Goal: Task Accomplishment & Management: Manage account settings

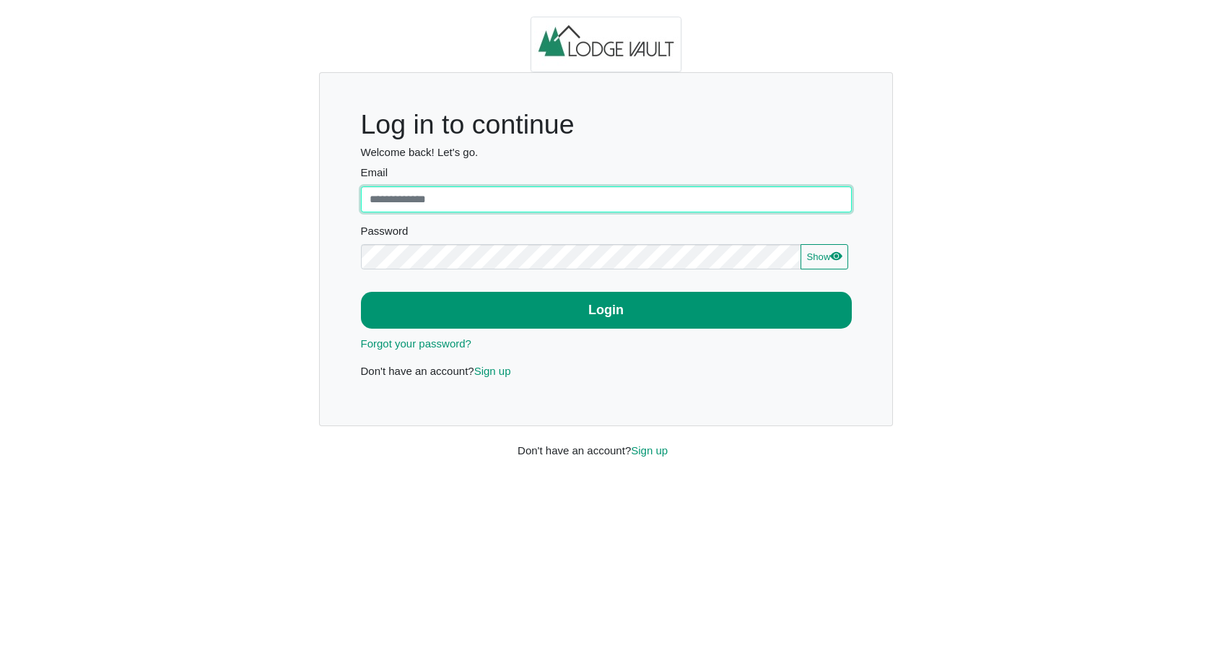
type input "**********"
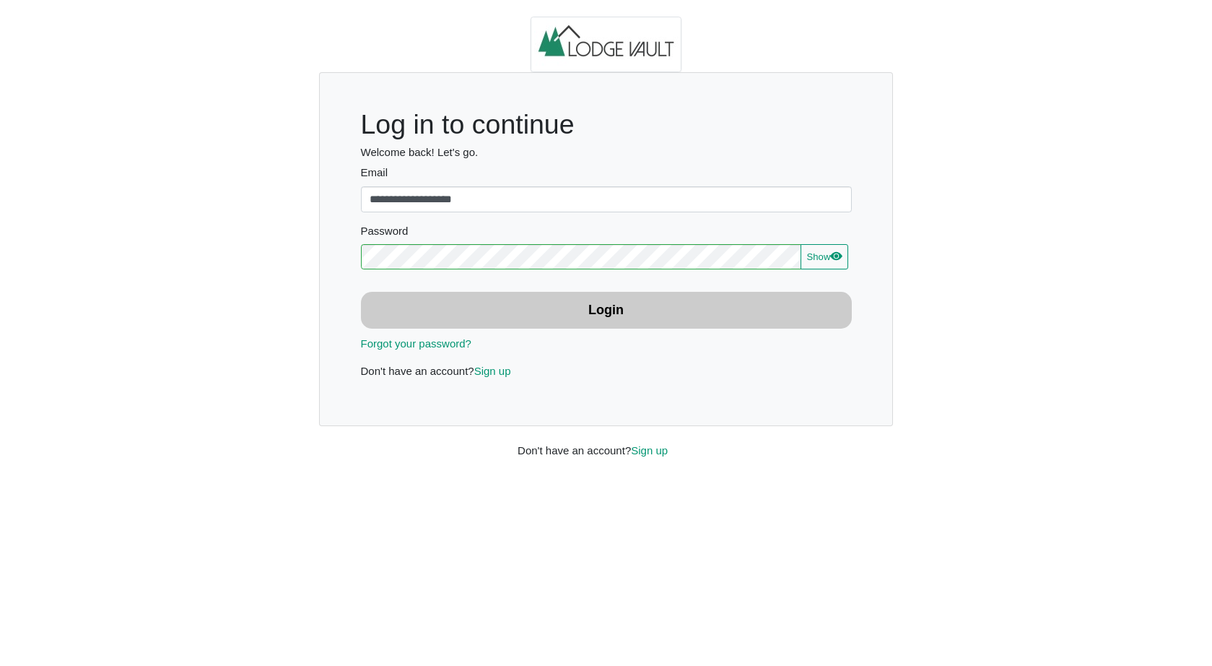
click at [621, 321] on button "Login" at bounding box center [606, 310] width 491 height 37
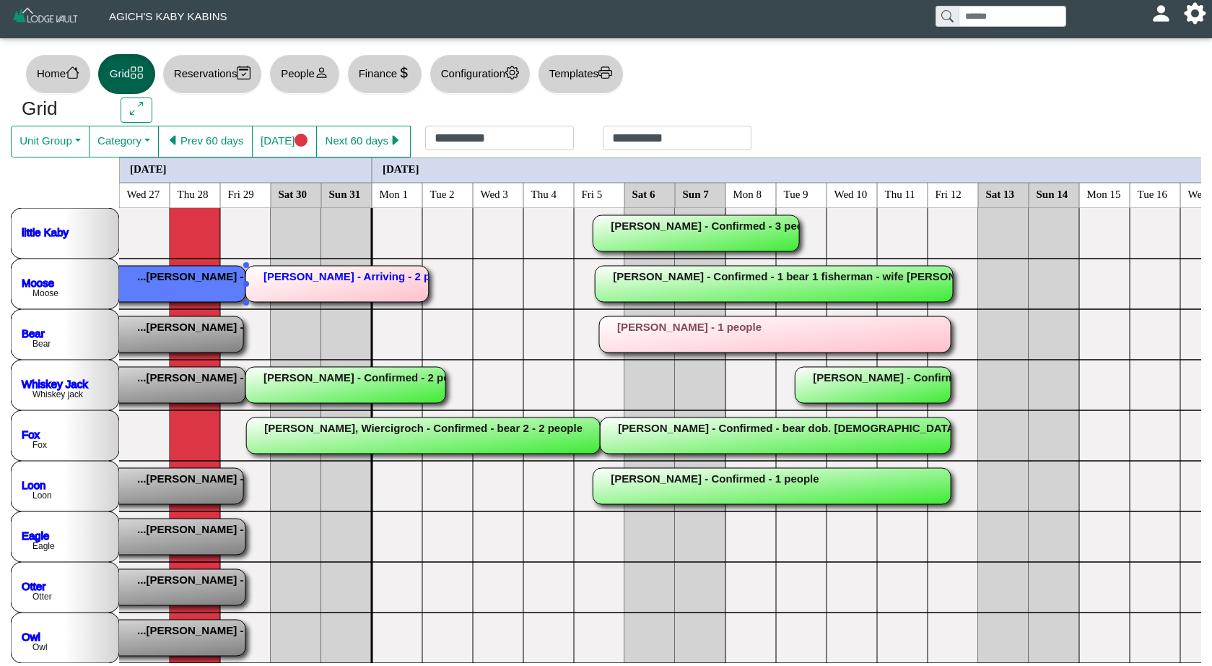
click at [208, 277] on rect at bounding box center [69, 284] width 354 height 36
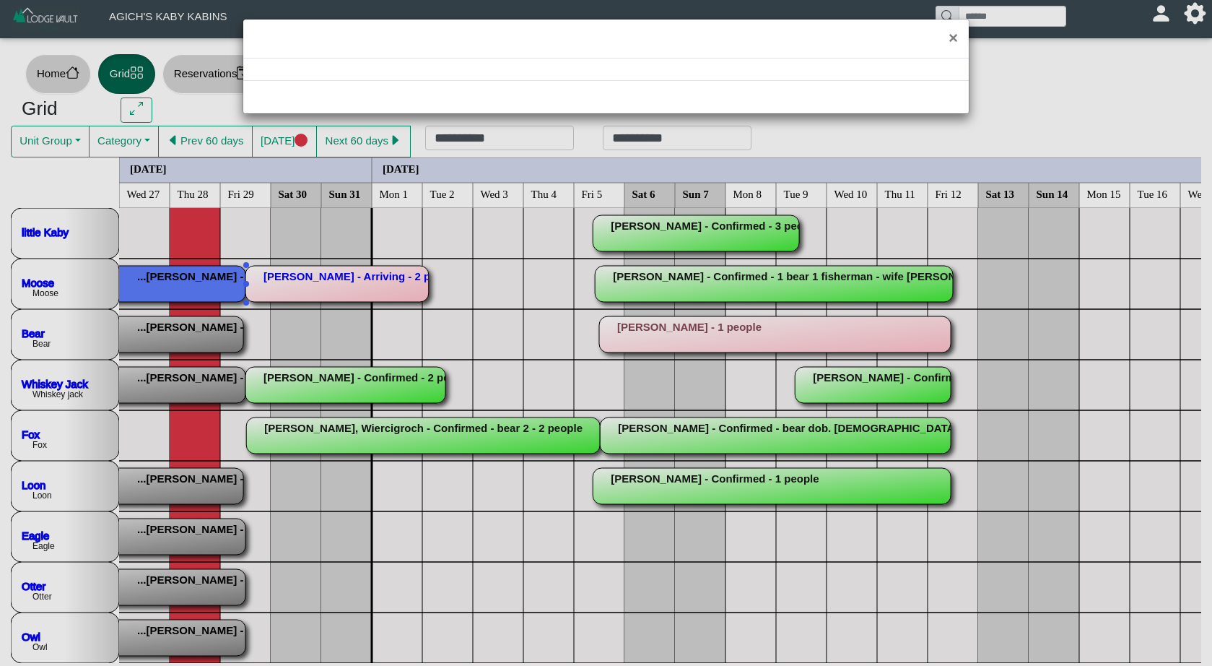
click at [208, 277] on div "×" at bounding box center [606, 333] width 1212 height 666
select select "*"
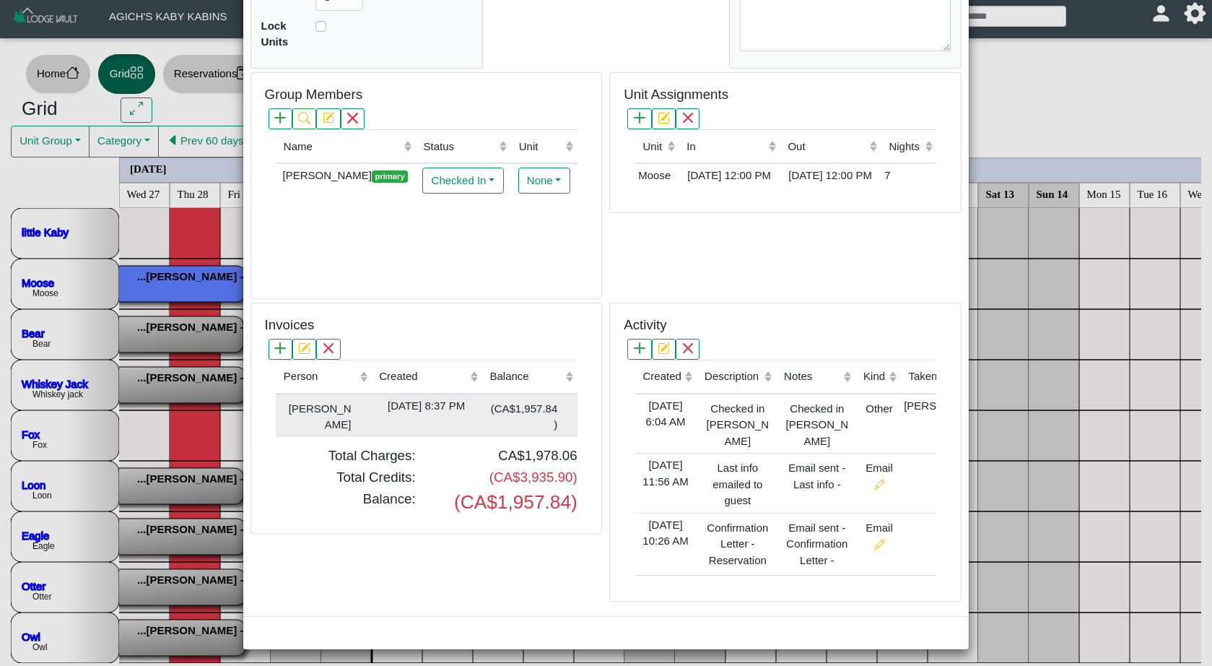
scroll to position [0, 1]
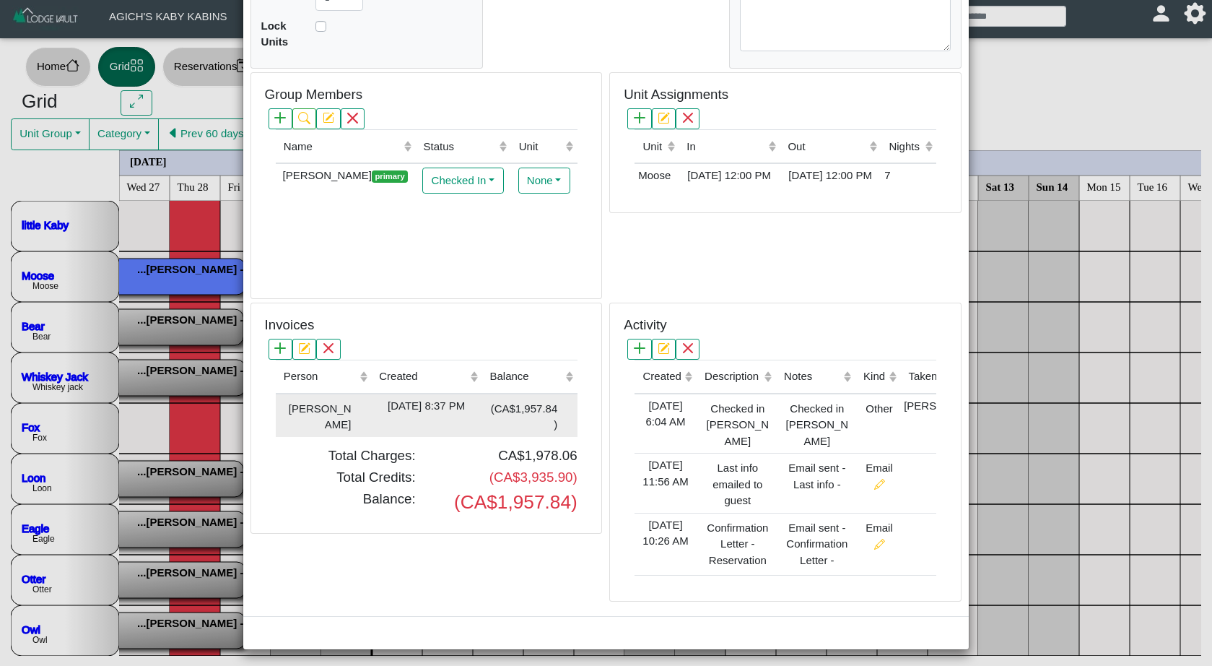
click at [469, 409] on div "[DATE] 8:37 PM" at bounding box center [426, 406] width 103 height 17
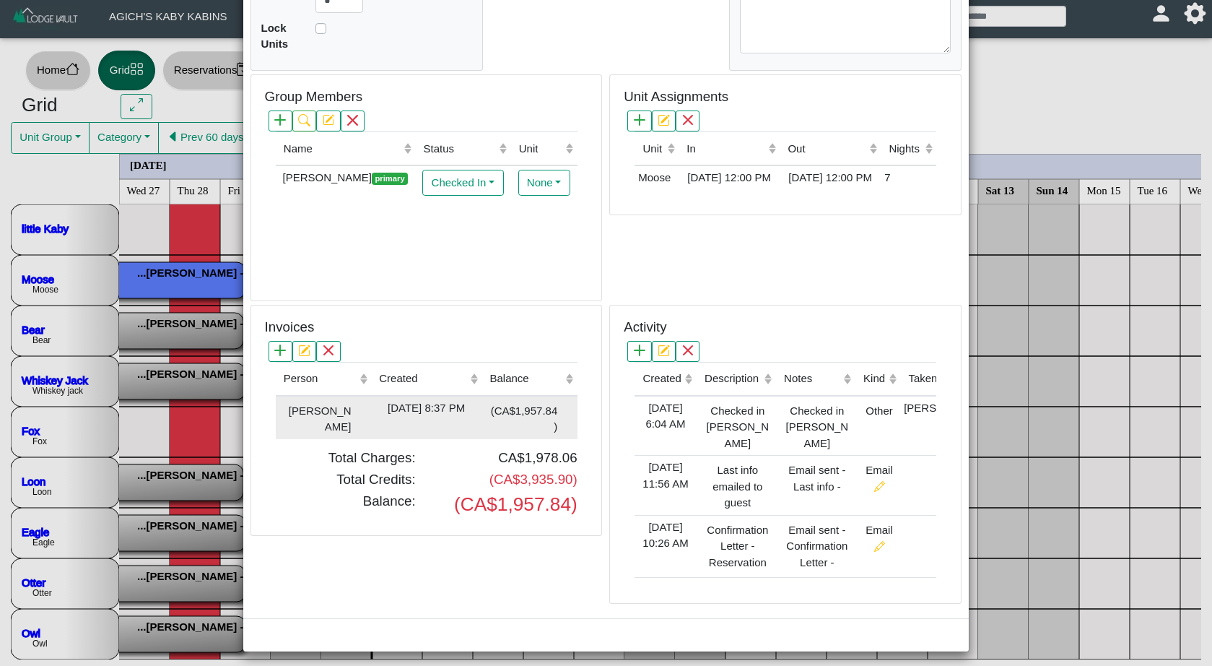
scroll to position [4, 0]
click at [474, 423] on td "[DATE] 8:37 PM" at bounding box center [426, 417] width 110 height 43
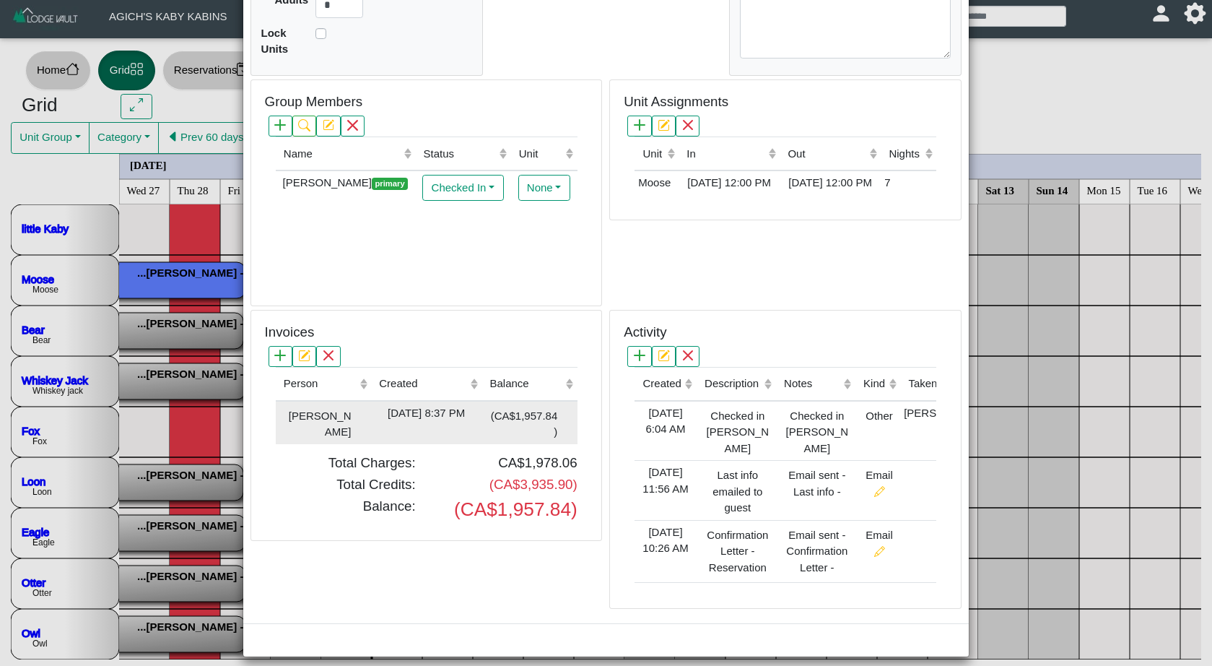
scroll to position [318, 0]
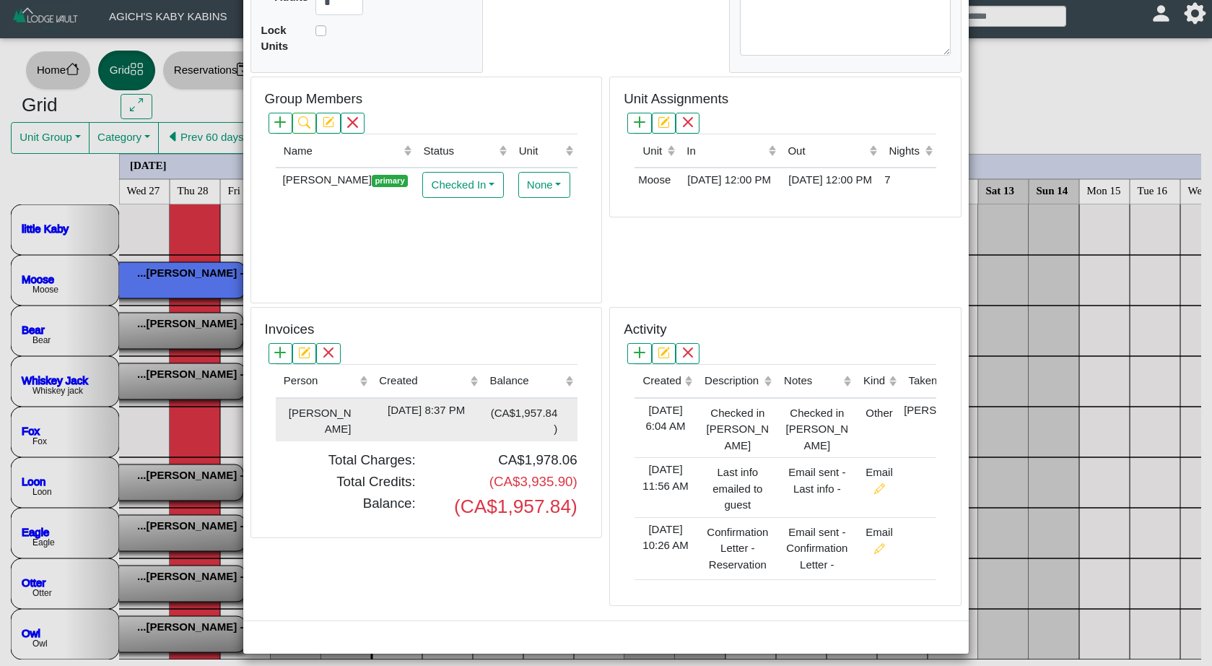
click at [521, 425] on div "(CA$1,957.84)" at bounding box center [521, 419] width 72 height 35
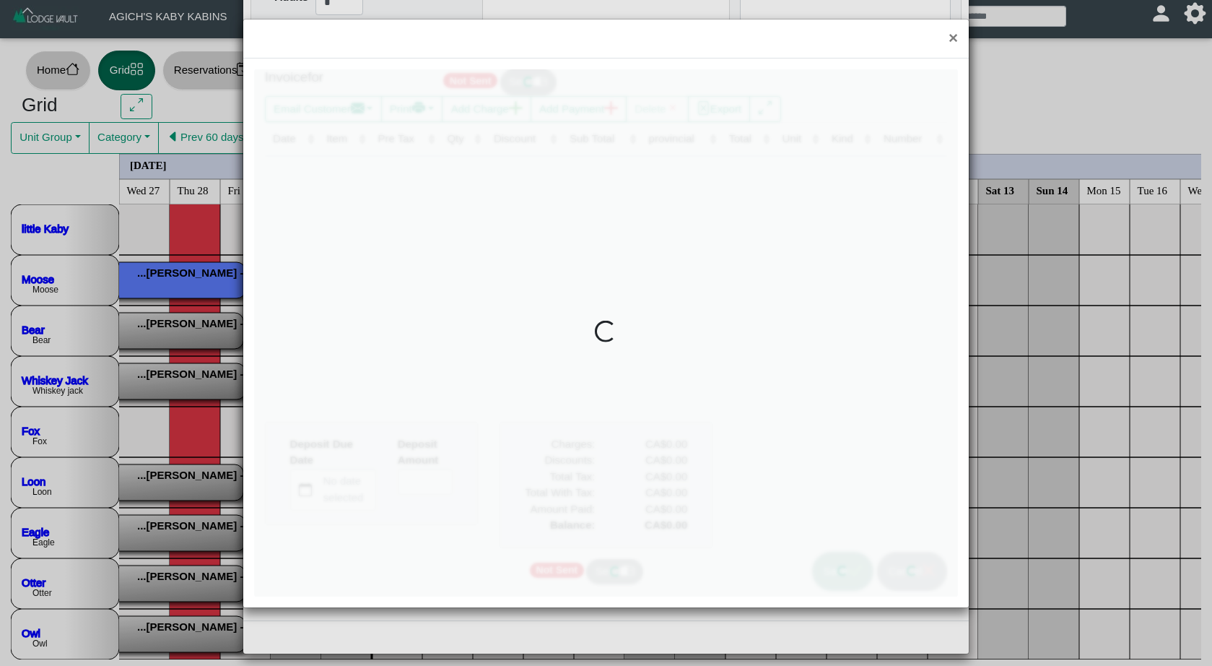
click at [521, 425] on div at bounding box center [606, 332] width 704 height 527
type input "*"
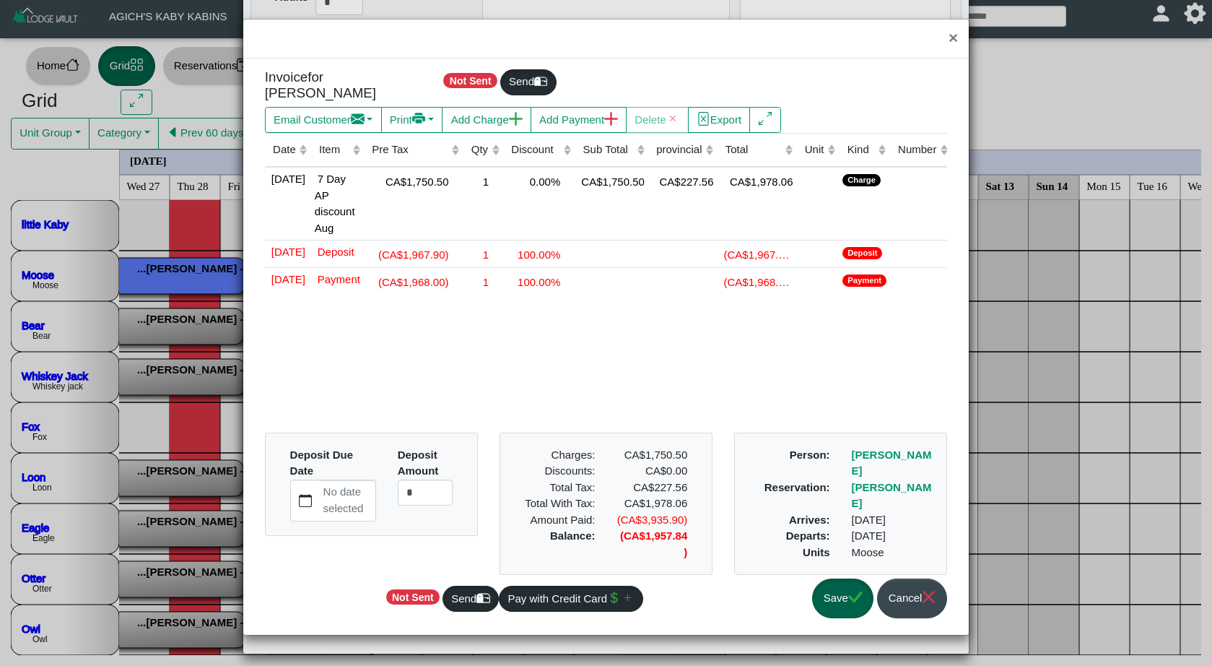
scroll to position [7, 0]
click at [837, 618] on button "Save" at bounding box center [842, 598] width 61 height 40
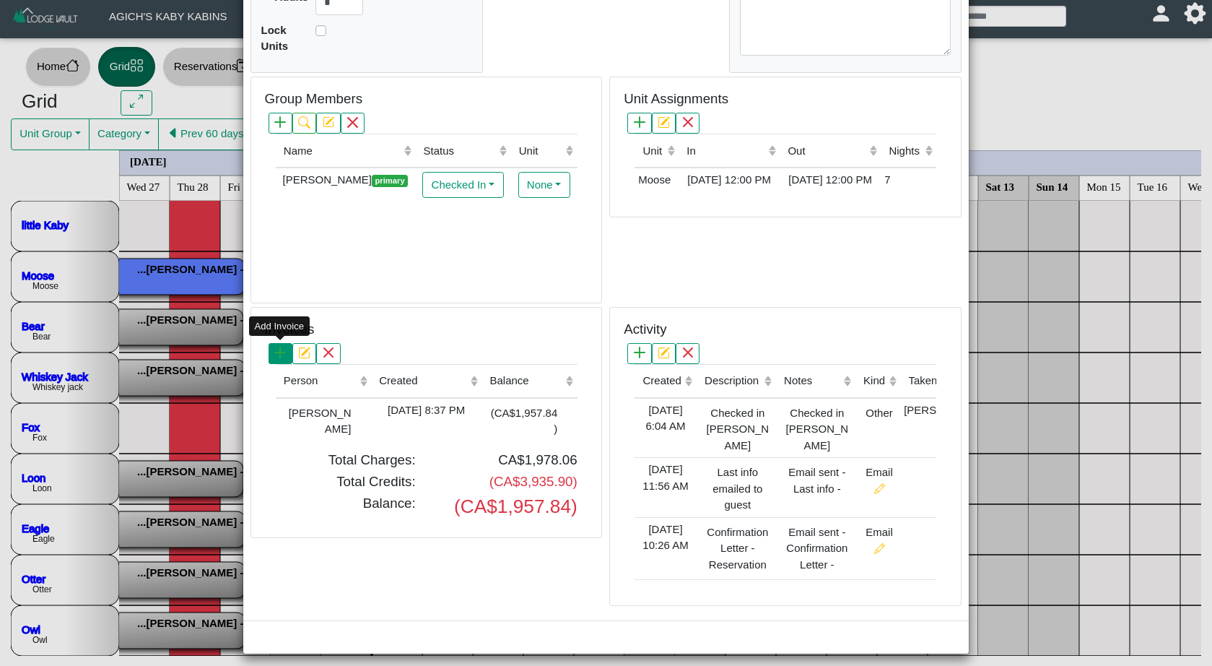
click at [282, 351] on icon "plus" at bounding box center [280, 353] width 12 height 12
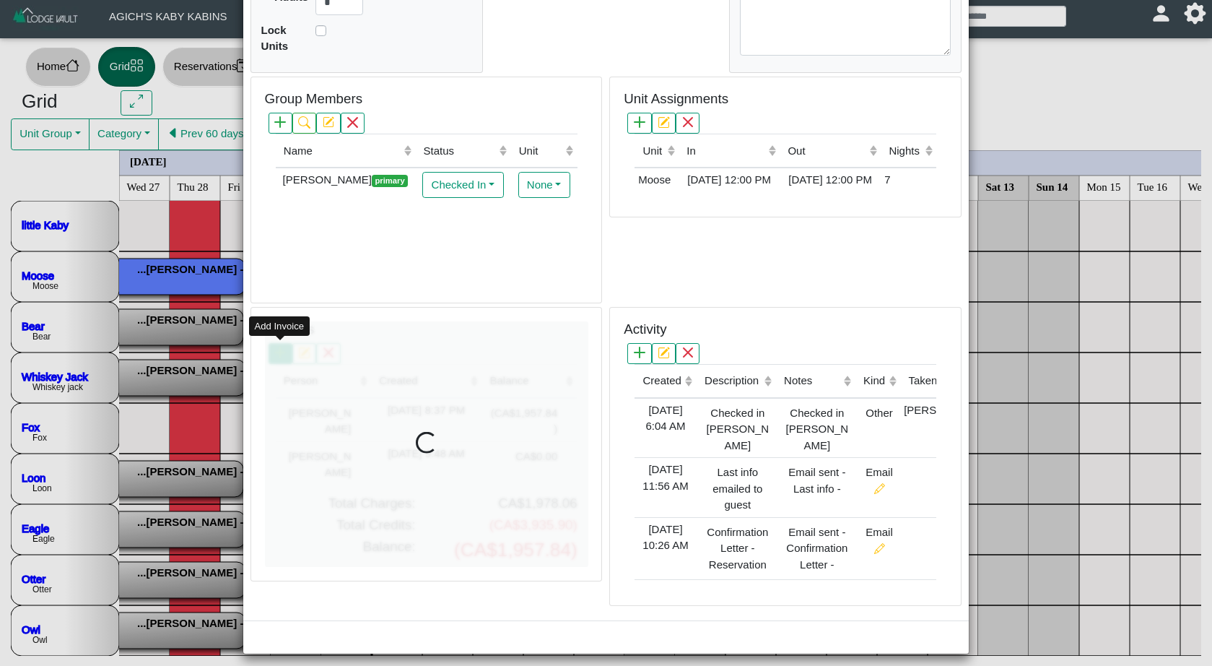
type input "*"
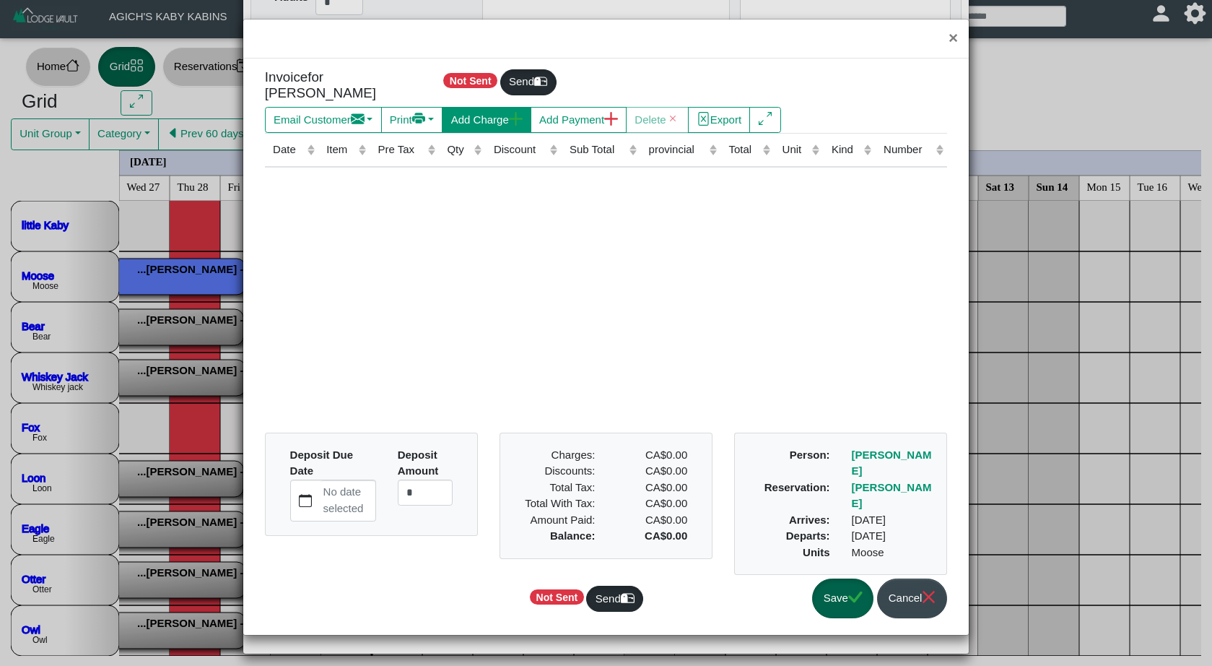
click at [498, 113] on button "Add Charge" at bounding box center [486, 120] width 89 height 26
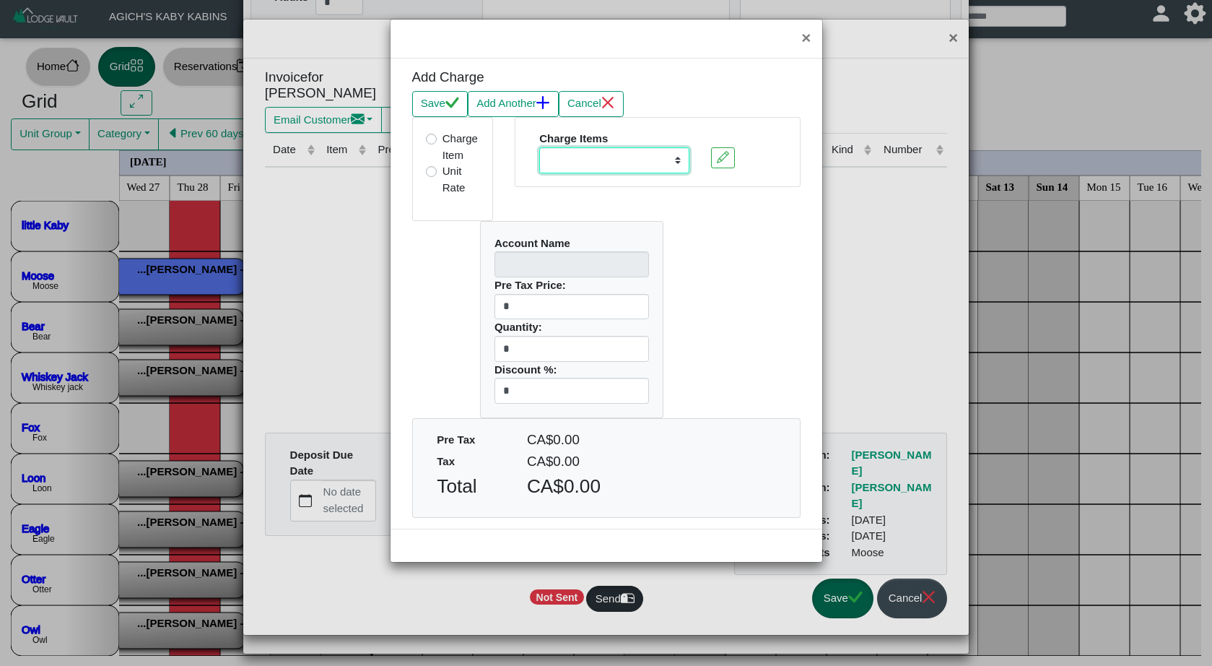
select select "**********"
type input "****"
type input "*"
click at [519, 344] on input "*" at bounding box center [572, 349] width 155 height 26
drag, startPoint x: 519, startPoint y: 344, endPoint x: 487, endPoint y: 343, distance: 32.5
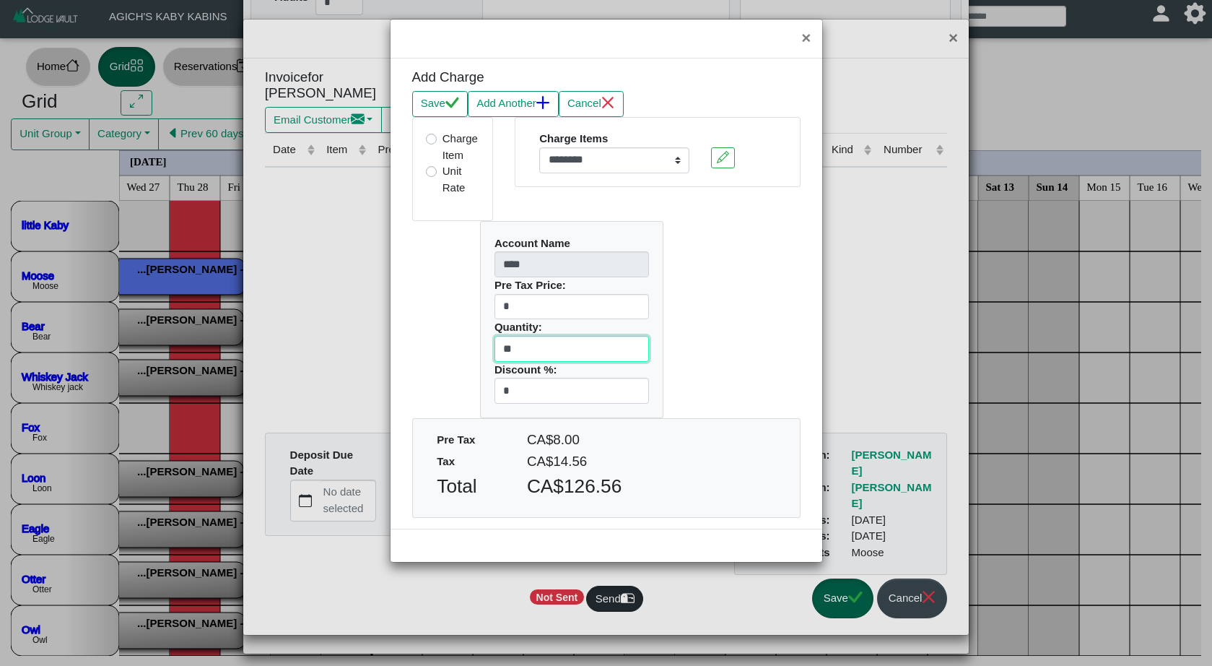
click at [487, 343] on div "Account Name **** Pre Tax Price: * Quantity: ** Discount %: *" at bounding box center [572, 320] width 182 height 196
type input "*"
click at [435, 100] on button "Save" at bounding box center [440, 104] width 56 height 26
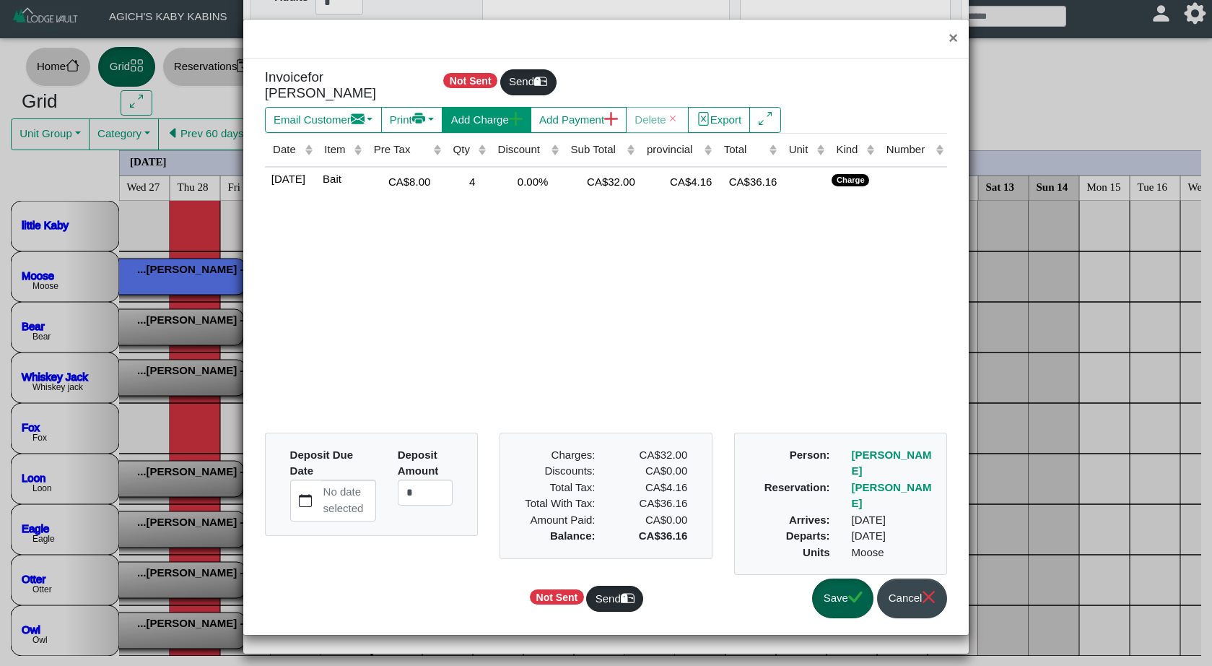
click at [527, 117] on button "Add Charge" at bounding box center [486, 120] width 89 height 26
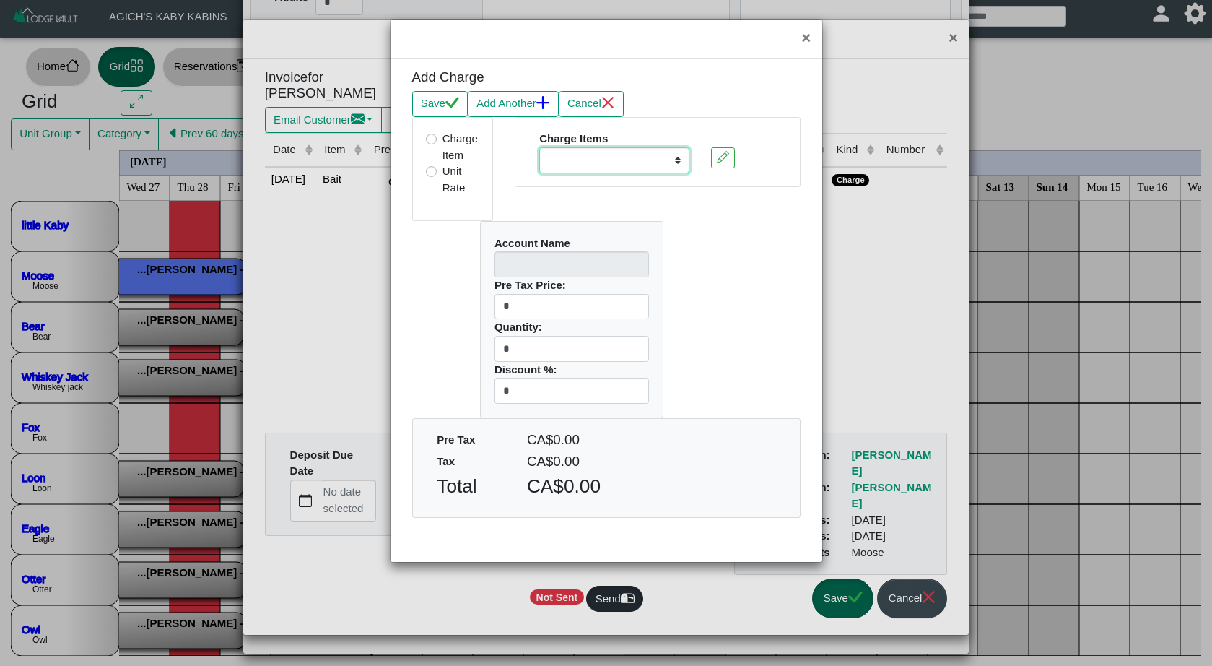
select select "**********"
type input "****"
type input "*"
drag, startPoint x: 511, startPoint y: 346, endPoint x: 483, endPoint y: 344, distance: 27.5
click at [483, 344] on div "Account Name **** Pre Tax Price: * Quantity: * Discount %: *" at bounding box center [572, 320] width 182 height 196
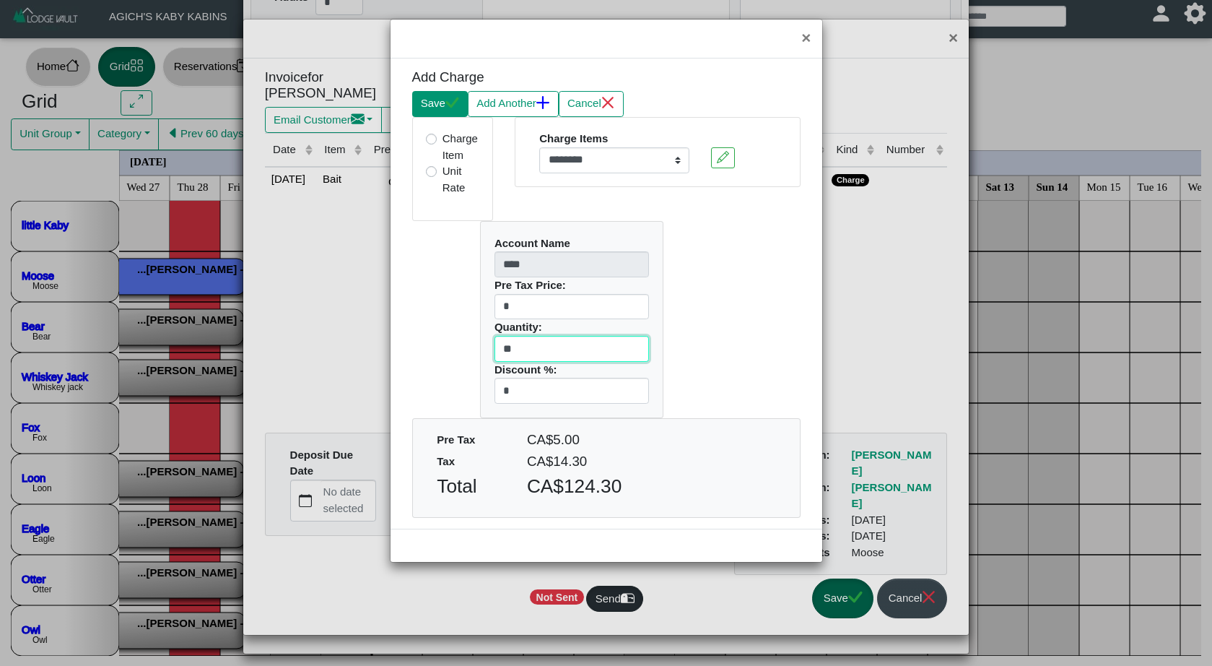
type input "**"
click at [451, 110] on button "Save" at bounding box center [440, 104] width 56 height 26
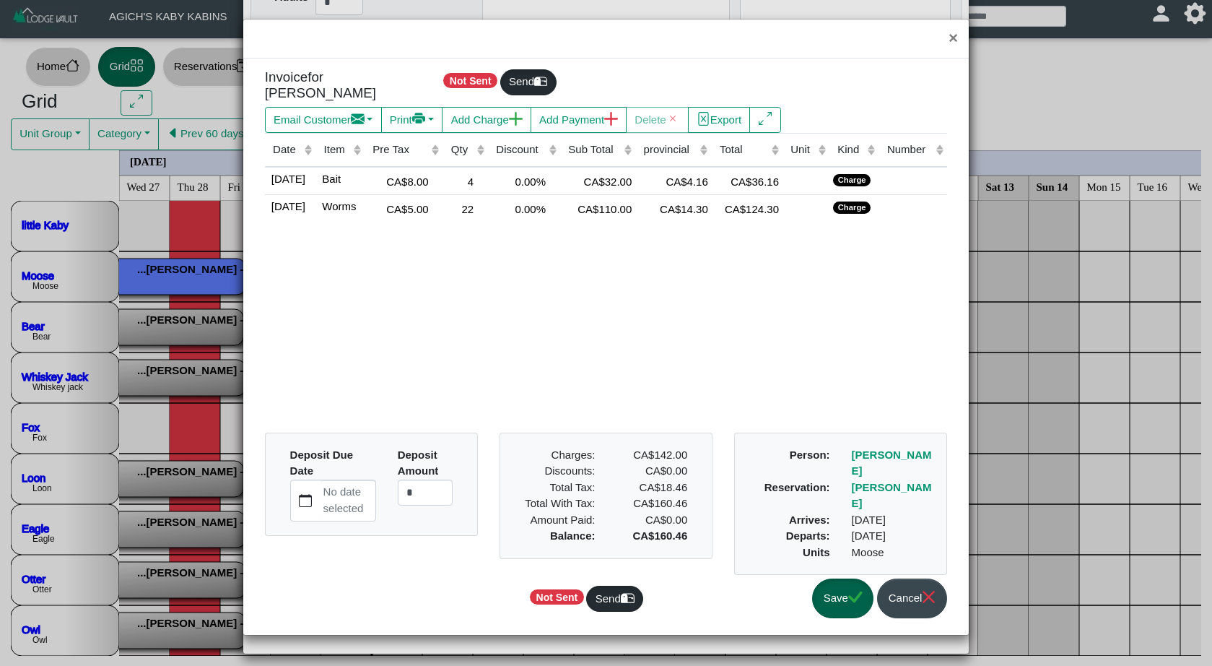
click at [835, 595] on button "Save" at bounding box center [842, 598] width 61 height 40
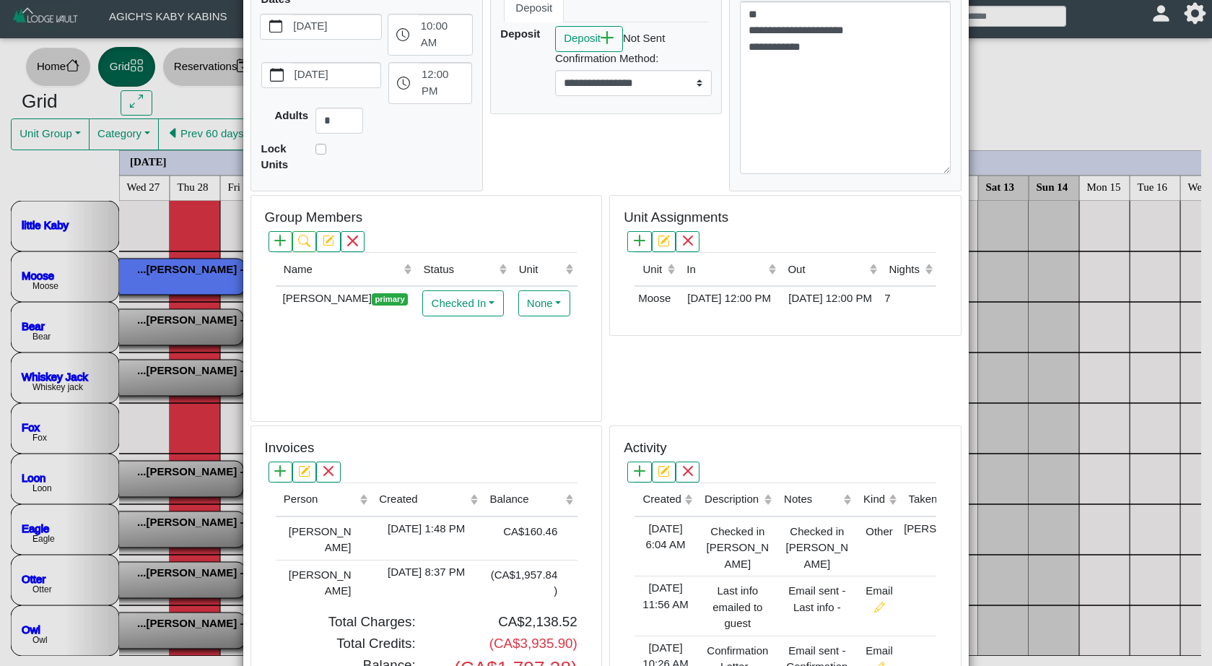
scroll to position [281, 0]
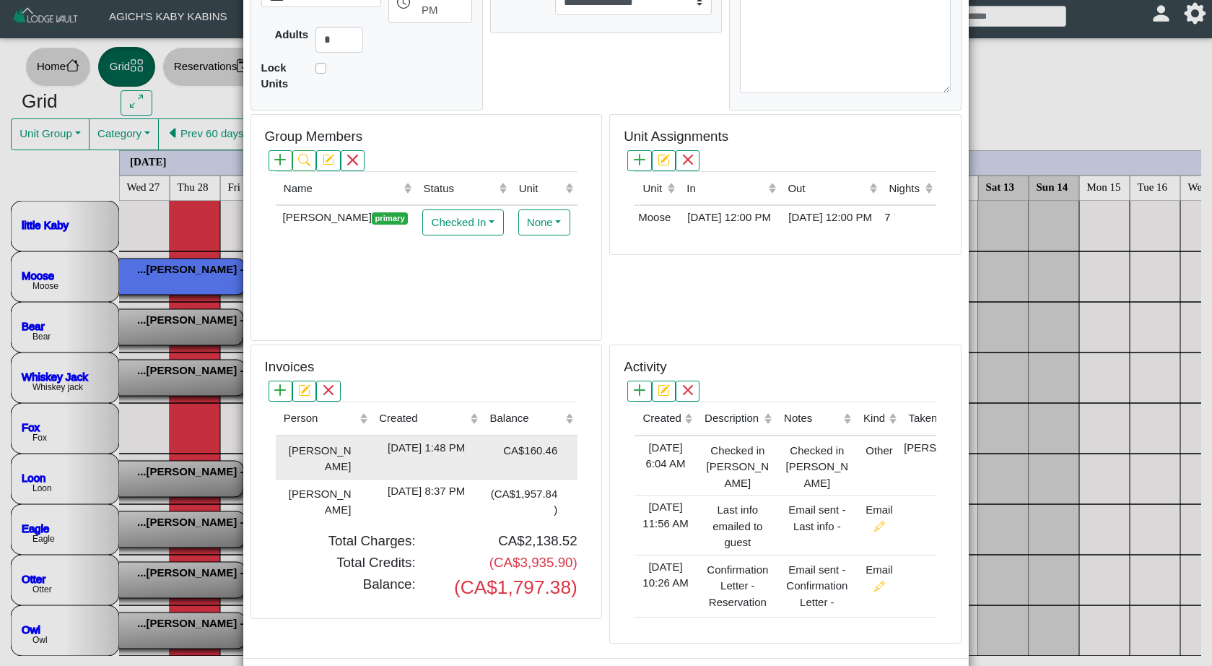
click at [459, 452] on div "[DATE] 1:48 PM" at bounding box center [426, 448] width 103 height 17
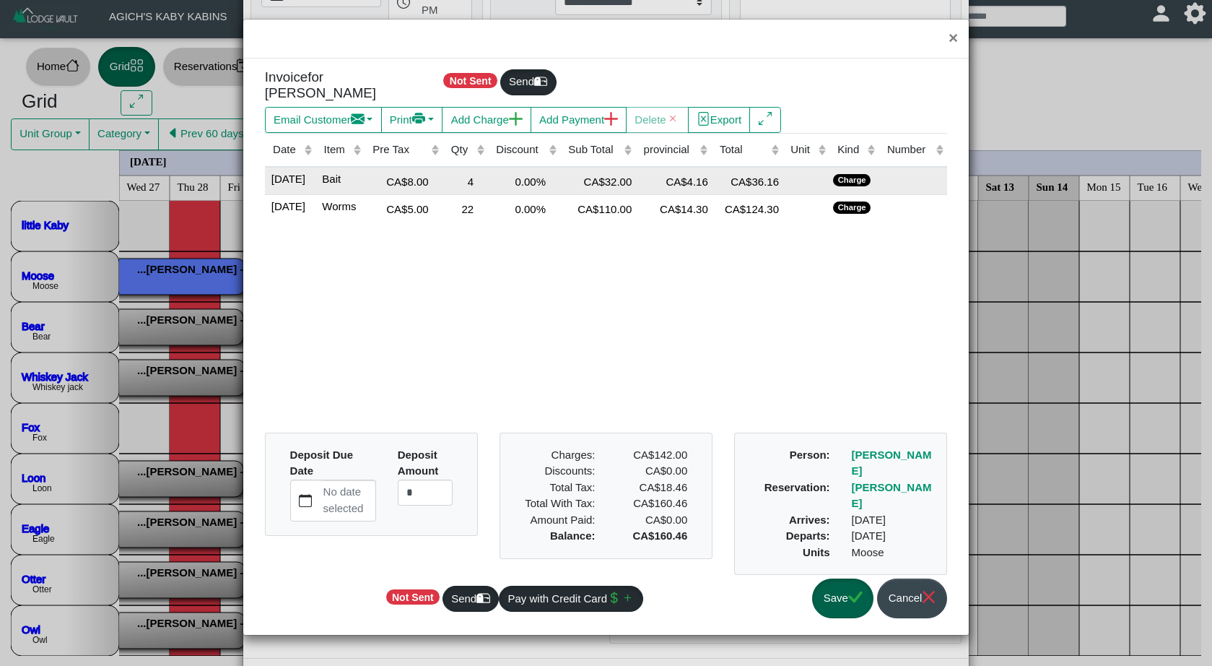
click at [485, 175] on div "4" at bounding box center [466, 180] width 38 height 19
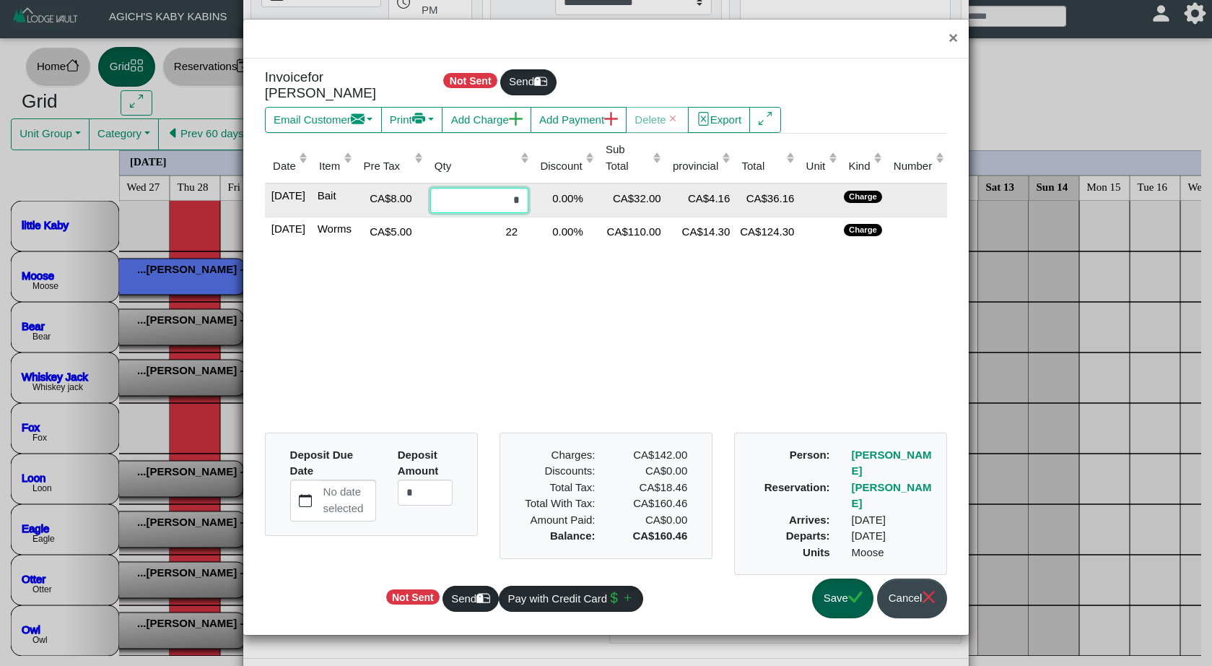
drag, startPoint x: 517, startPoint y: 188, endPoint x: 529, endPoint y: 189, distance: 11.6
click at [529, 189] on tr "[DATE] Bait CA$8.00 * 0.00% CA$32.00 CA$4.16 CA$36.16 Charge" at bounding box center [606, 200] width 682 height 34
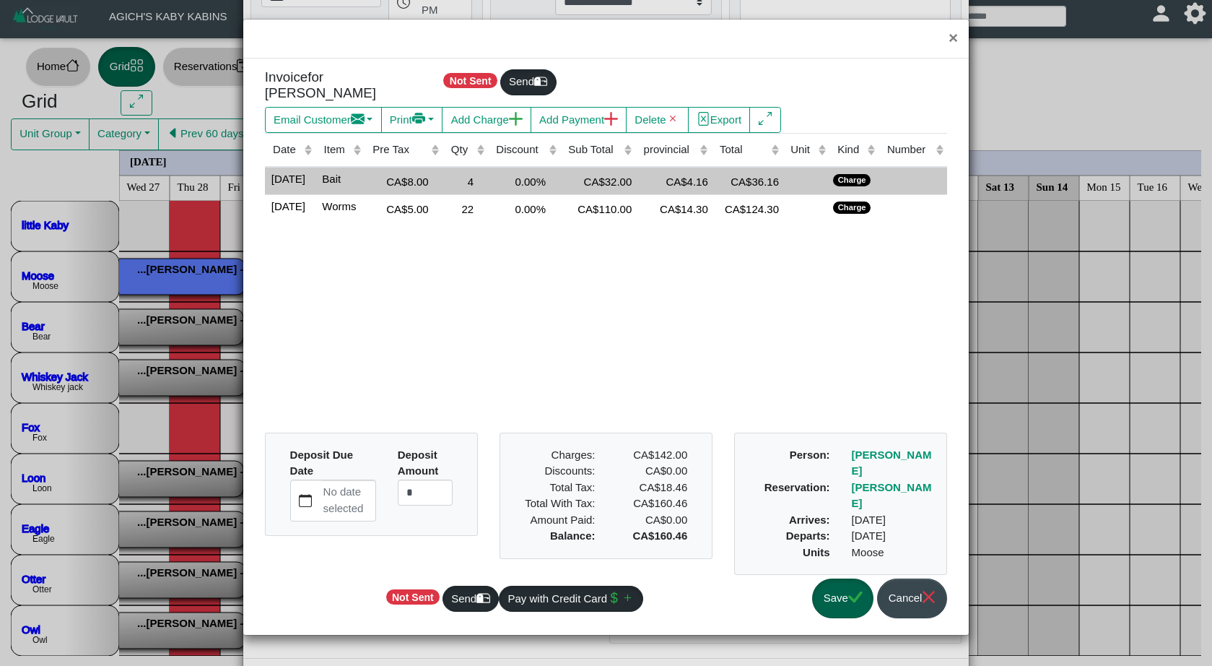
click at [485, 171] on div "4" at bounding box center [466, 180] width 38 height 19
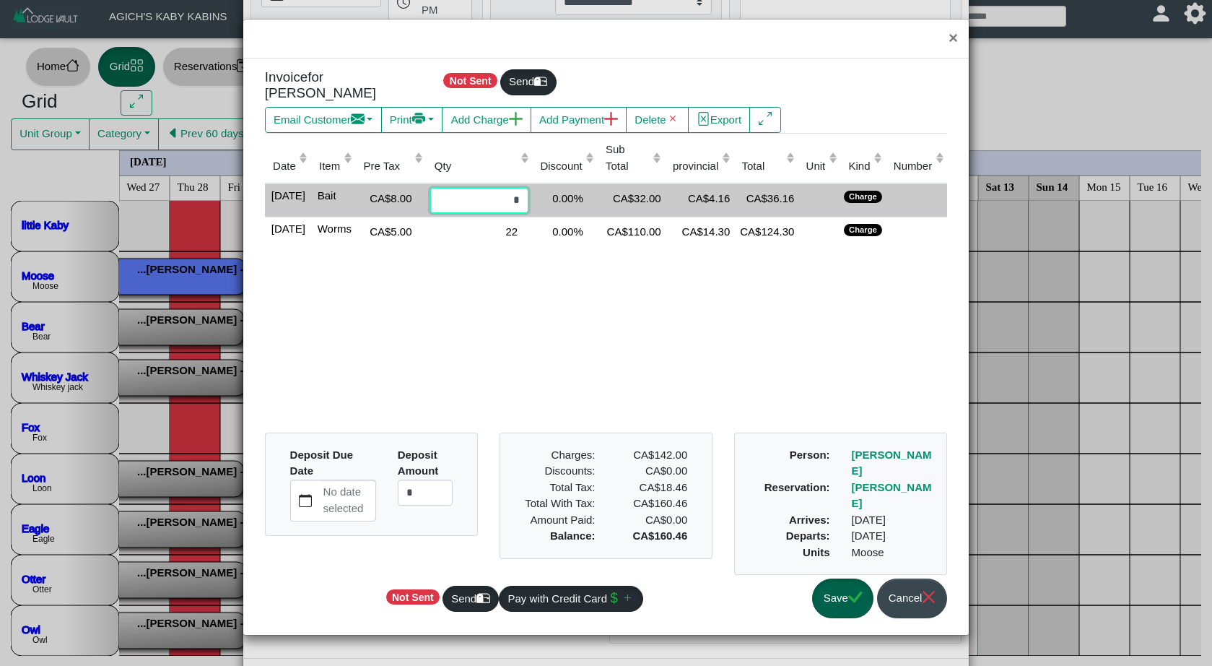
drag, startPoint x: 509, startPoint y: 189, endPoint x: 518, endPoint y: 189, distance: 8.7
click at [518, 189] on input "*" at bounding box center [479, 201] width 99 height 26
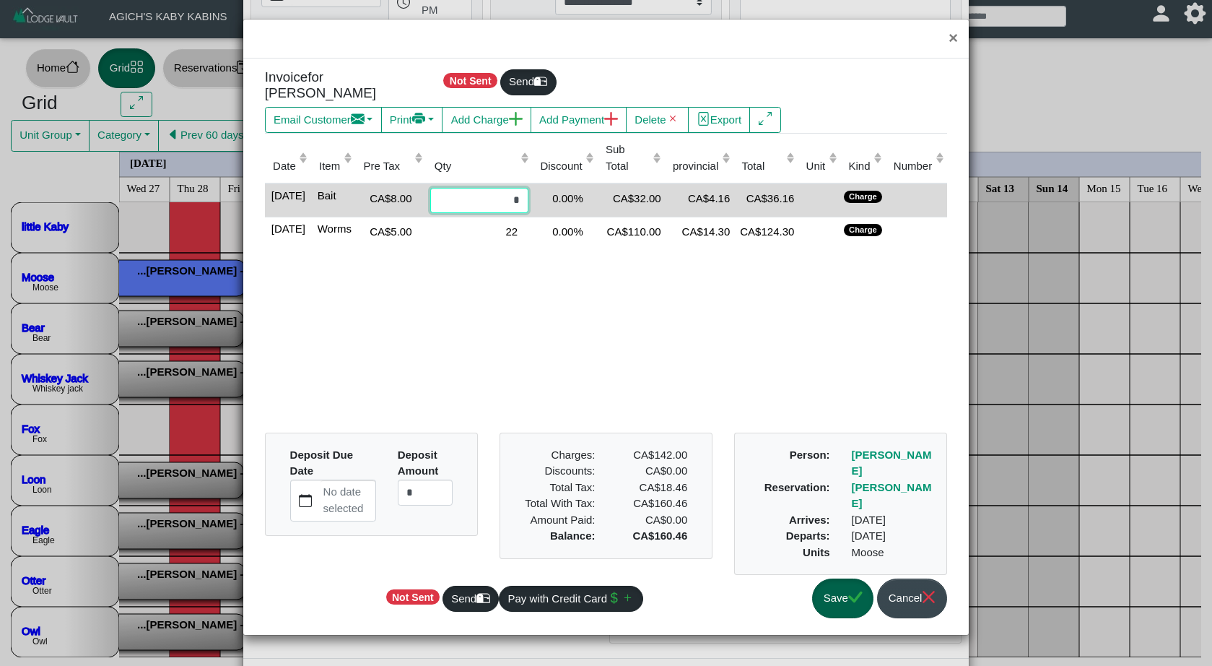
type input "*"
click at [554, 290] on div "Date (Click to sort ascending) Item (Click to sort ascending) Pre Tax (Click to…" at bounding box center [606, 277] width 682 height 289
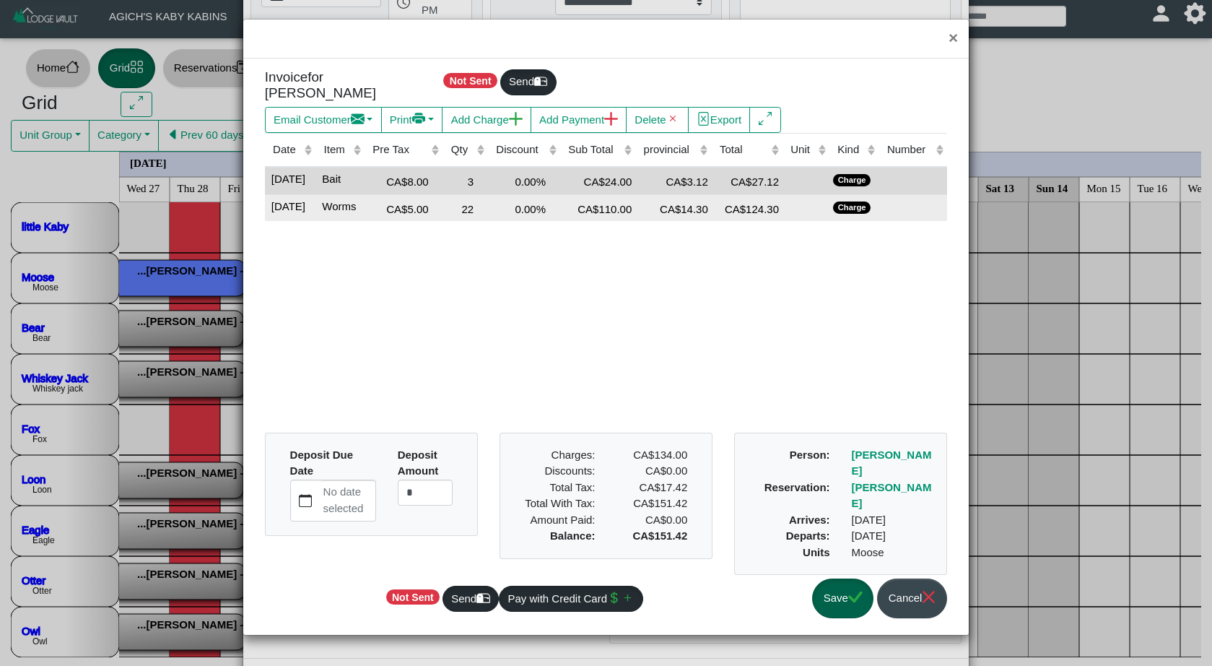
click at [485, 199] on div "22" at bounding box center [466, 208] width 38 height 19
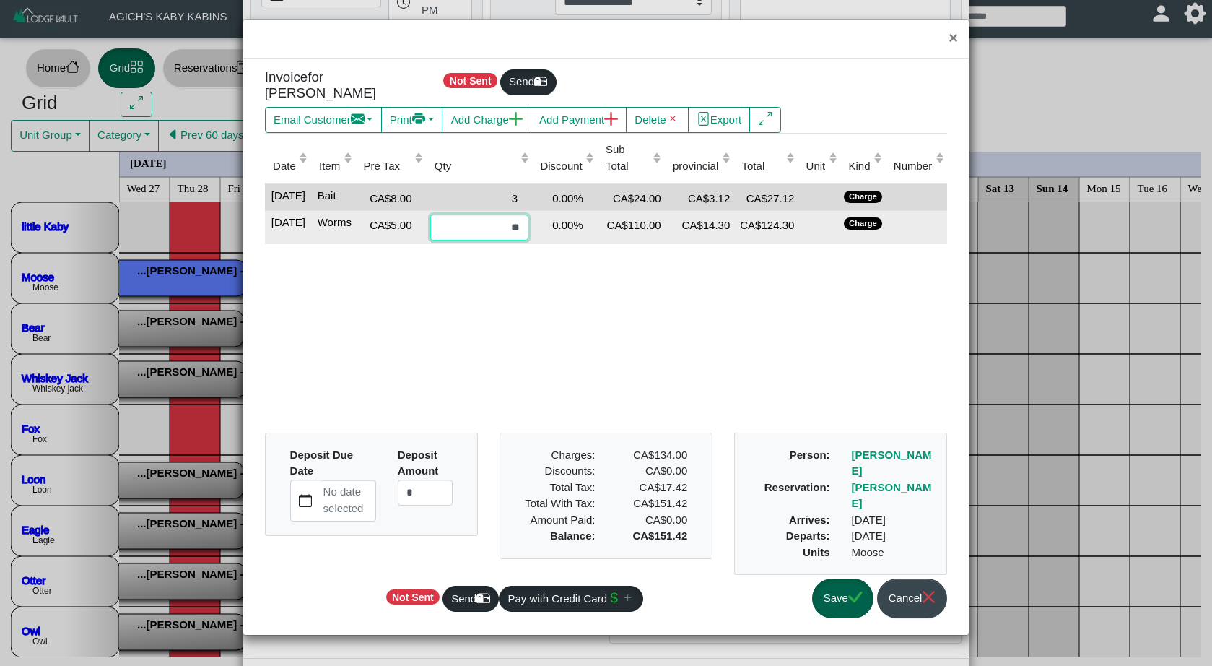
drag, startPoint x: 500, startPoint y: 227, endPoint x: 534, endPoint y: 230, distance: 34.1
click at [534, 230] on tr "[DATE] [GEOGRAPHIC_DATA] CA$5.00 ** 0.00% CA$110.00 CA$14.30 CA$124.30 Charge" at bounding box center [606, 227] width 682 height 33
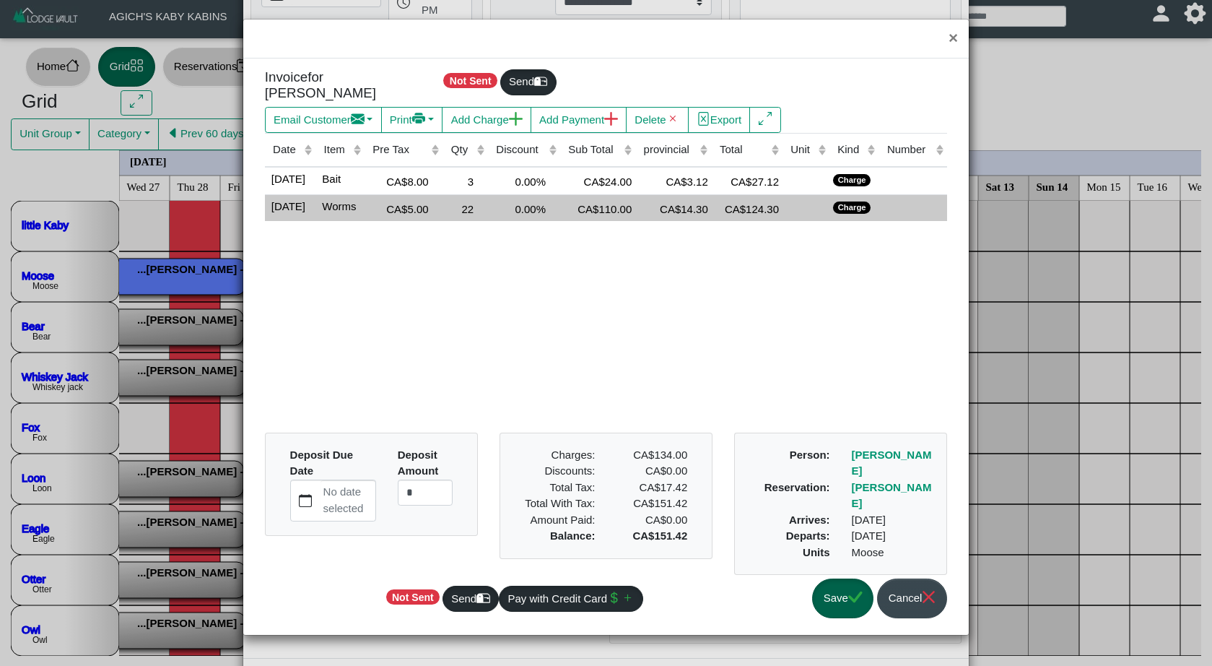
click at [485, 203] on div "22" at bounding box center [466, 208] width 38 height 19
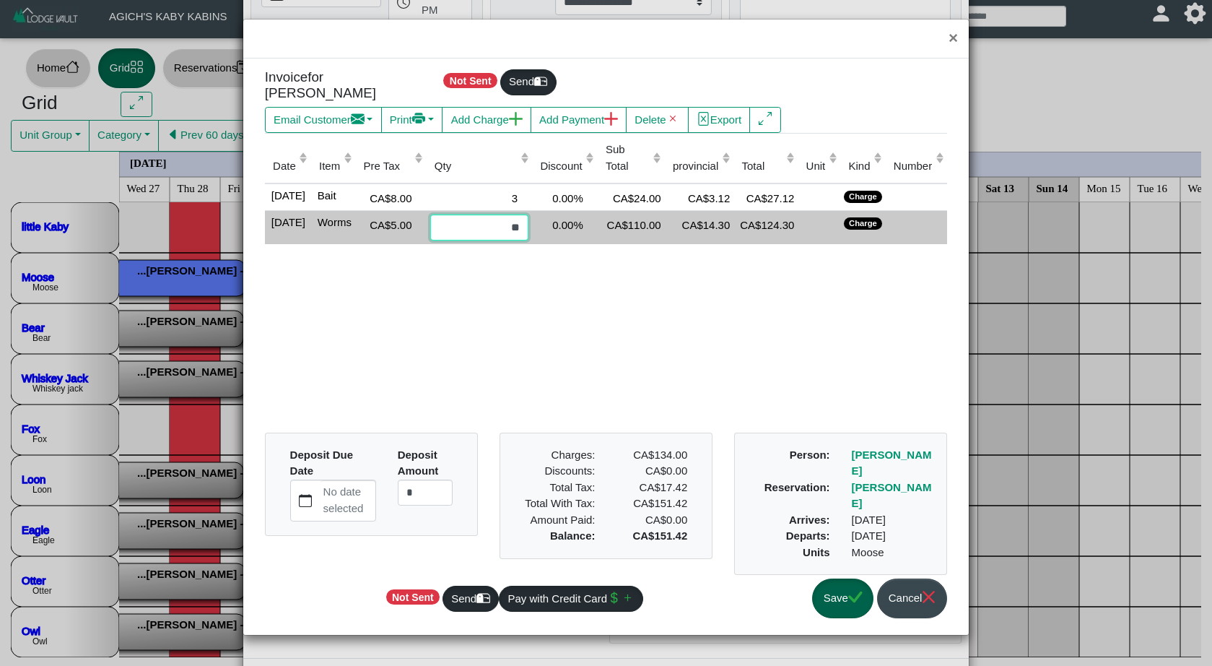
click at [518, 230] on input "**" at bounding box center [479, 227] width 99 height 26
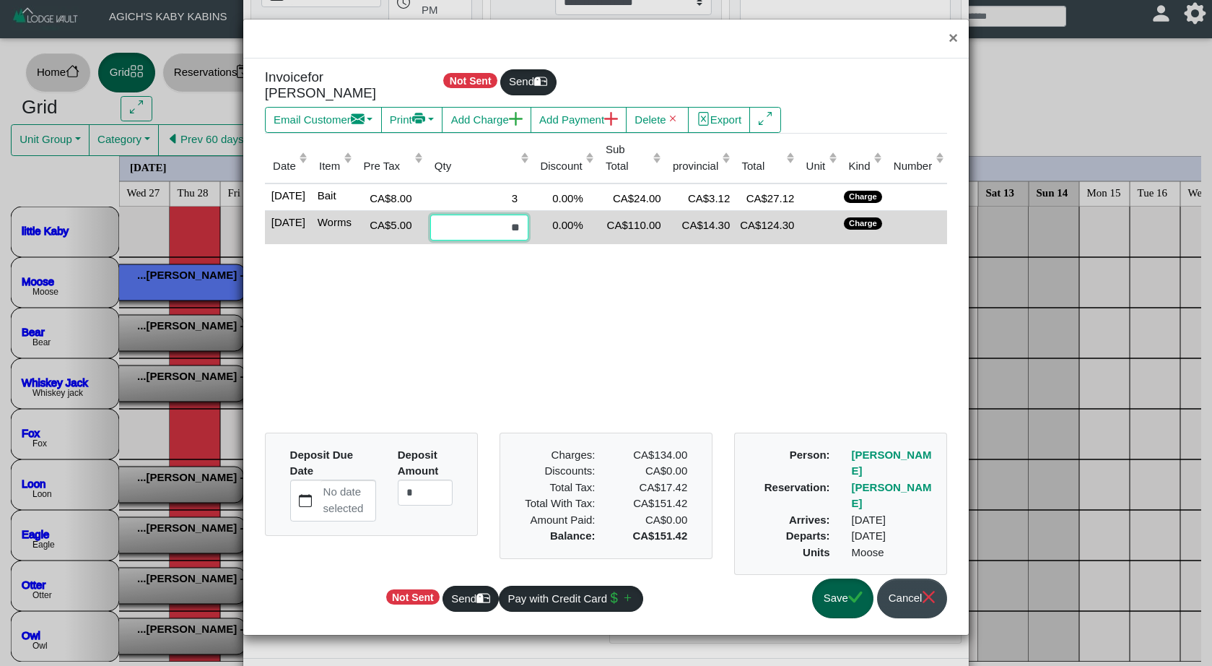
type input "**"
click at [541, 289] on div "Invoice for [PERSON_NAME] Not Sent Send Email Customer Compose New Message [DAT…" at bounding box center [606, 346] width 704 height 555
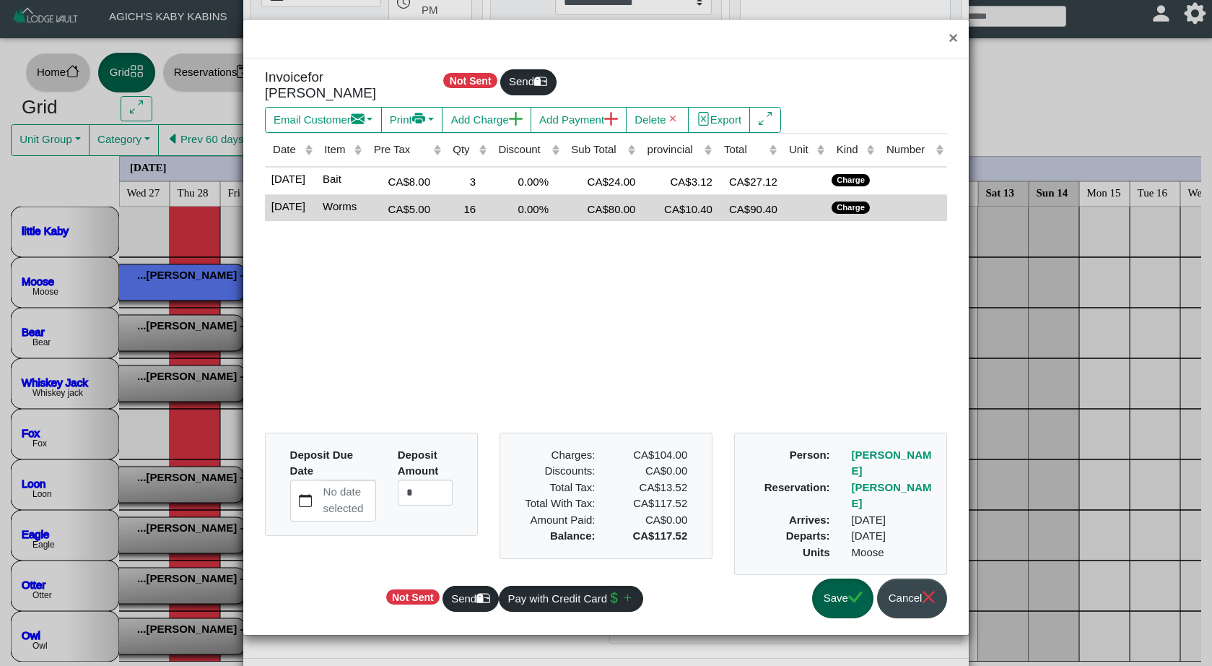
click at [830, 588] on button "Save" at bounding box center [842, 598] width 61 height 40
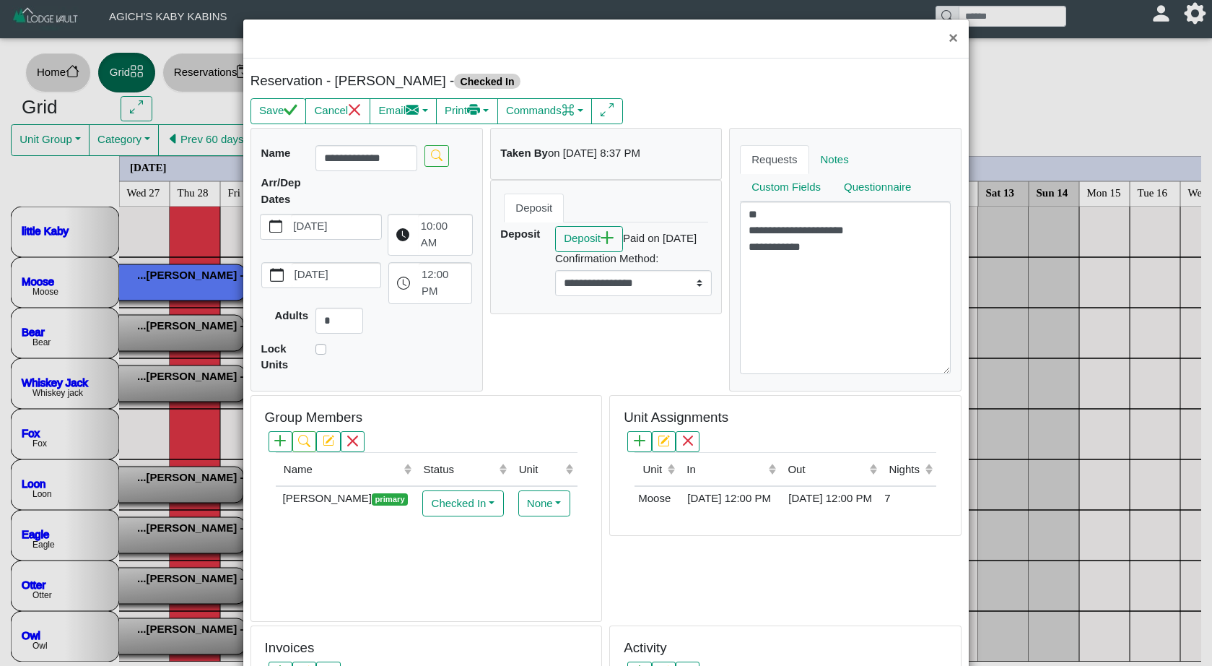
scroll to position [0, 0]
click at [270, 105] on button "Save" at bounding box center [279, 111] width 56 height 26
select select "*"
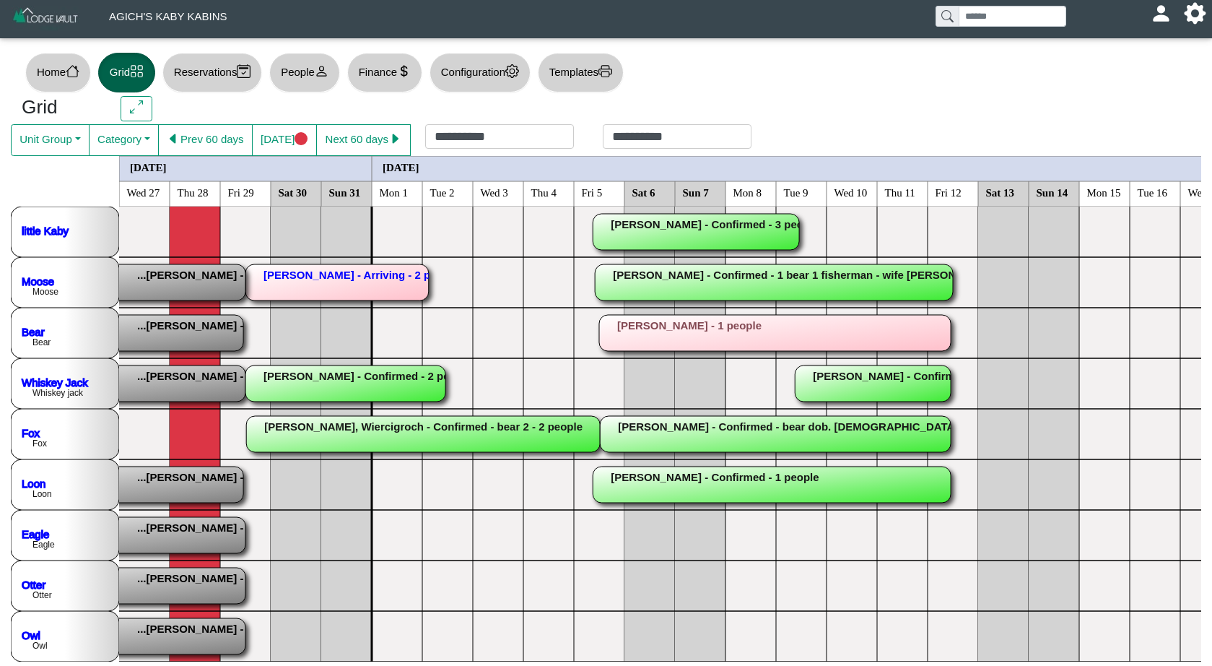
click at [193, 321] on rect at bounding box center [65, 333] width 356 height 36
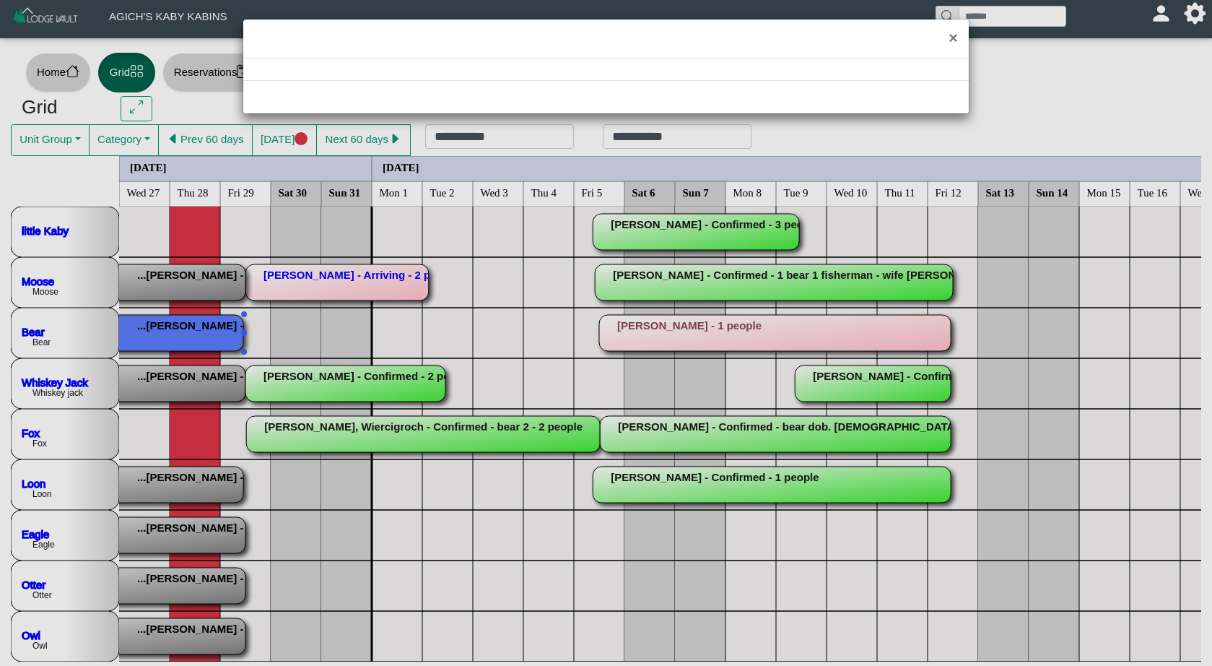
click at [193, 321] on div "×" at bounding box center [606, 333] width 1212 height 666
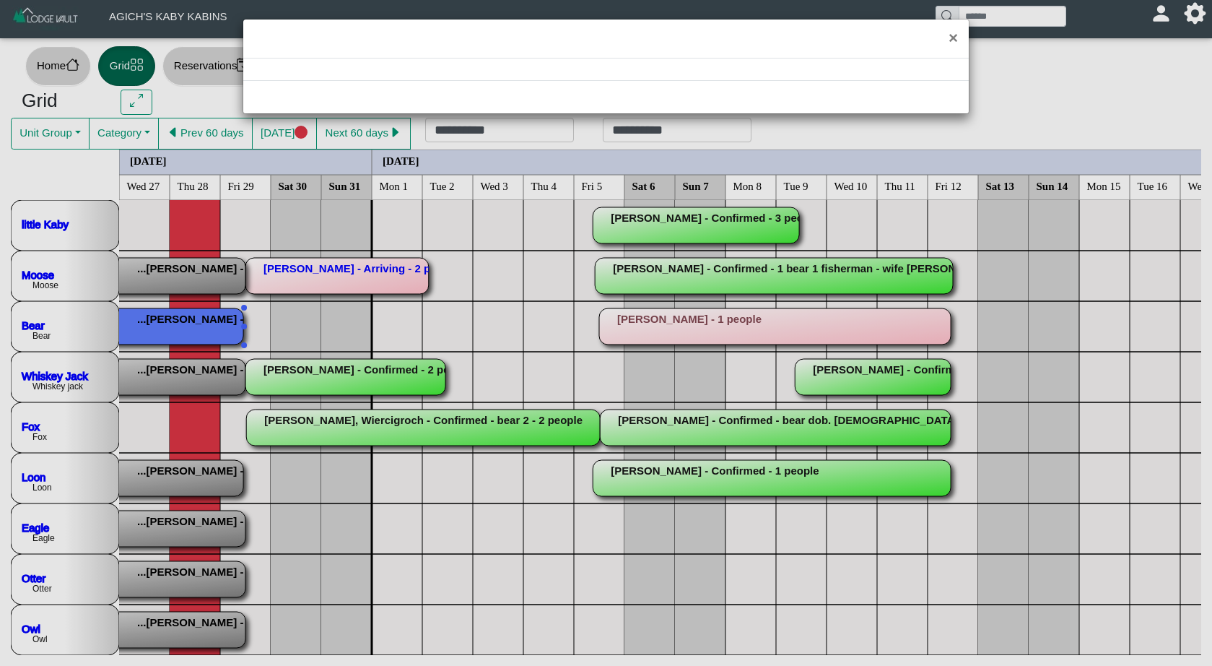
scroll to position [7, 0]
select select "*"
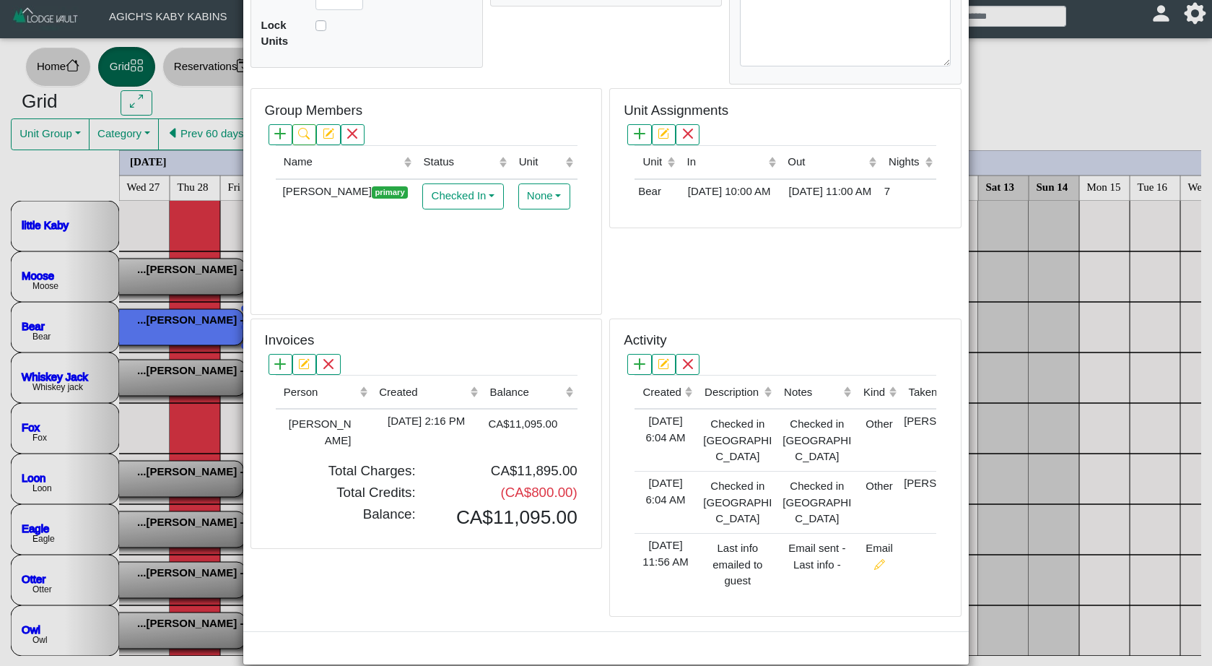
scroll to position [323, 0]
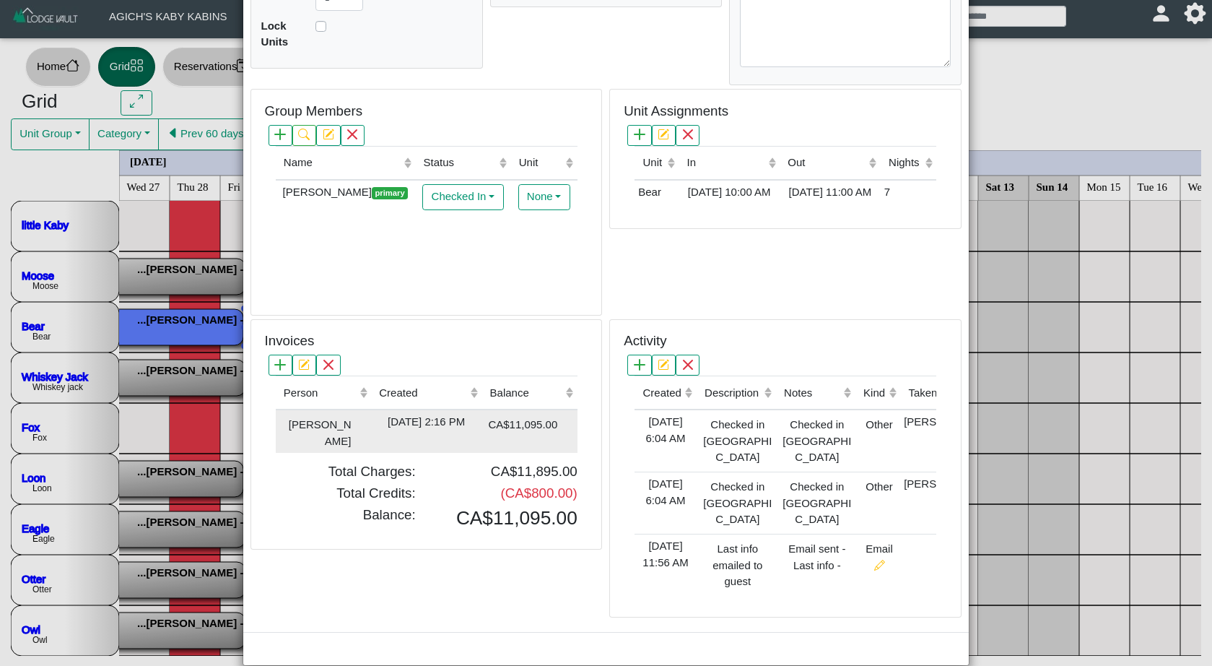
click at [454, 414] on div "[DATE] 2:16 PM" at bounding box center [426, 422] width 103 height 17
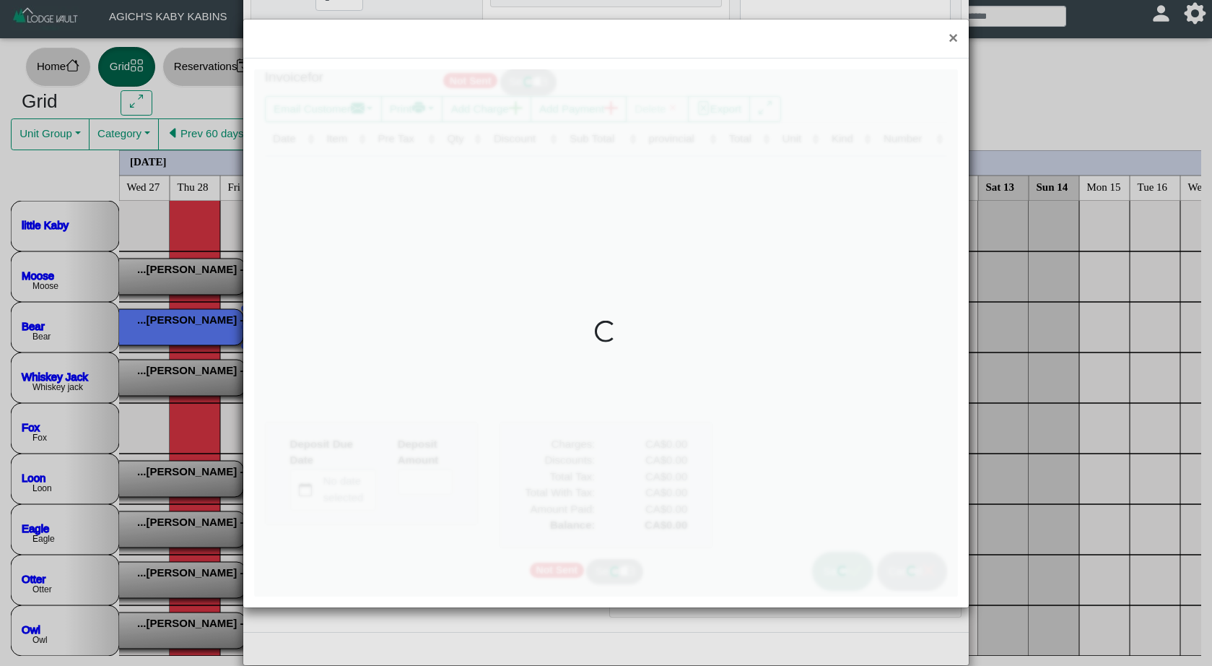
type input "*"
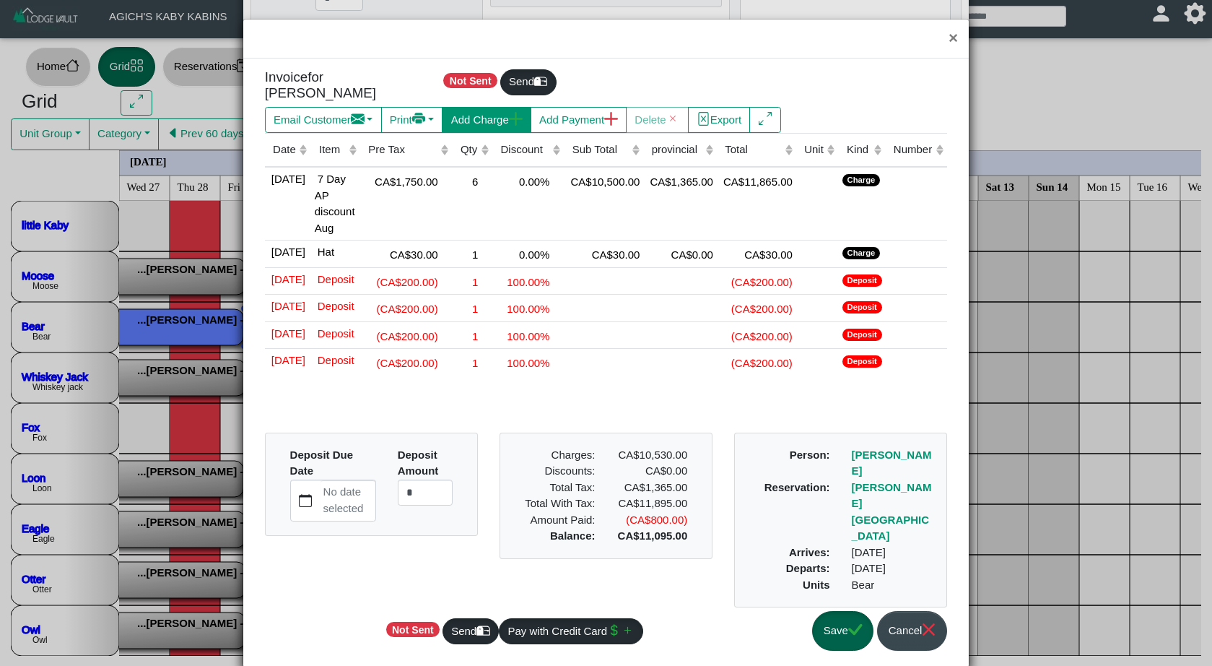
click at [513, 111] on button "Add Charge" at bounding box center [486, 120] width 89 height 26
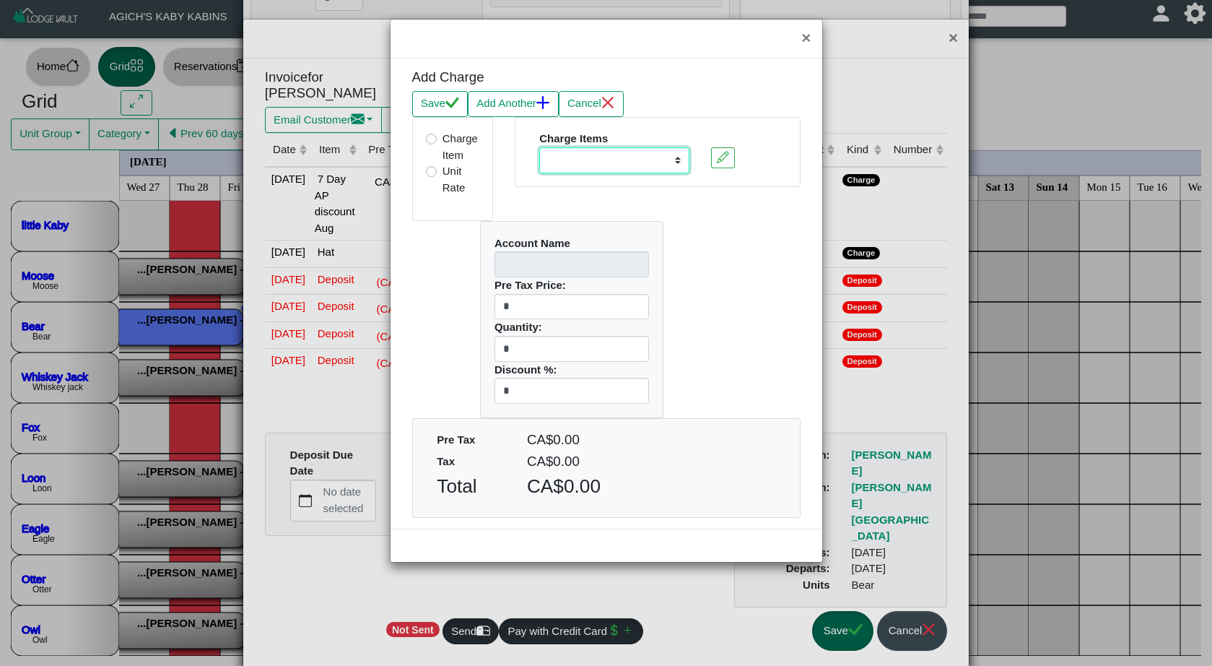
select select "**********"
type input "****"
type input "*"
drag, startPoint x: 516, startPoint y: 346, endPoint x: 477, endPoint y: 342, distance: 39.2
click at [477, 342] on div "Account Name **** Pre Tax Price: * Quantity: * Discount %: *" at bounding box center [571, 319] width 205 height 197
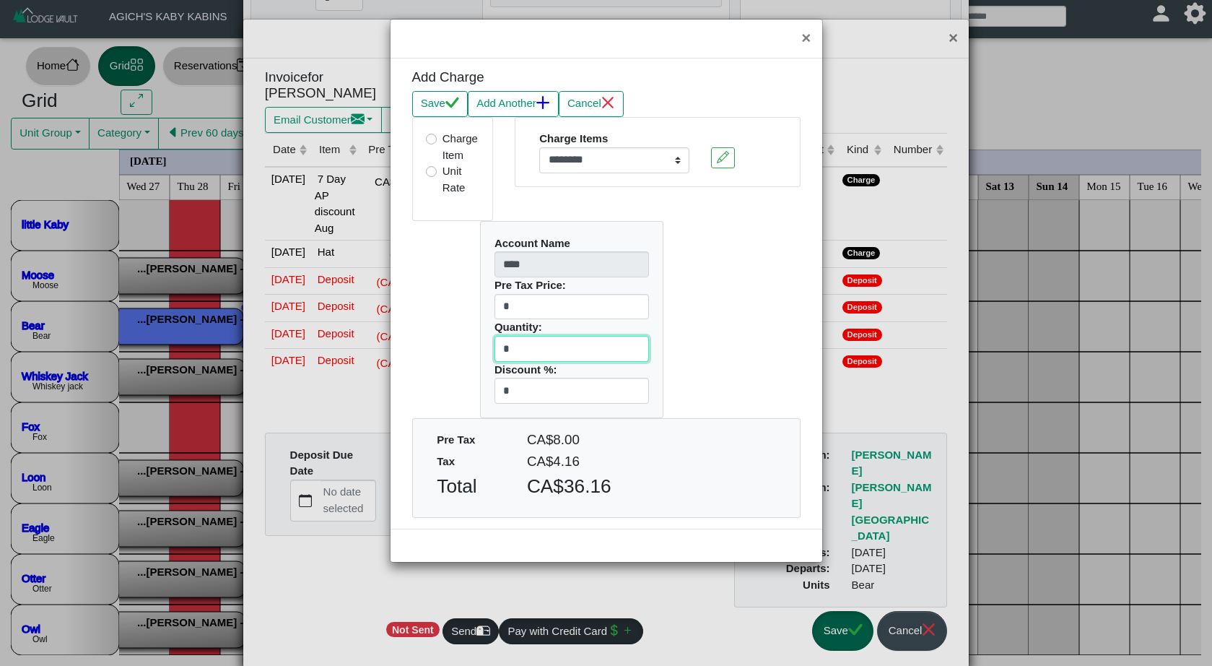
scroll to position [8, 0]
type input "*"
click at [449, 100] on icon "check" at bounding box center [453, 103] width 14 height 14
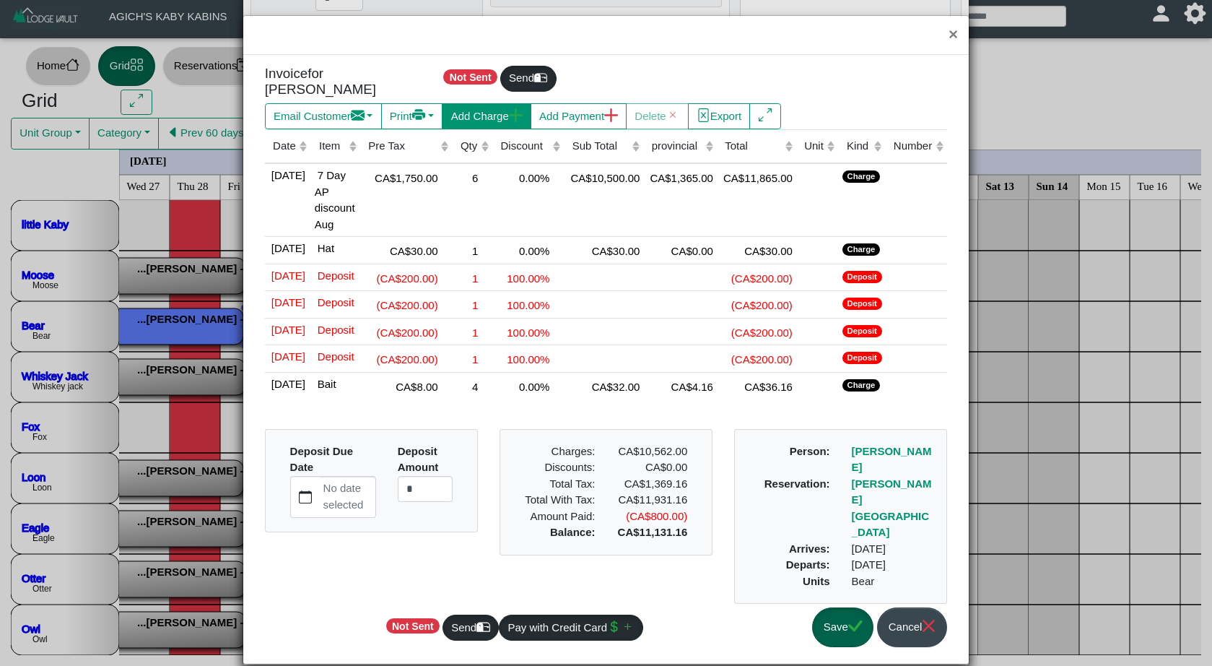
click at [515, 107] on button "Add Charge" at bounding box center [486, 116] width 89 height 26
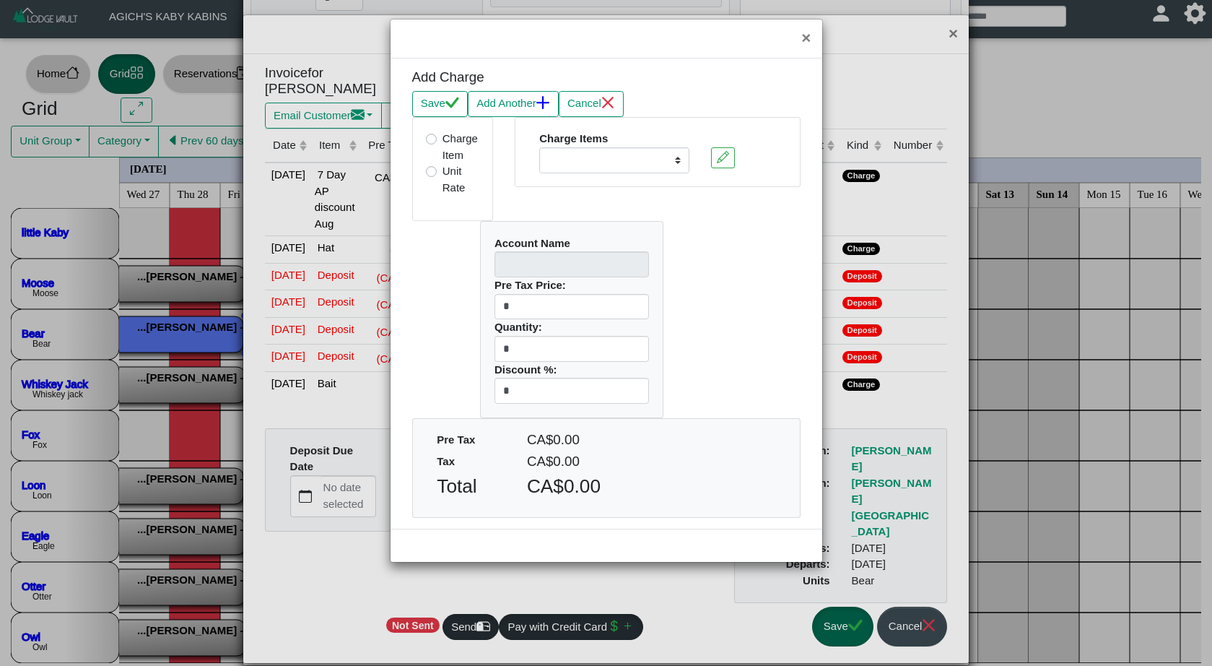
scroll to position [0, 1]
select select "**********"
type input "****"
type input "*"
drag, startPoint x: 526, startPoint y: 344, endPoint x: 492, endPoint y: 342, distance: 34.7
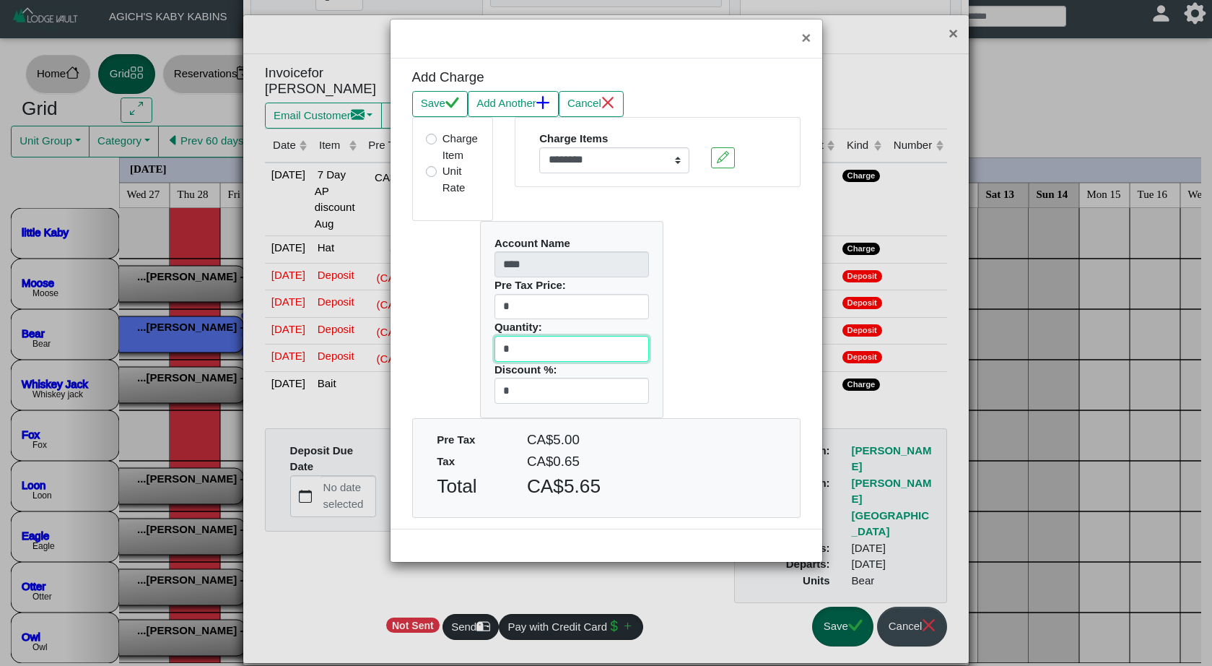
click at [492, 342] on div "Account Name **** Pre Tax Price: * Quantity: * Discount %: *" at bounding box center [572, 320] width 182 height 196
type input "**"
click at [451, 93] on button "Save" at bounding box center [440, 104] width 56 height 26
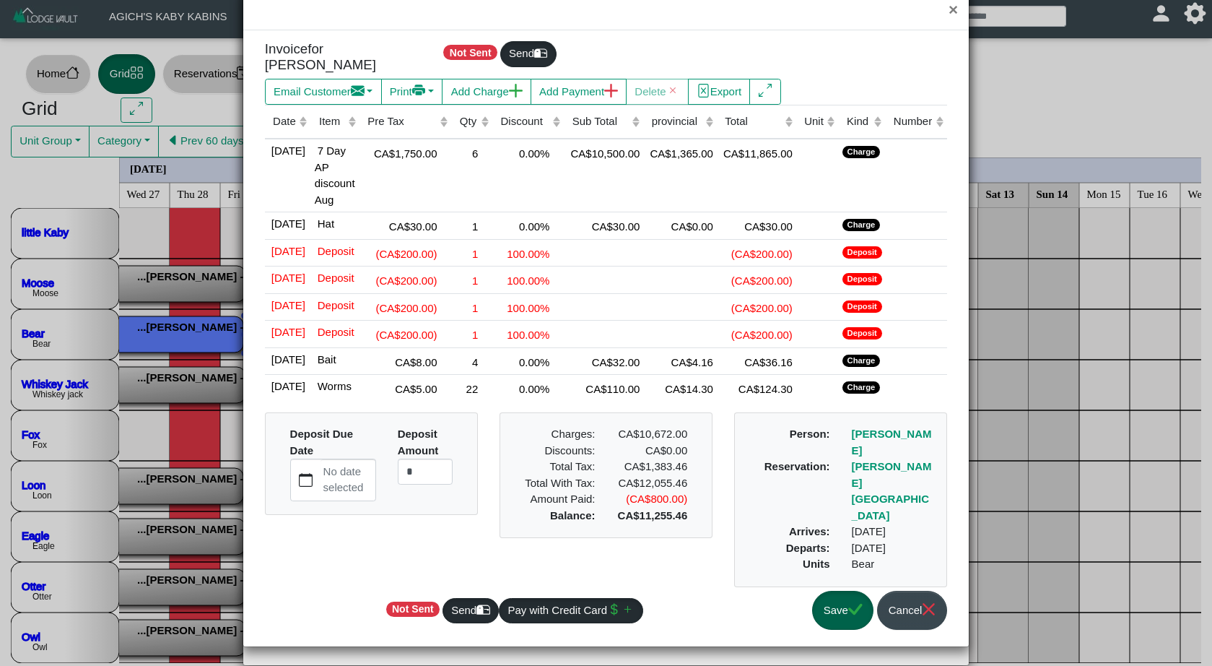
scroll to position [84, 0]
click at [835, 610] on button "Save" at bounding box center [842, 611] width 61 height 40
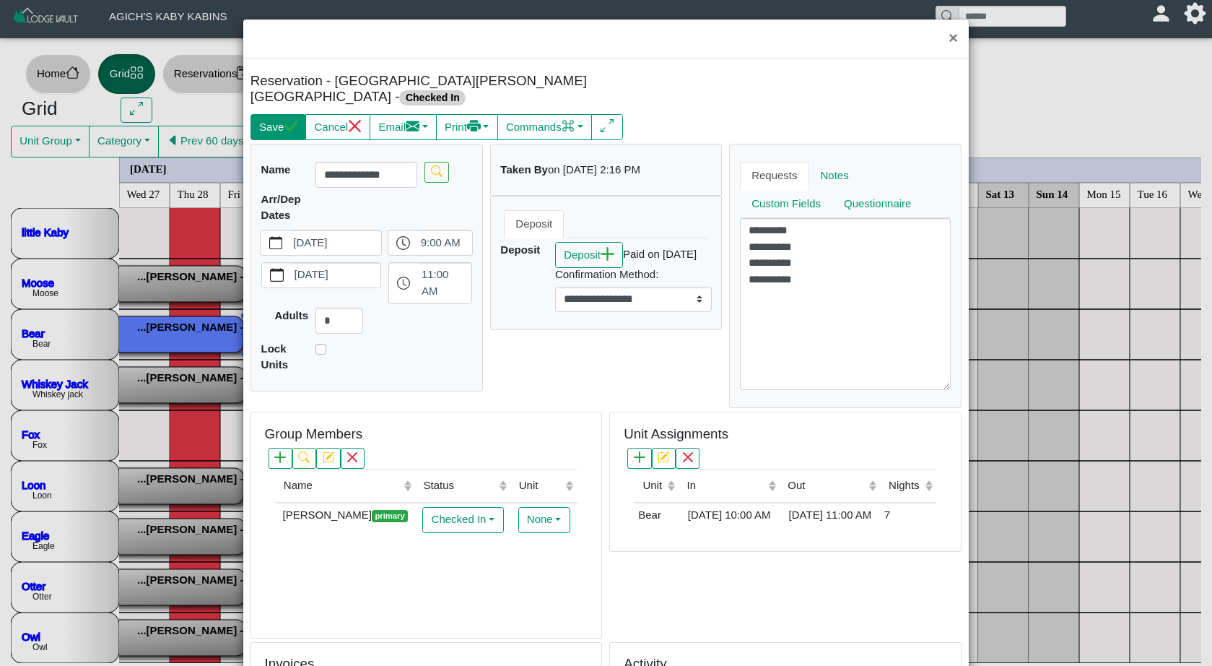
scroll to position [0, 0]
click at [287, 119] on icon "check" at bounding box center [291, 126] width 14 height 14
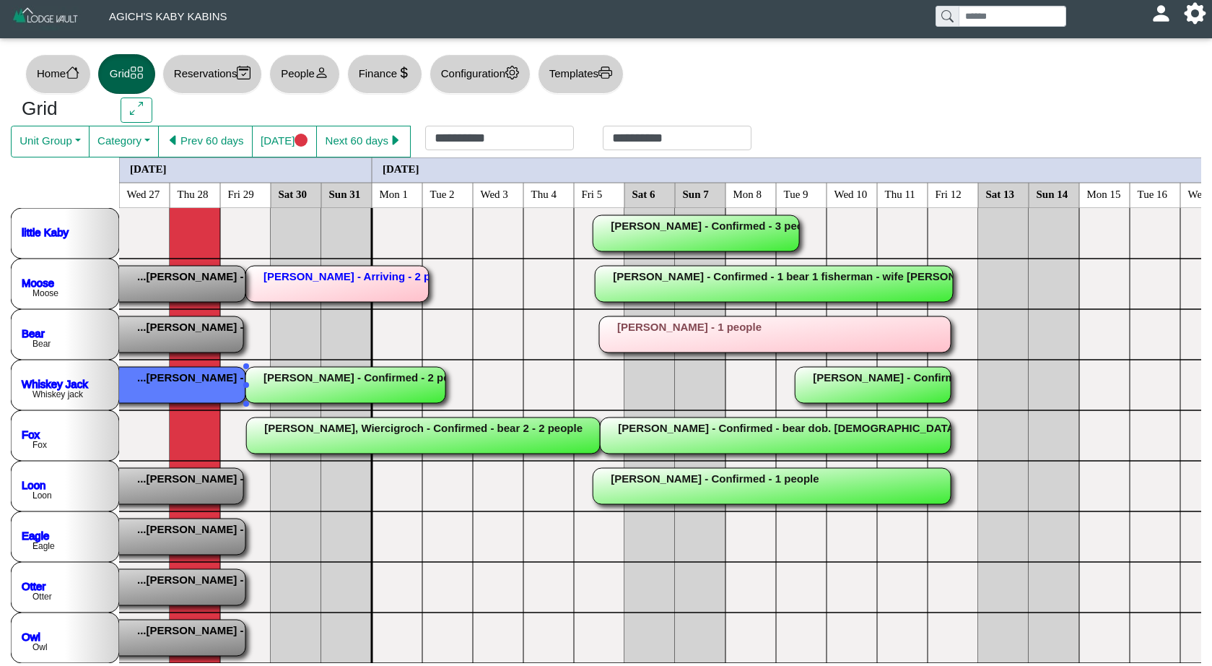
click at [204, 384] on rect at bounding box center [66, 385] width 358 height 36
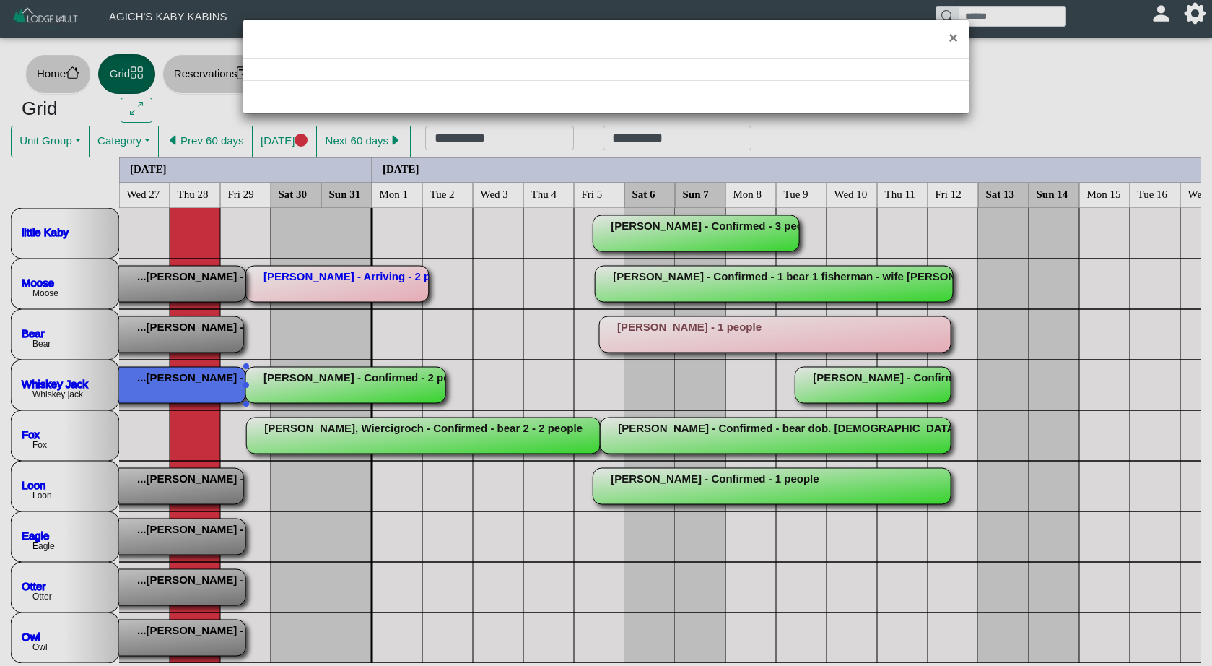
click at [204, 384] on div "×" at bounding box center [606, 333] width 1212 height 666
select select "*"
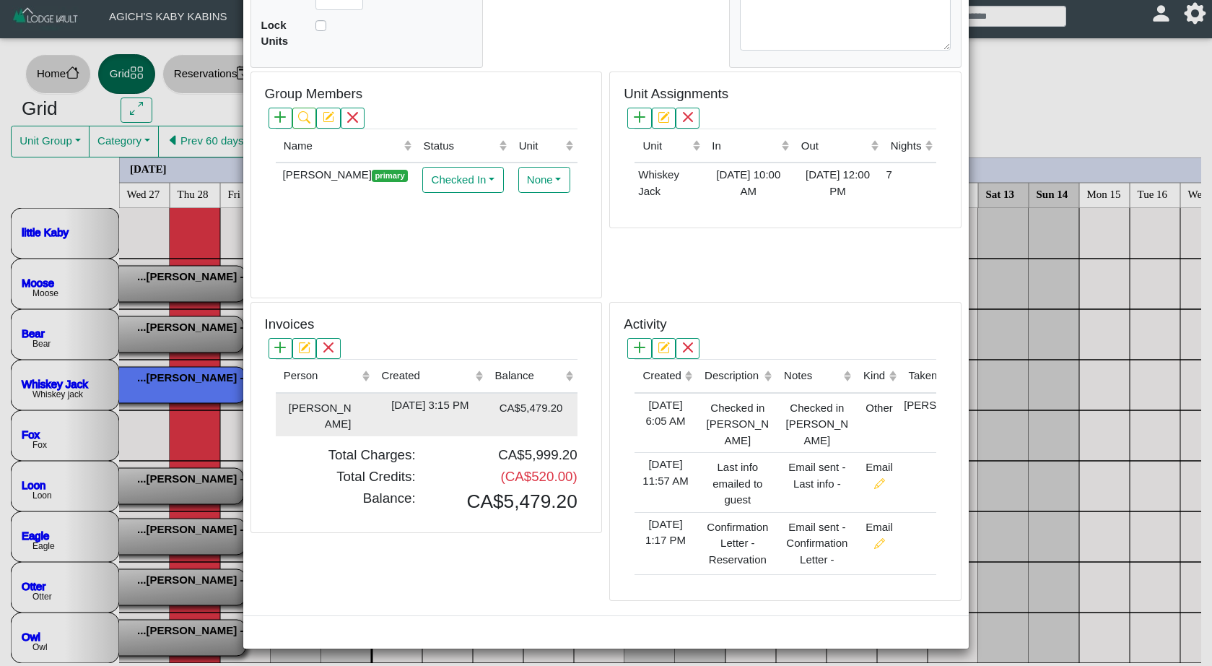
scroll to position [323, 0]
click at [447, 400] on div "[DATE] 3:15 PM" at bounding box center [430, 406] width 106 height 17
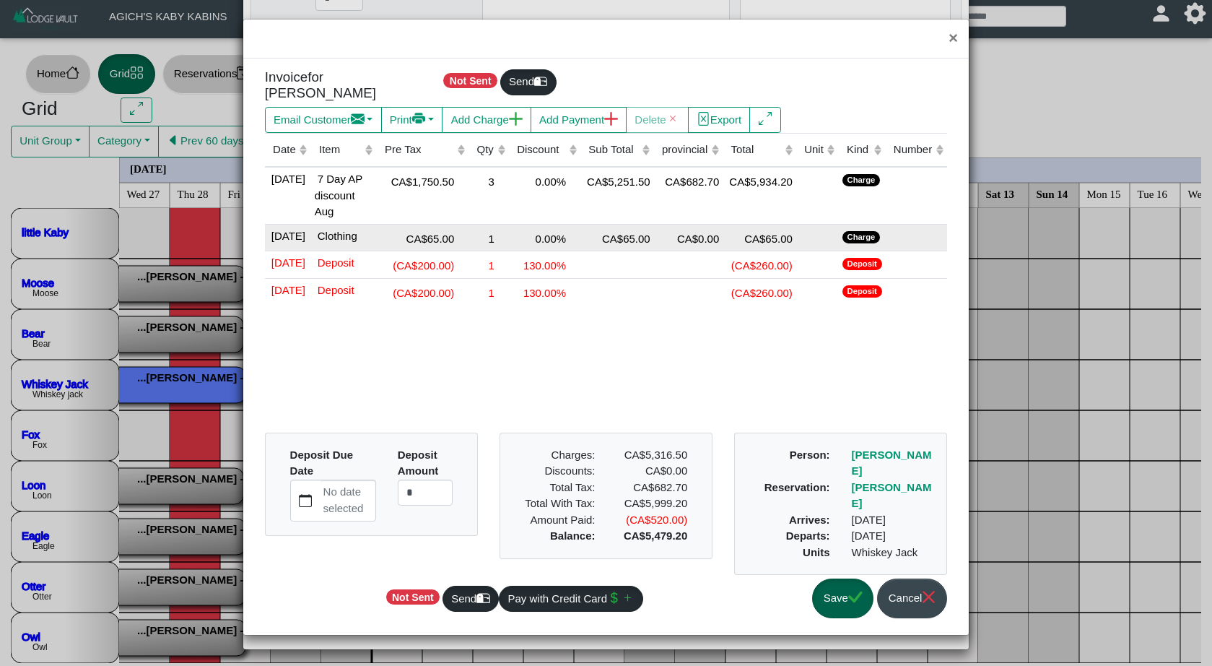
click at [552, 251] on td "0.00%" at bounding box center [544, 237] width 71 height 27
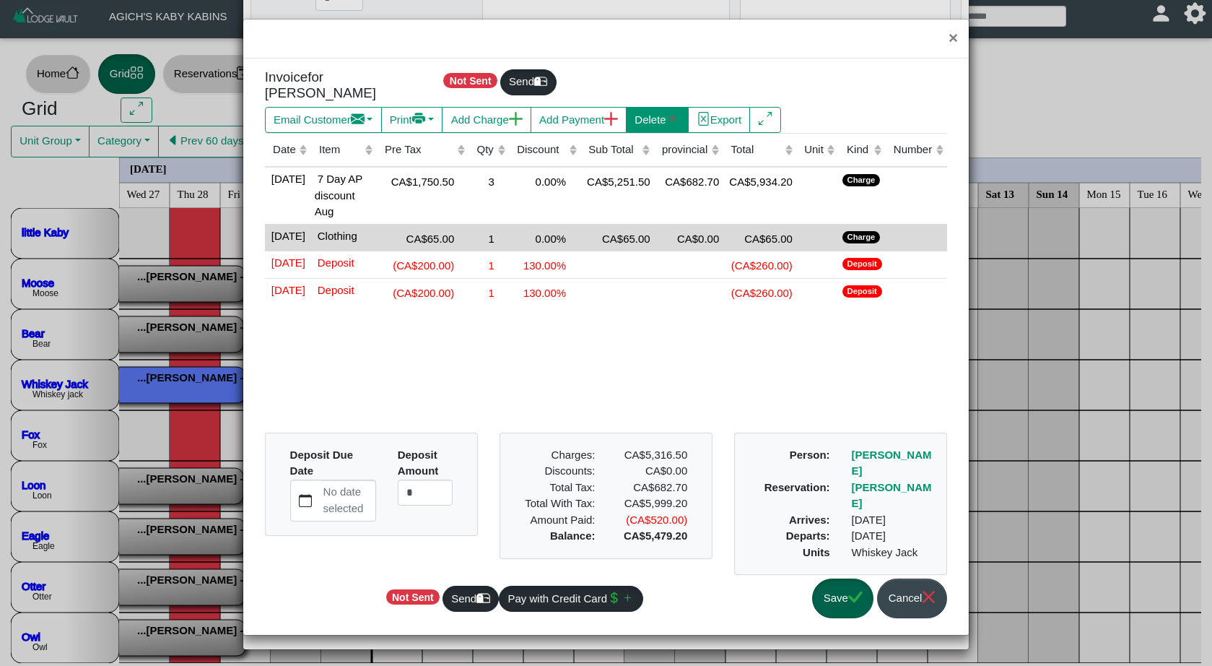
click at [660, 111] on button "Delete" at bounding box center [657, 120] width 63 height 26
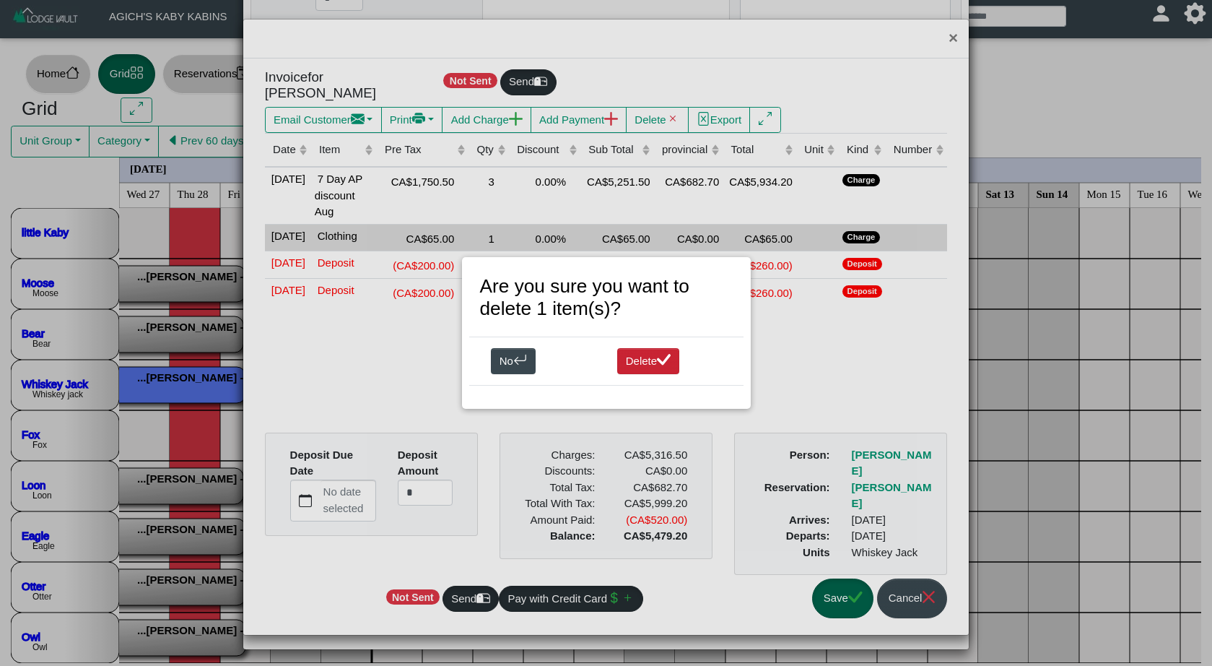
click at [653, 357] on button "Delete" at bounding box center [648, 361] width 63 height 26
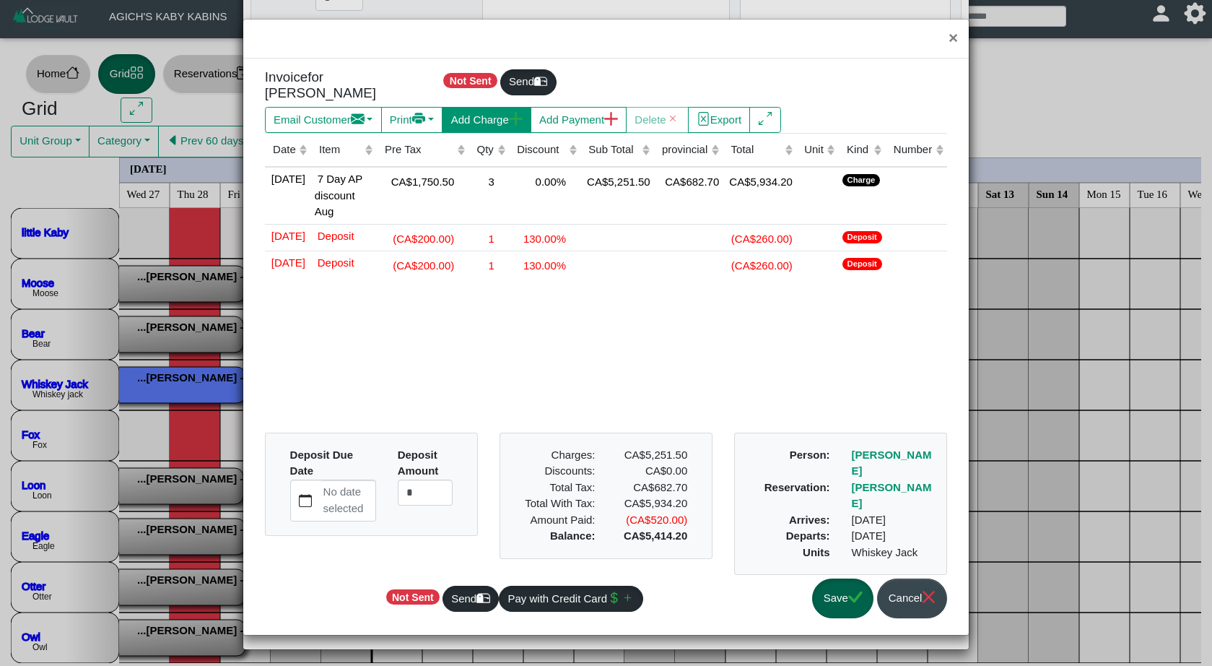
click at [523, 112] on icon "plus lg" at bounding box center [516, 119] width 14 height 14
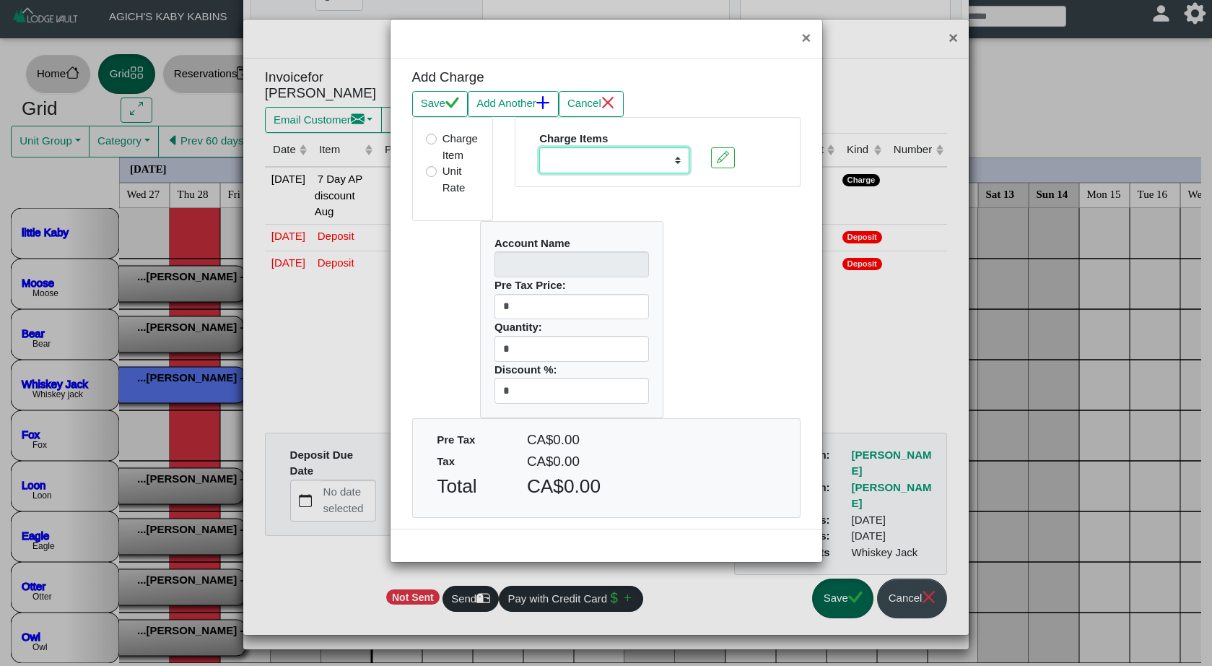
select select "**********"
type input "****"
type input "*"
drag, startPoint x: 524, startPoint y: 346, endPoint x: 481, endPoint y: 342, distance: 43.5
click at [481, 342] on div "Account Name **** Pre Tax Price: * Quantity: * Discount %: *" at bounding box center [572, 320] width 182 height 196
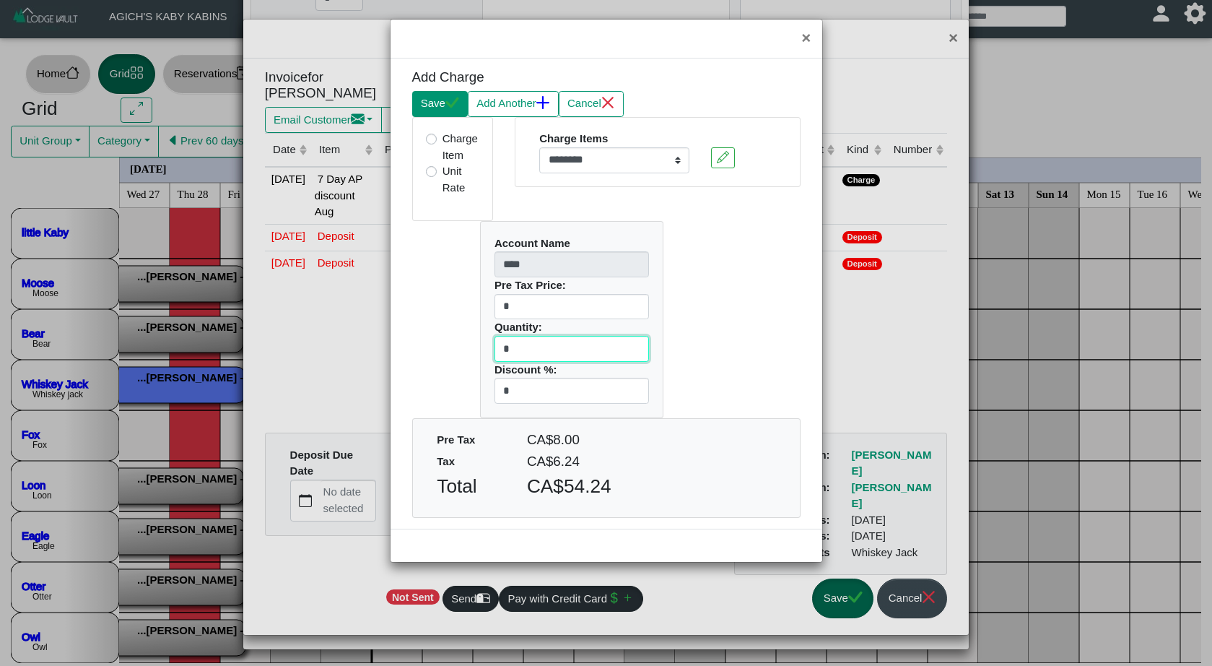
type input "*"
click at [439, 97] on button "Save" at bounding box center [440, 104] width 56 height 26
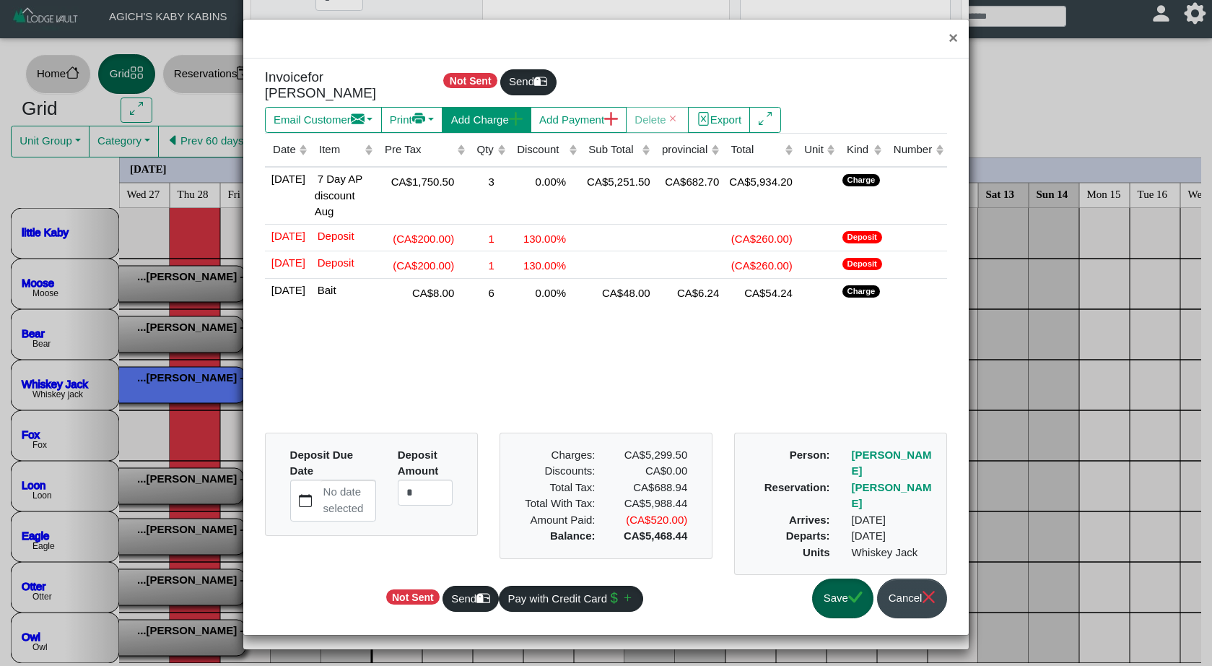
click at [488, 108] on button "Add Charge" at bounding box center [486, 120] width 89 height 26
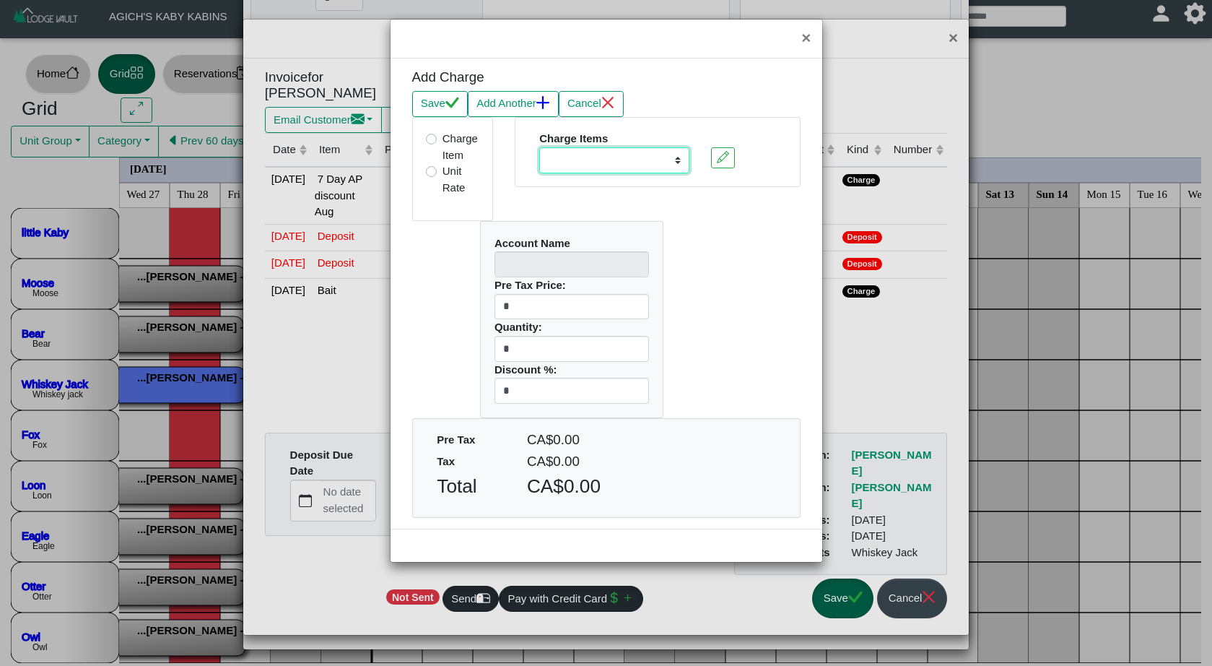
select select "**********"
type input "****"
type input "*"
drag, startPoint x: 534, startPoint y: 348, endPoint x: 465, endPoint y: 342, distance: 68.9
click at [465, 342] on div "Account Name **** Pre Tax Price: * Quantity: * Discount %: *" at bounding box center [606, 319] width 410 height 197
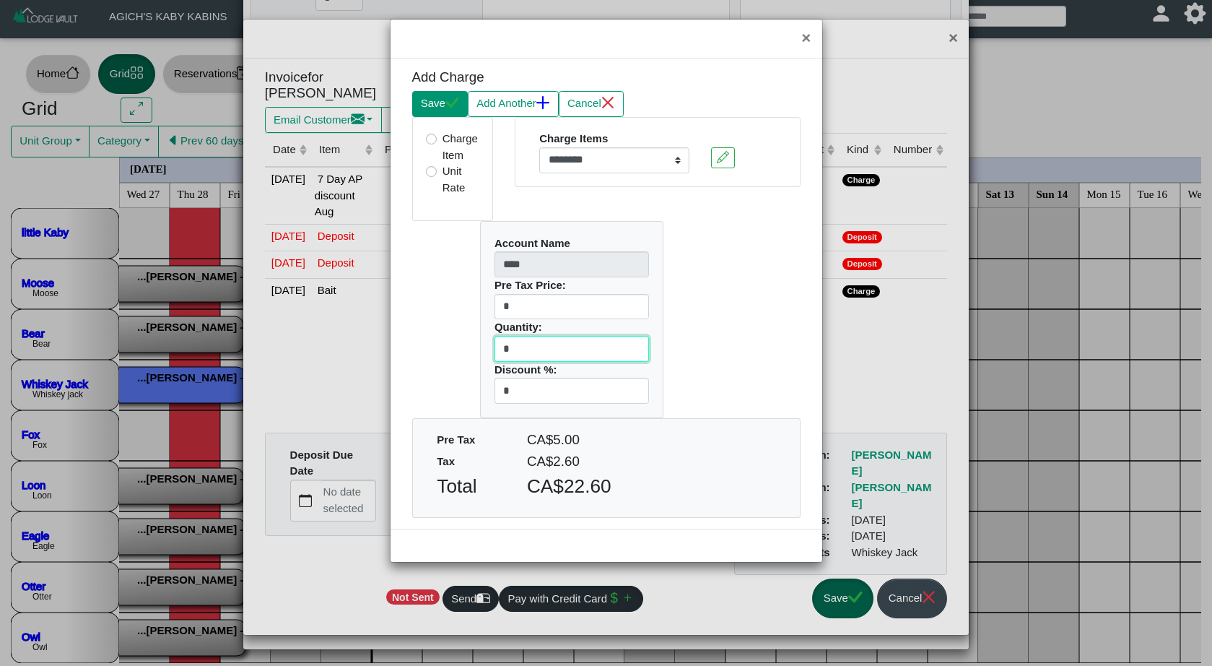
type input "*"
click at [435, 103] on button "Save" at bounding box center [440, 104] width 56 height 26
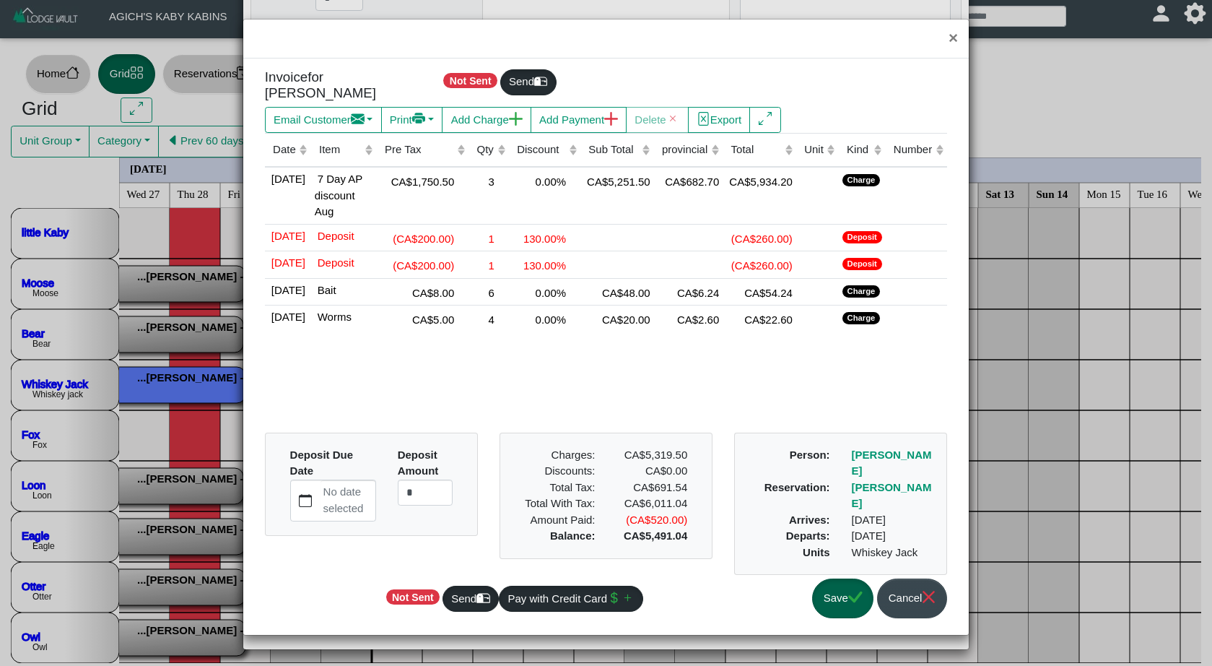
click at [834, 583] on button "Save" at bounding box center [842, 598] width 61 height 40
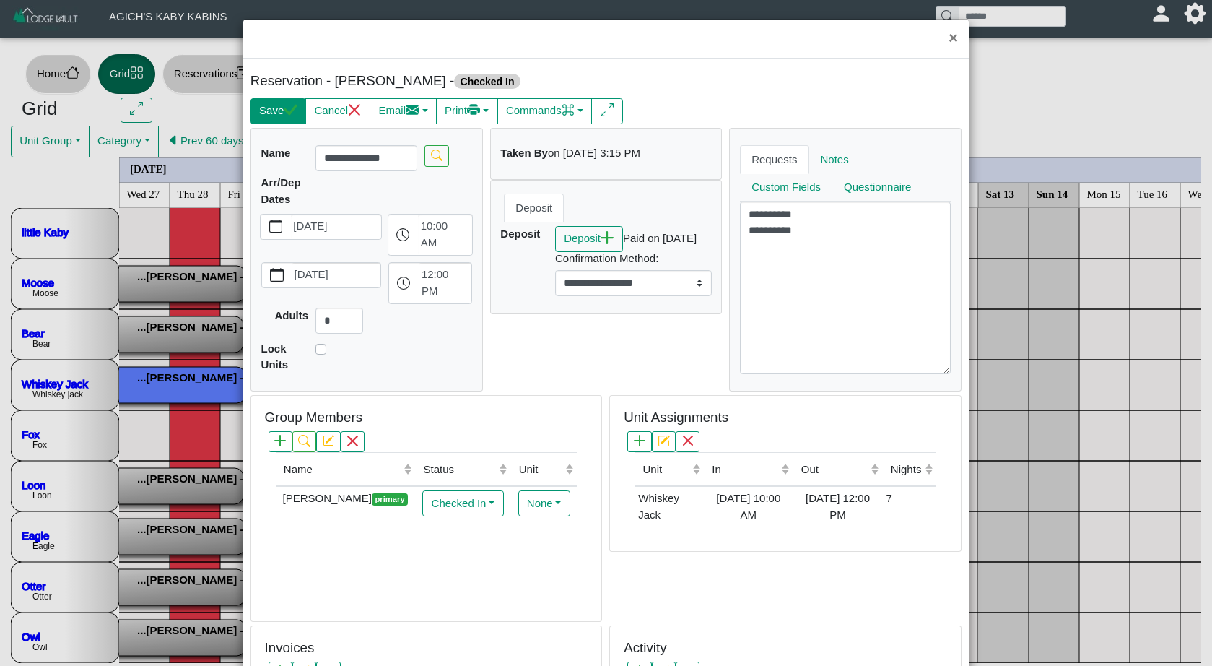
scroll to position [0, 0]
click at [261, 115] on button "Save" at bounding box center [279, 111] width 56 height 26
select select "*"
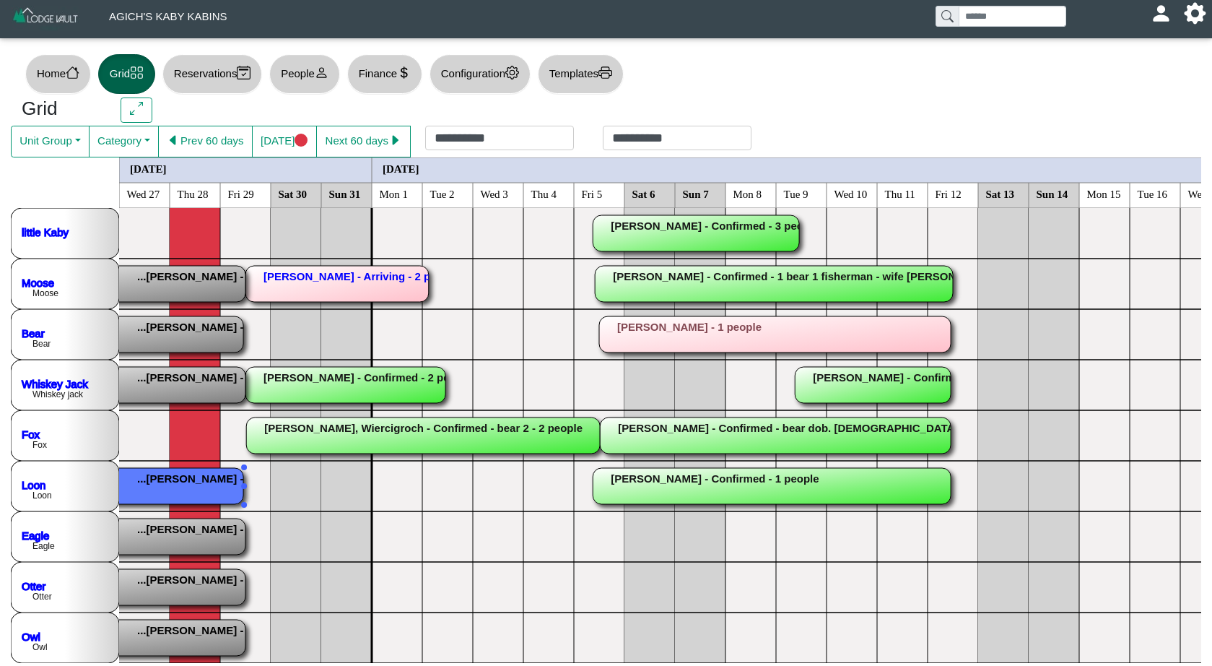
click at [180, 484] on rect at bounding box center [68, 486] width 352 height 36
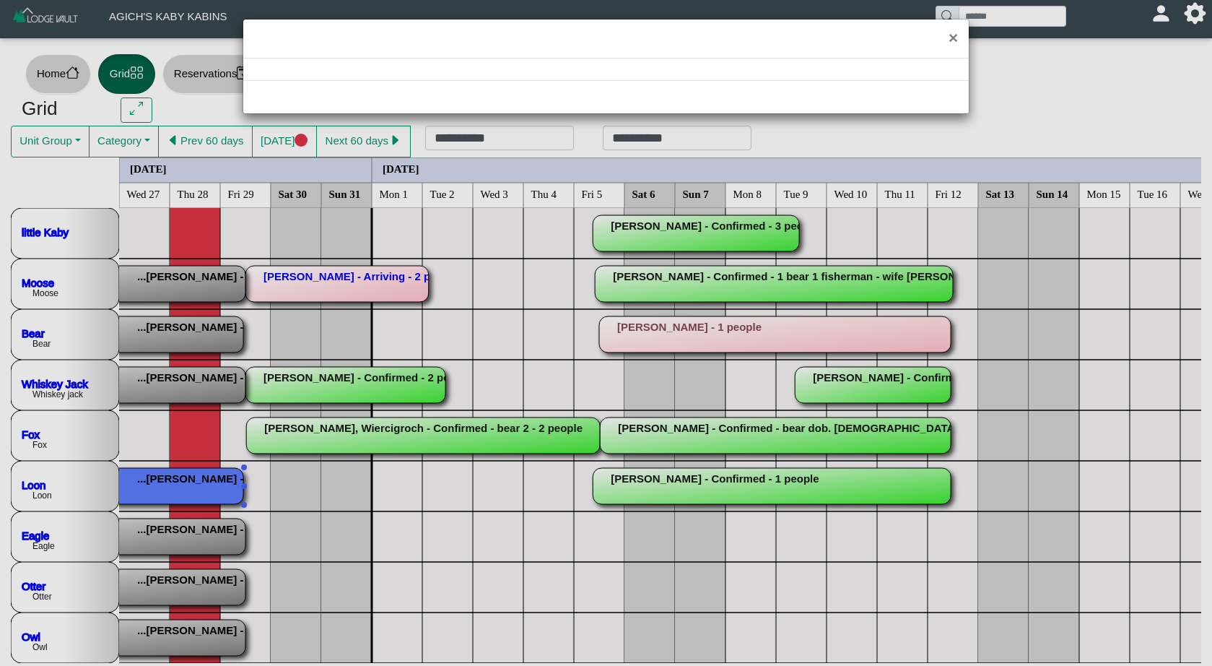
click at [180, 484] on div "×" at bounding box center [606, 333] width 1212 height 666
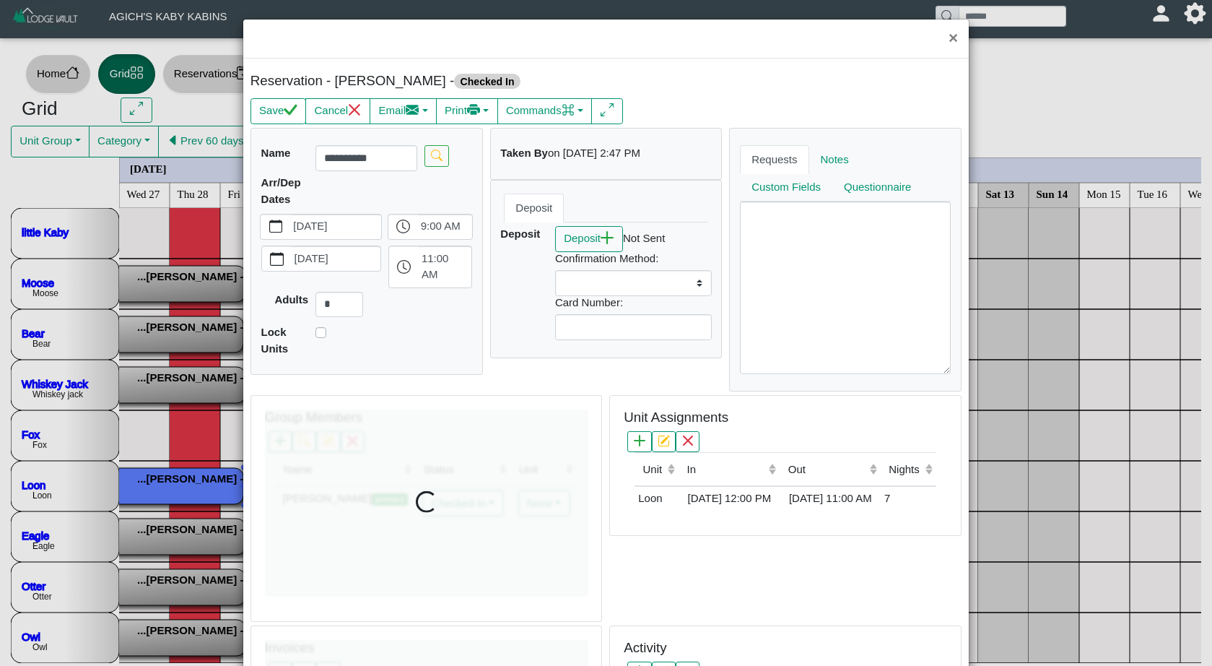
select select
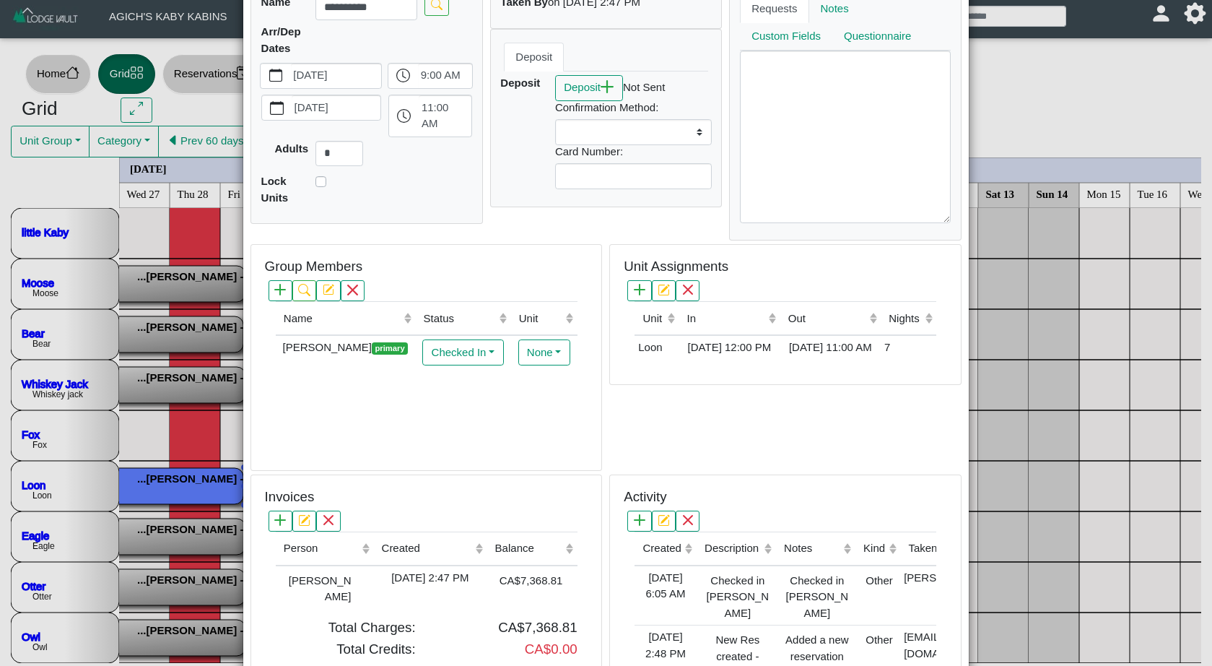
scroll to position [258, 0]
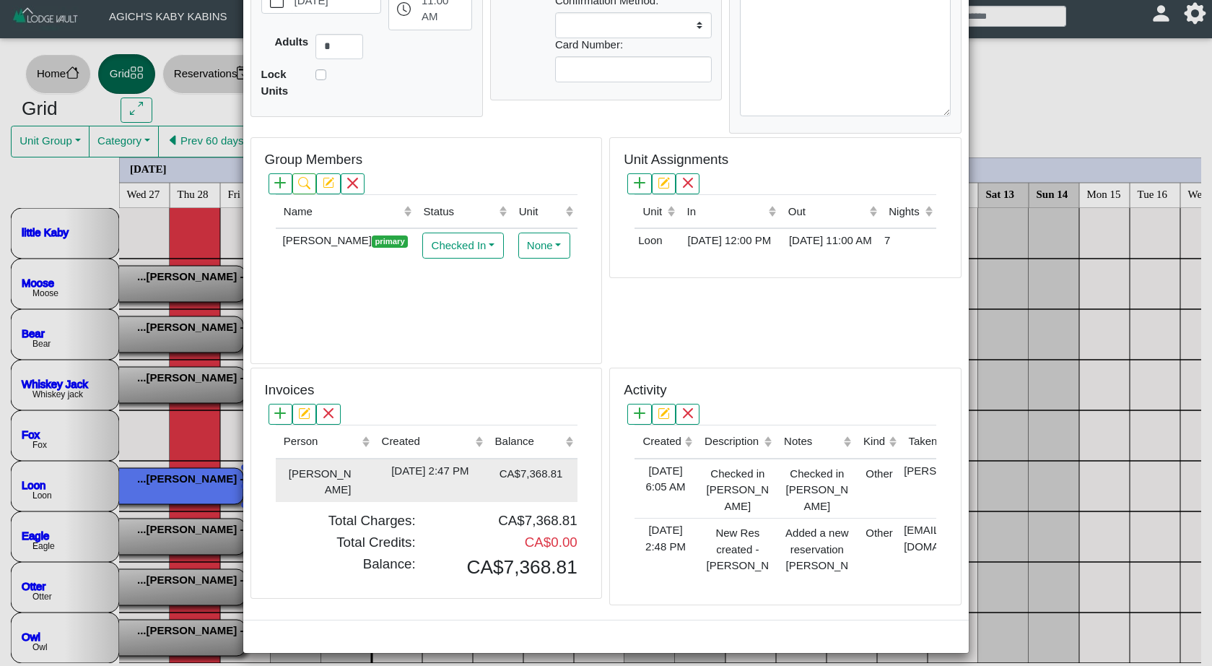
click at [439, 473] on div "[DATE] 2:47 PM" at bounding box center [430, 471] width 106 height 17
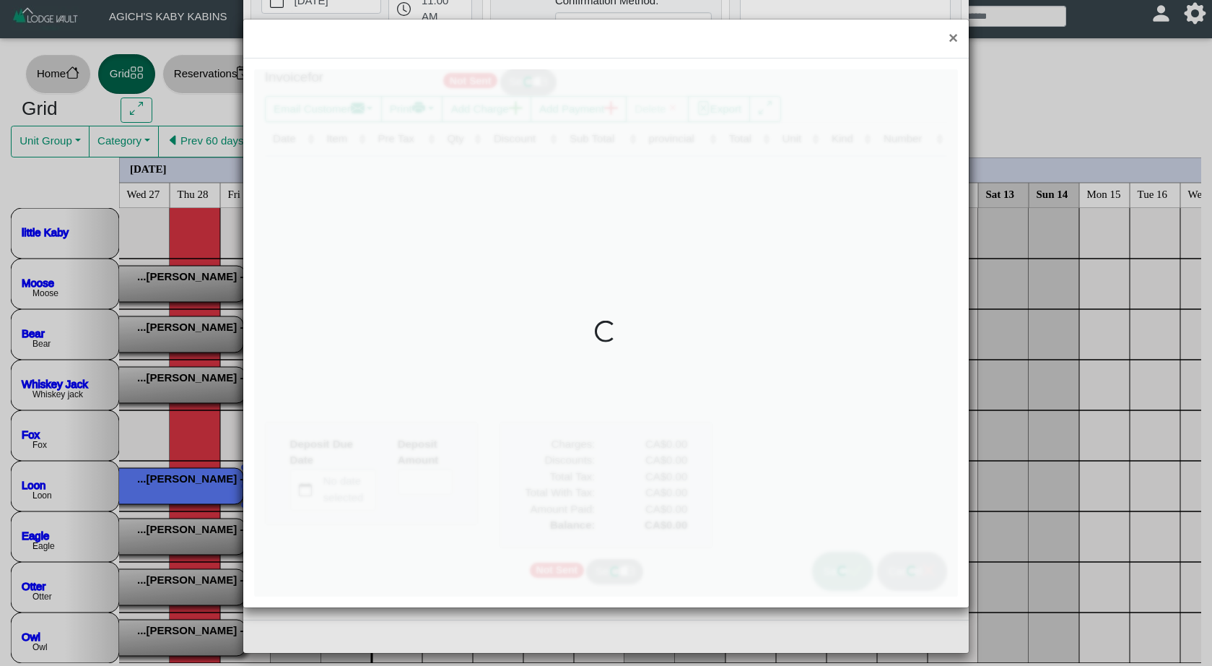
type input "*"
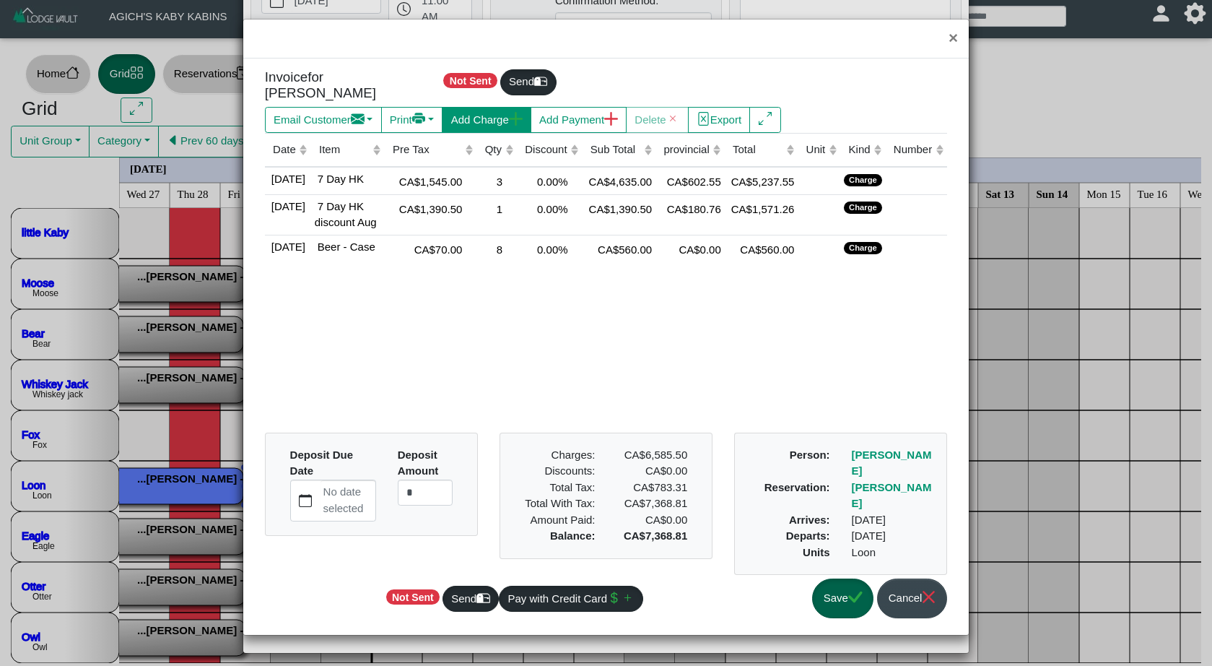
click at [508, 108] on button "Add Charge" at bounding box center [486, 120] width 89 height 26
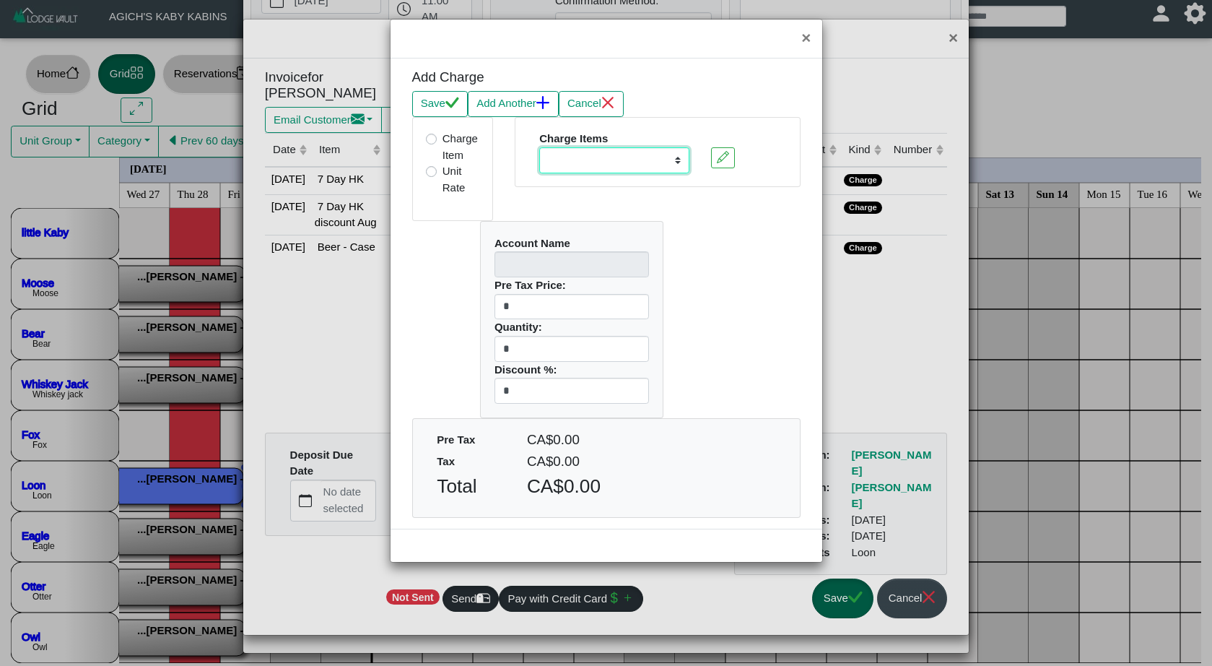
select select "**********"
type input "****"
type input "*"
click at [454, 105] on icon "check" at bounding box center [453, 102] width 14 height 11
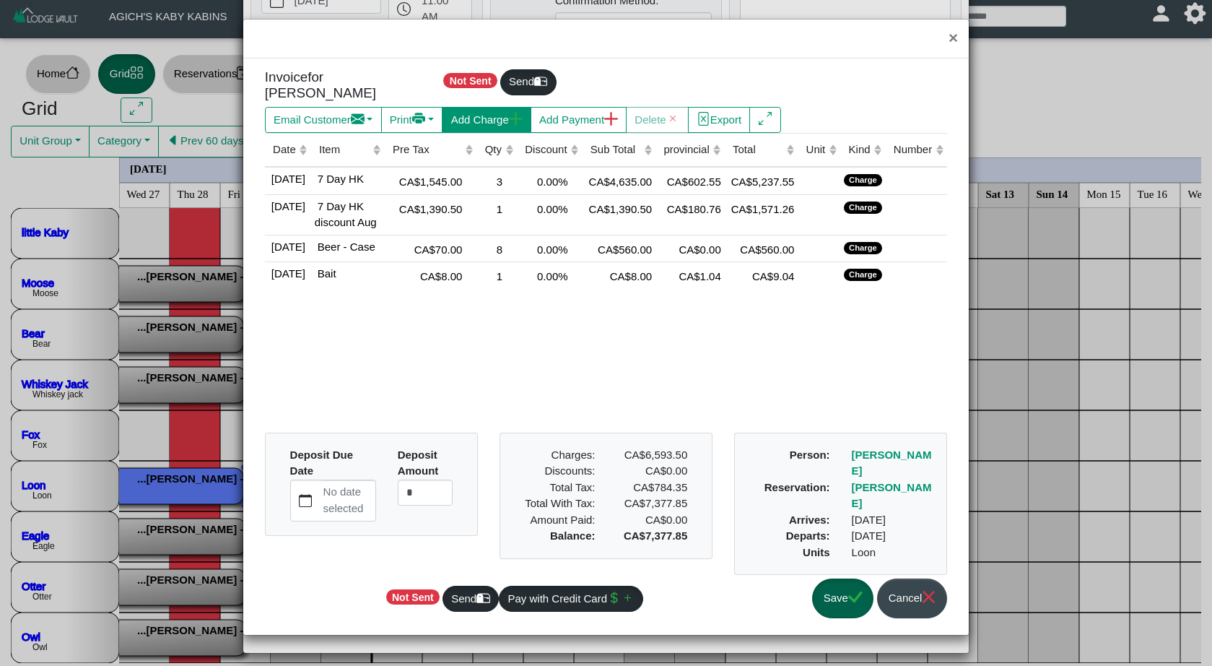
click at [502, 108] on button "Add Charge" at bounding box center [486, 120] width 89 height 26
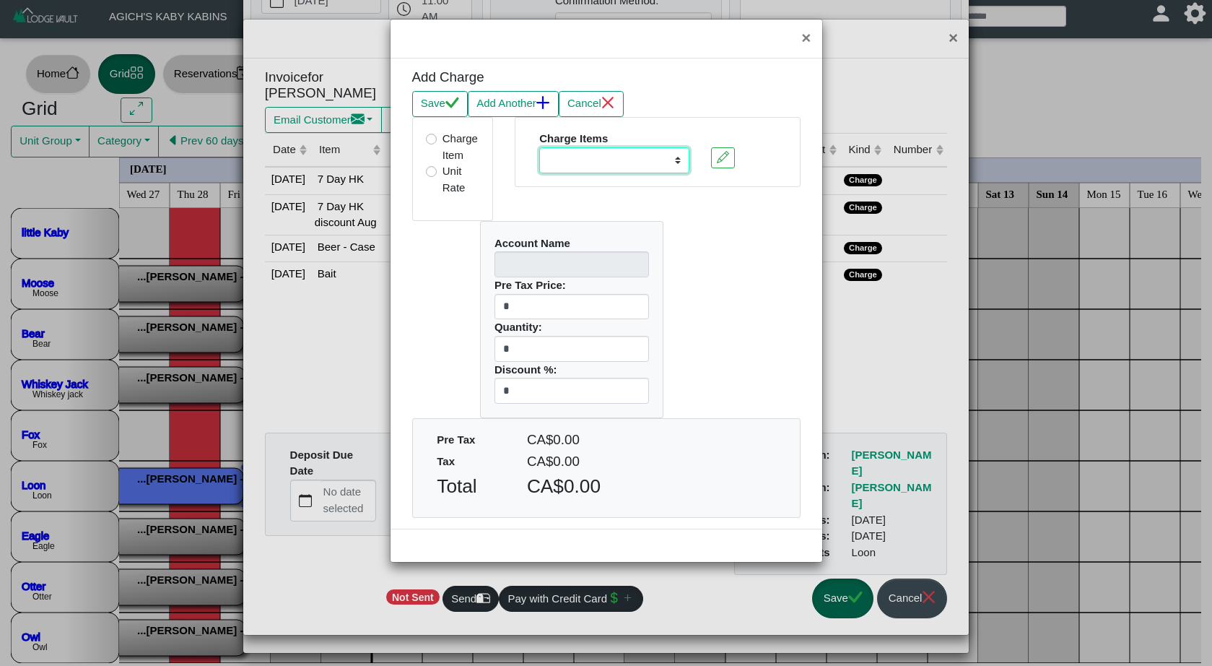
select select "**********"
type input "****"
type input "*"
drag, startPoint x: 520, startPoint y: 349, endPoint x: 495, endPoint y: 342, distance: 25.6
click at [495, 342] on input "*" at bounding box center [572, 349] width 155 height 26
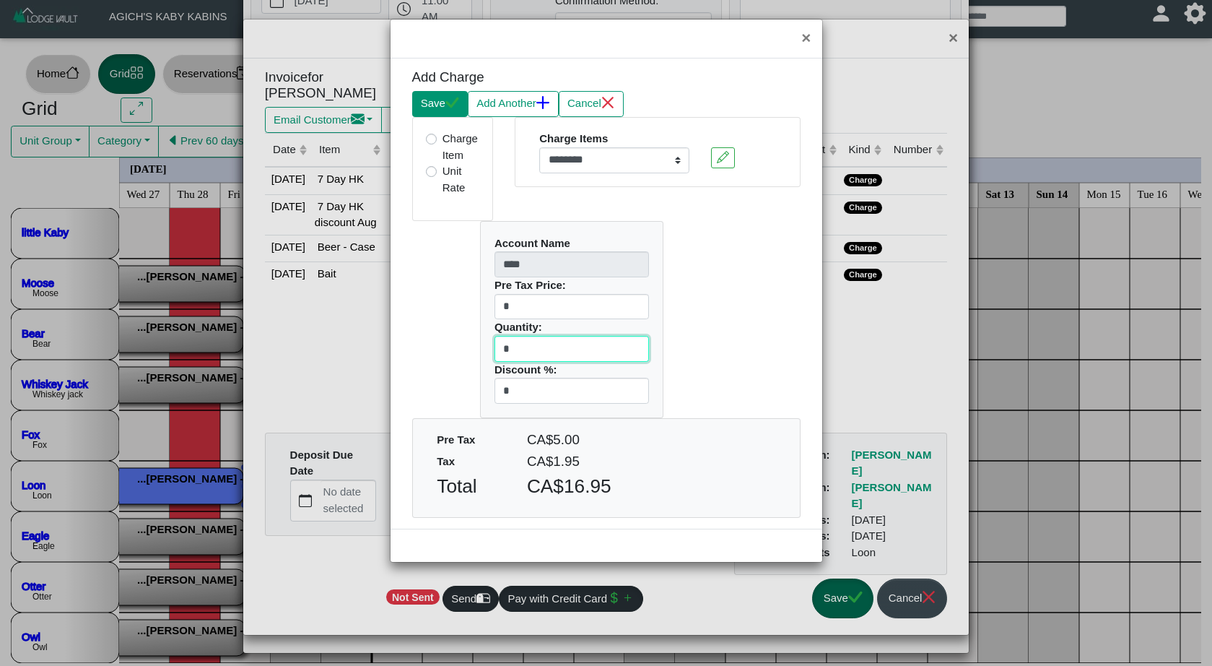
type input "*"
click at [440, 106] on button "Save" at bounding box center [440, 104] width 56 height 26
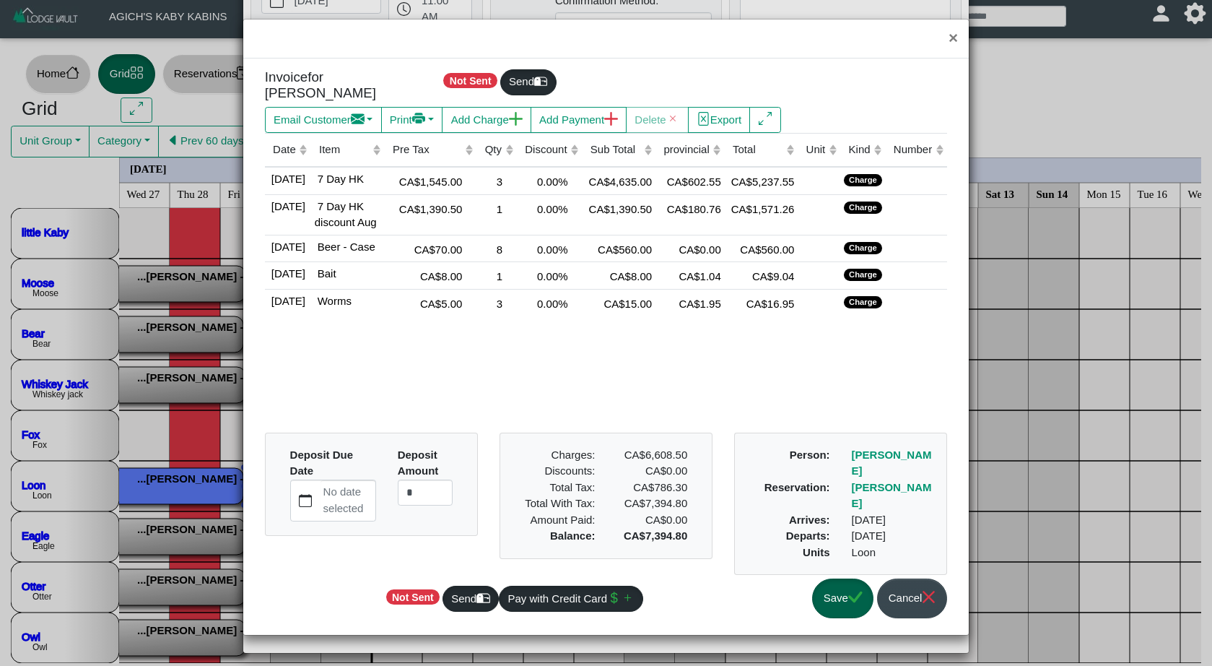
click at [837, 578] on button "Save" at bounding box center [842, 598] width 61 height 40
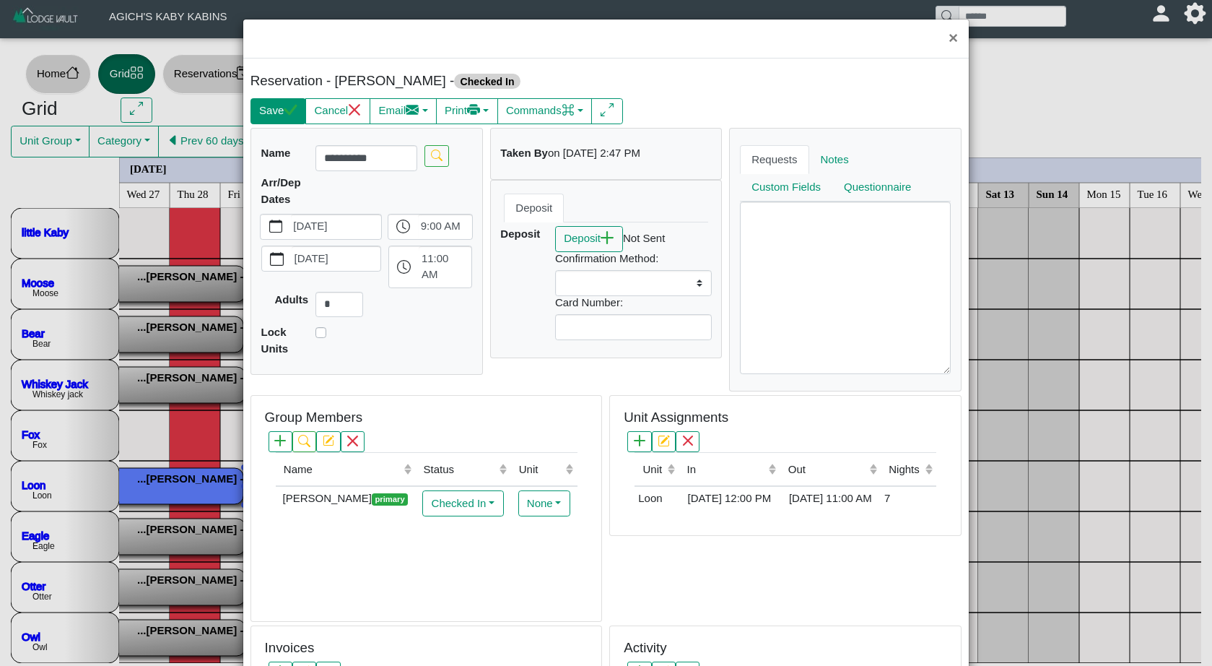
scroll to position [0, 0]
click at [278, 105] on button "Save" at bounding box center [279, 111] width 56 height 26
select select
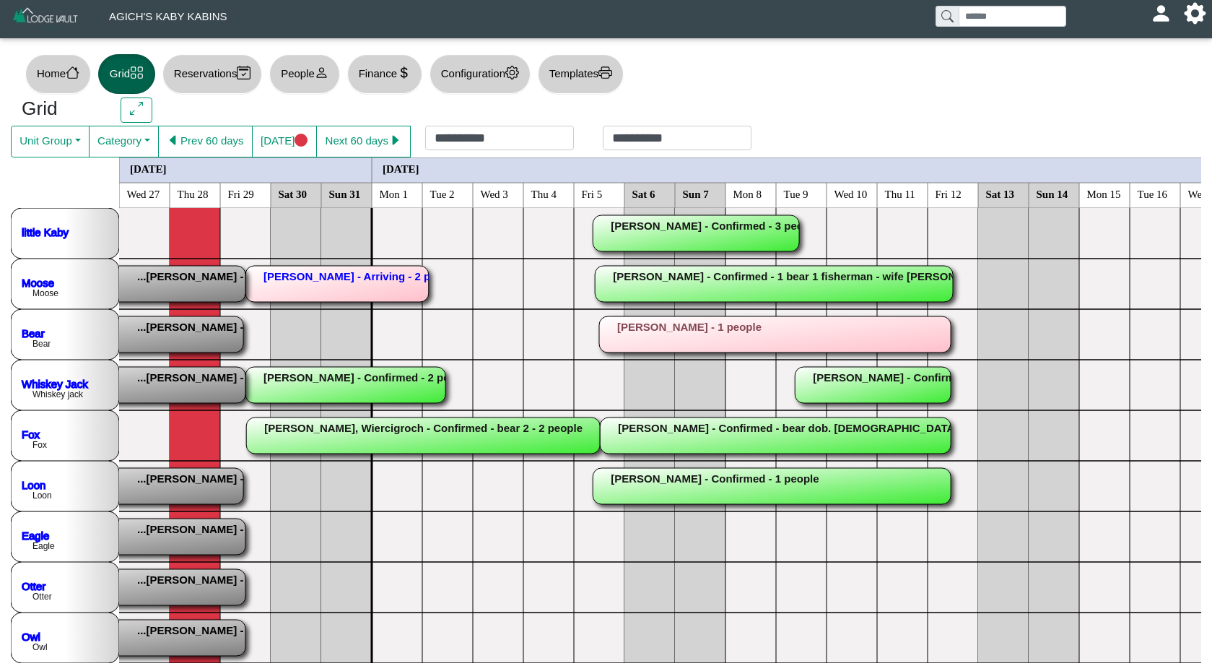
click at [225, 540] on rect at bounding box center [69, 536] width 354 height 36
click at [225, 540] on div "×" at bounding box center [606, 333] width 1212 height 666
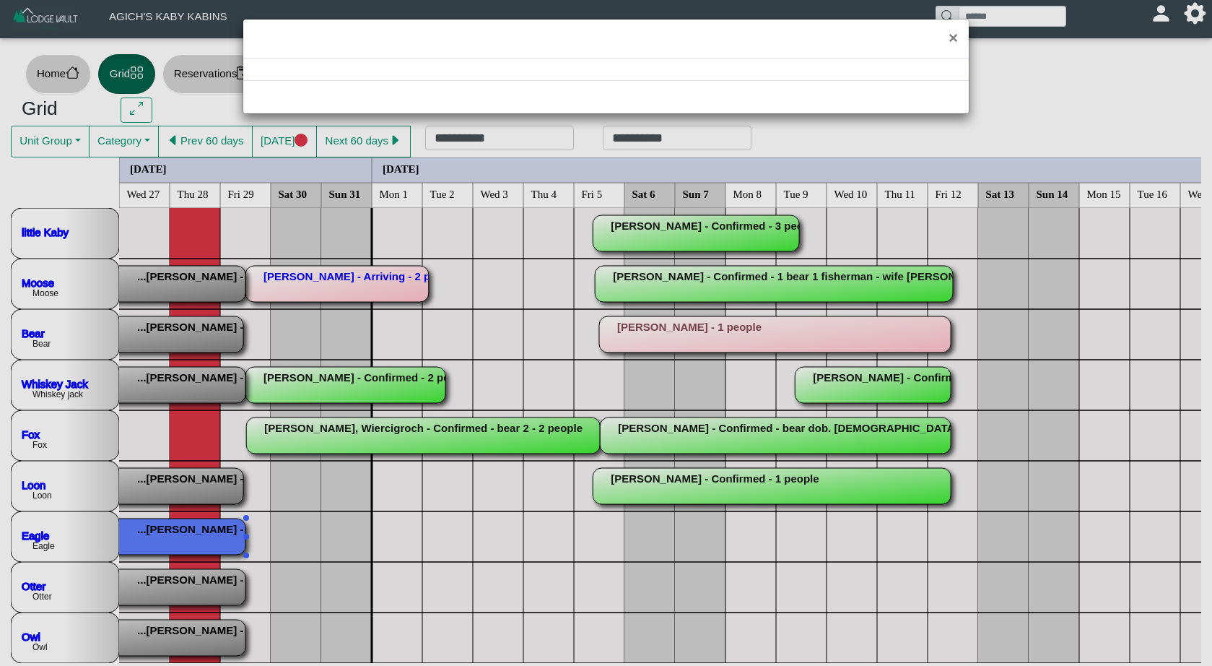
select select "*"
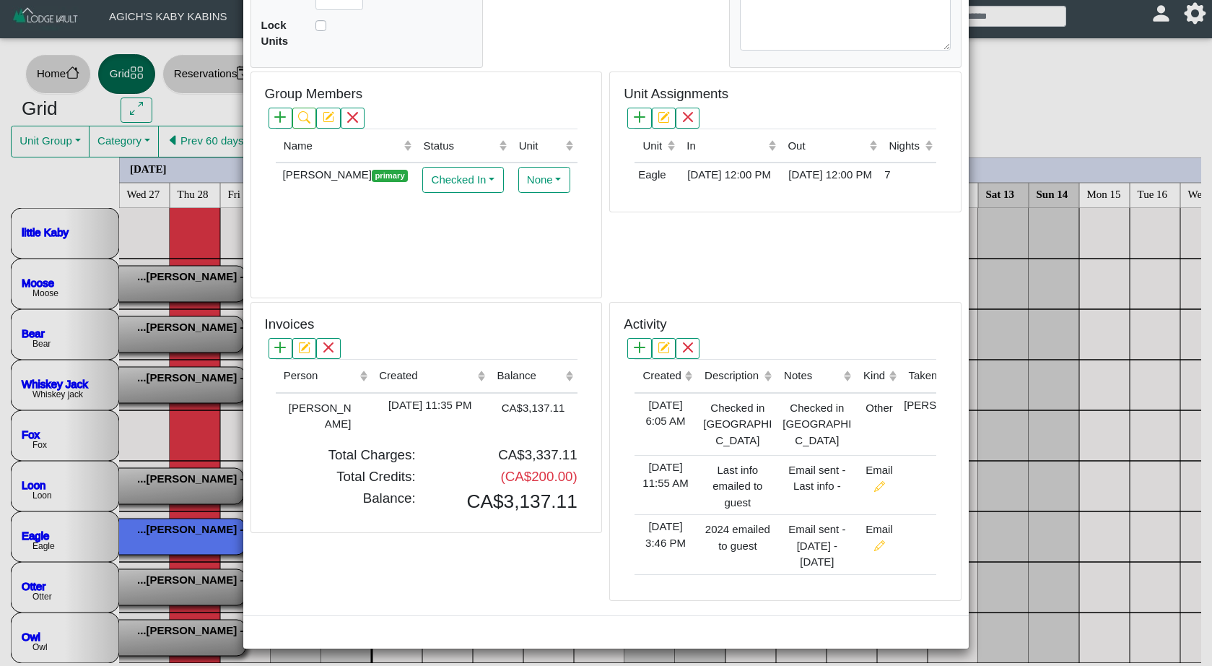
scroll to position [323, 0]
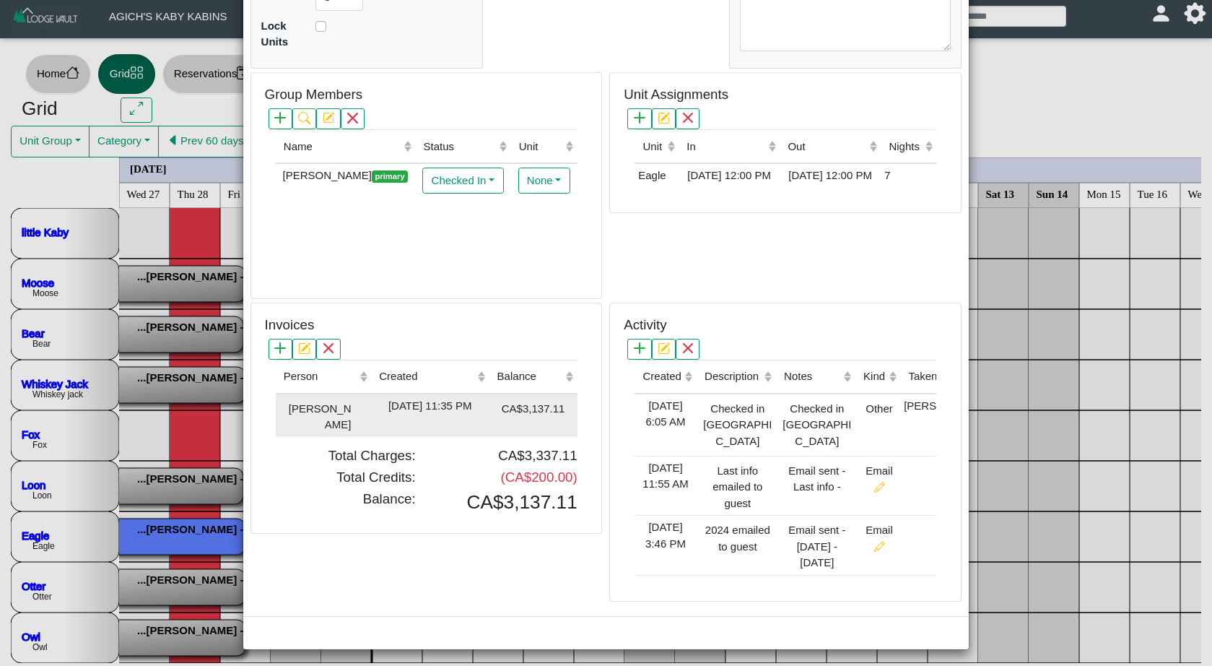
click at [434, 406] on div "[DATE] 11:35 PM" at bounding box center [430, 406] width 110 height 17
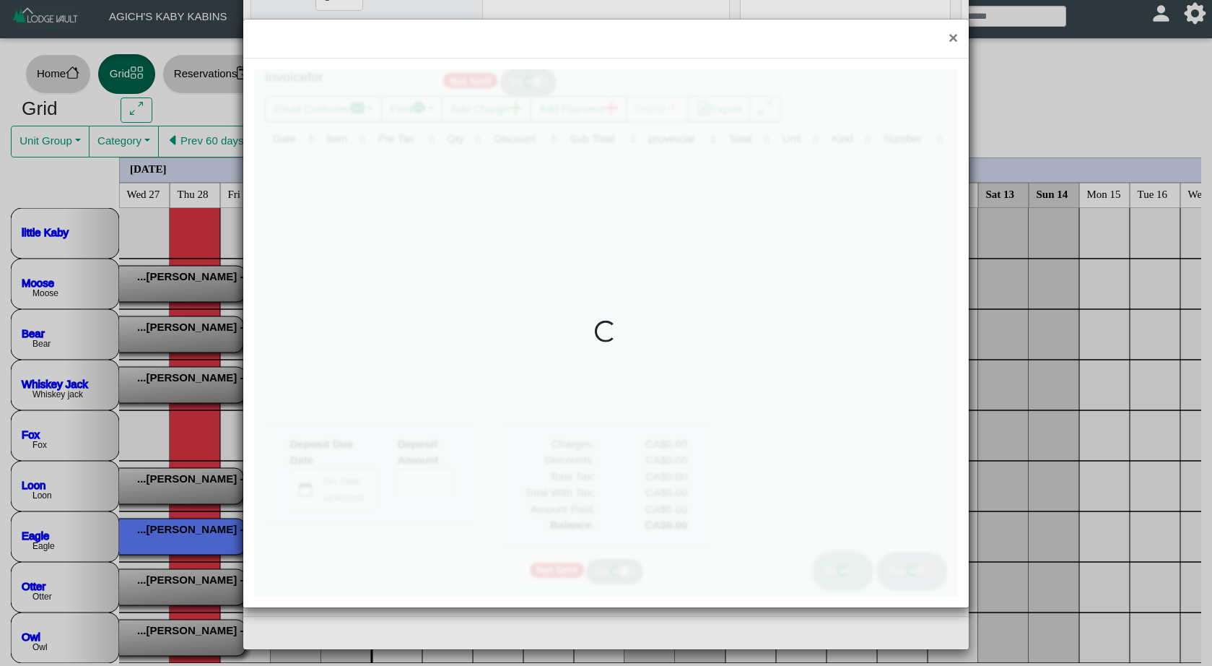
type input "*"
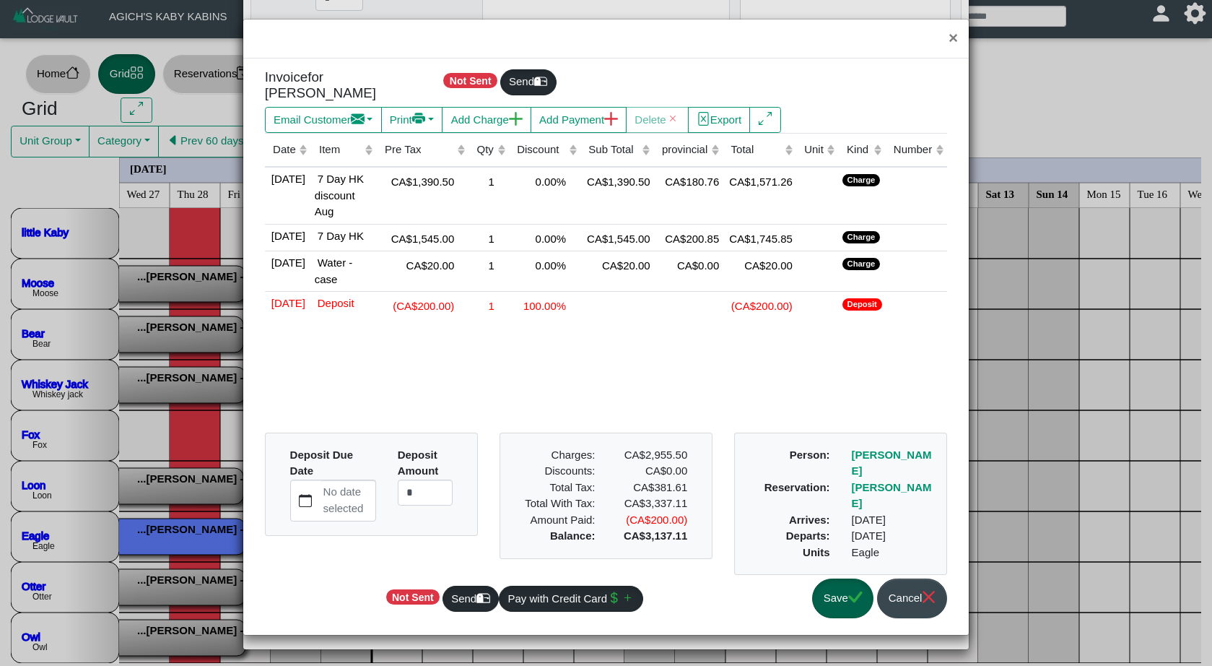
click at [827, 591] on button "Save" at bounding box center [842, 598] width 61 height 40
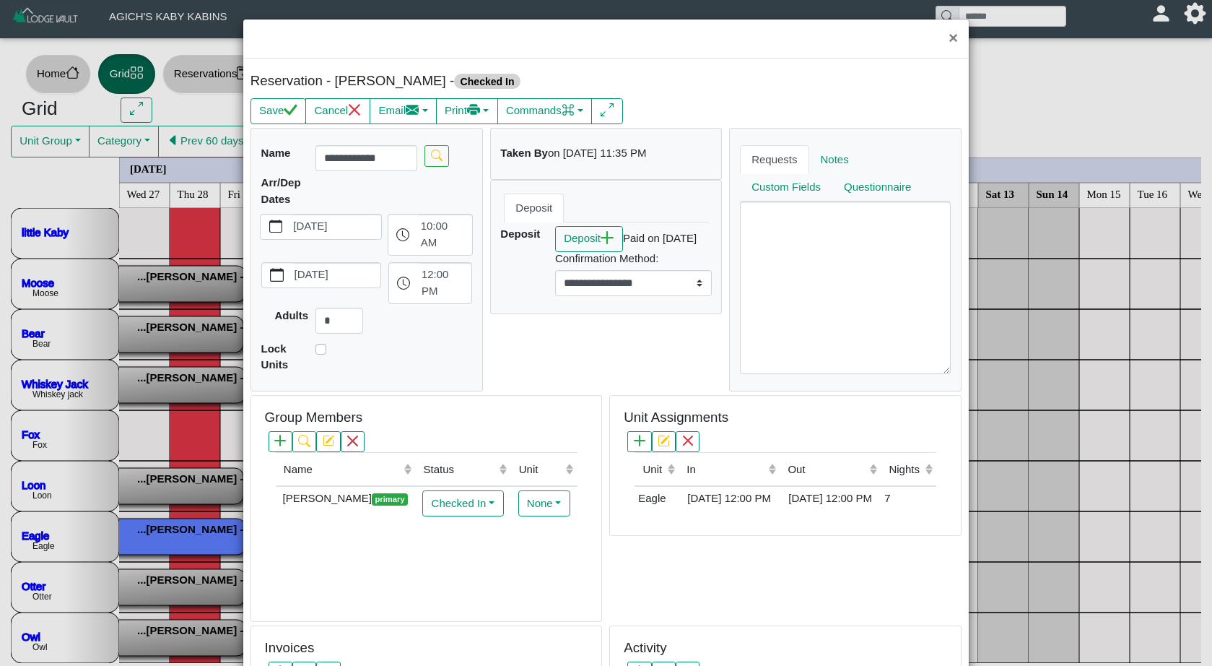
scroll to position [0, 0]
click at [272, 107] on button "Save" at bounding box center [279, 111] width 56 height 26
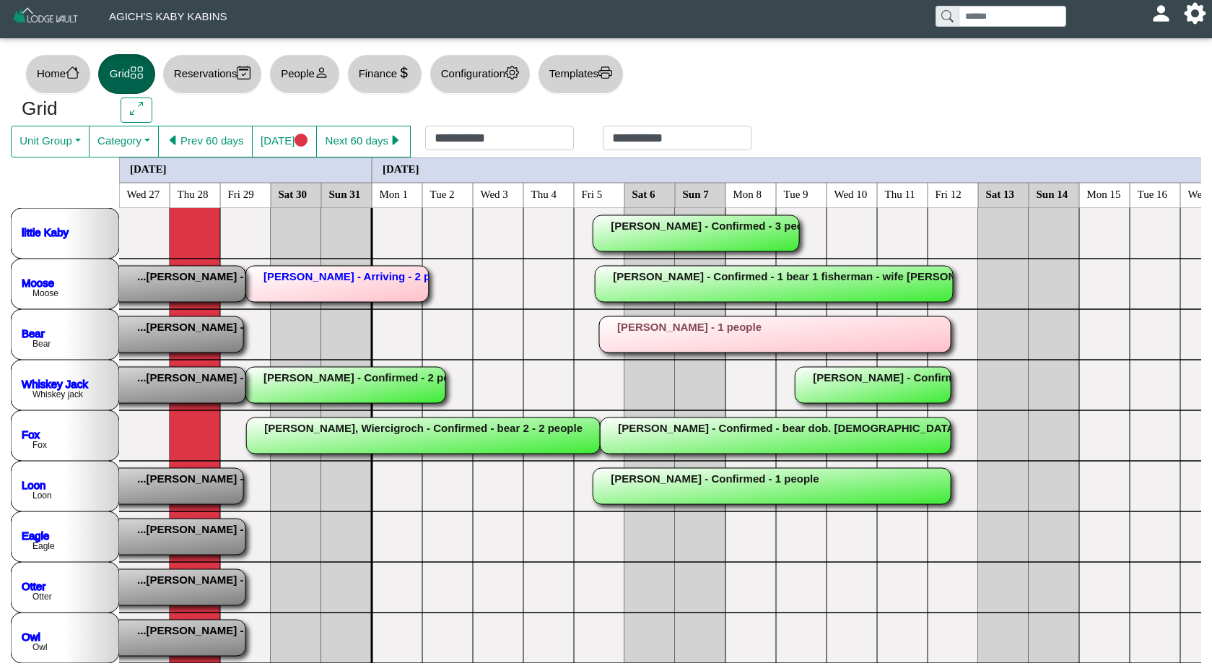
click at [227, 629] on rect at bounding box center [43, 638] width 404 height 36
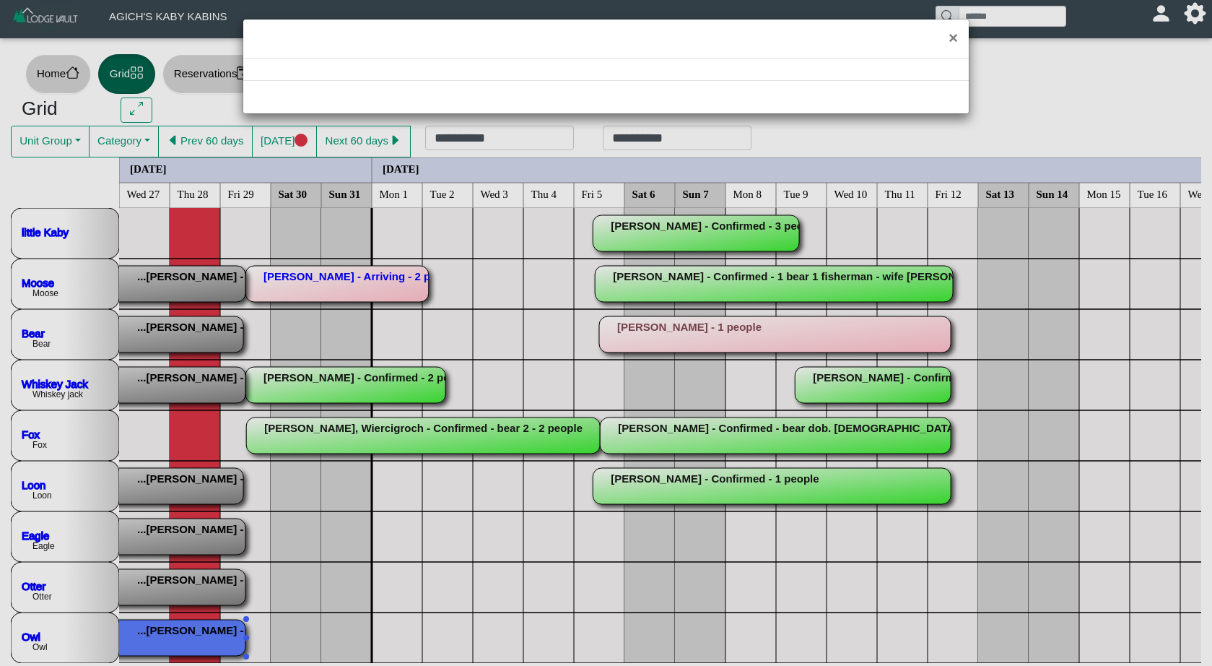
select select "*"
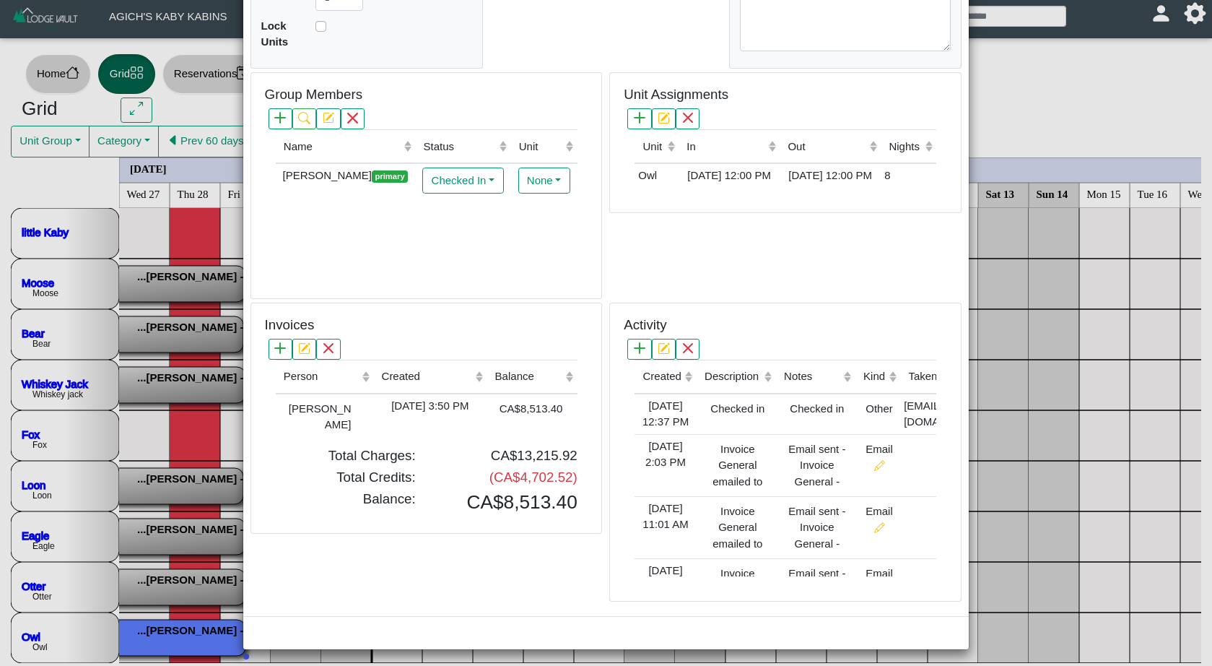
scroll to position [1, 0]
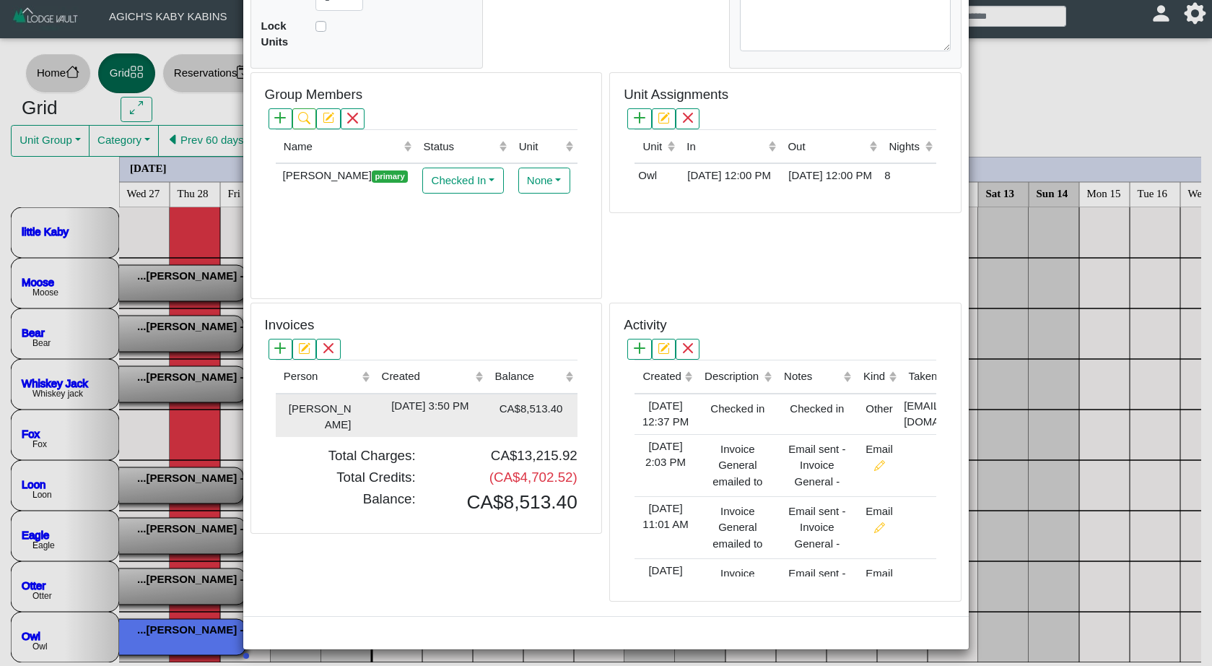
click at [482, 409] on div "[DATE] 3:50 PM" at bounding box center [430, 406] width 106 height 17
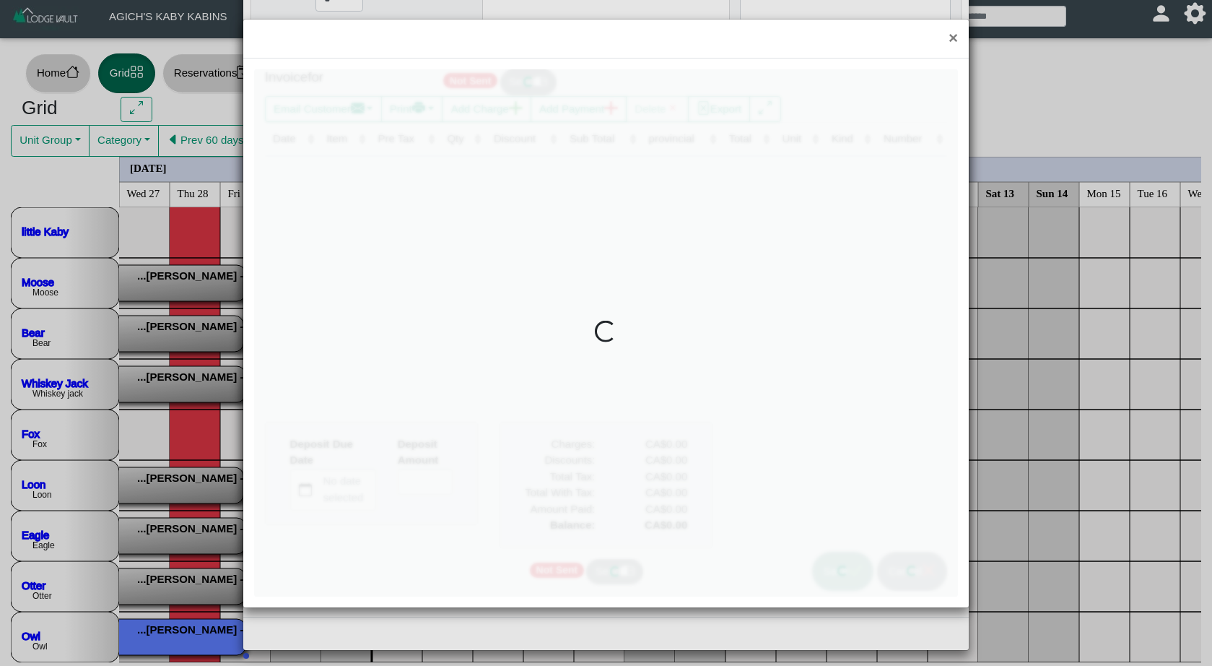
type input "*"
click at [482, 409] on div at bounding box center [606, 332] width 704 height 527
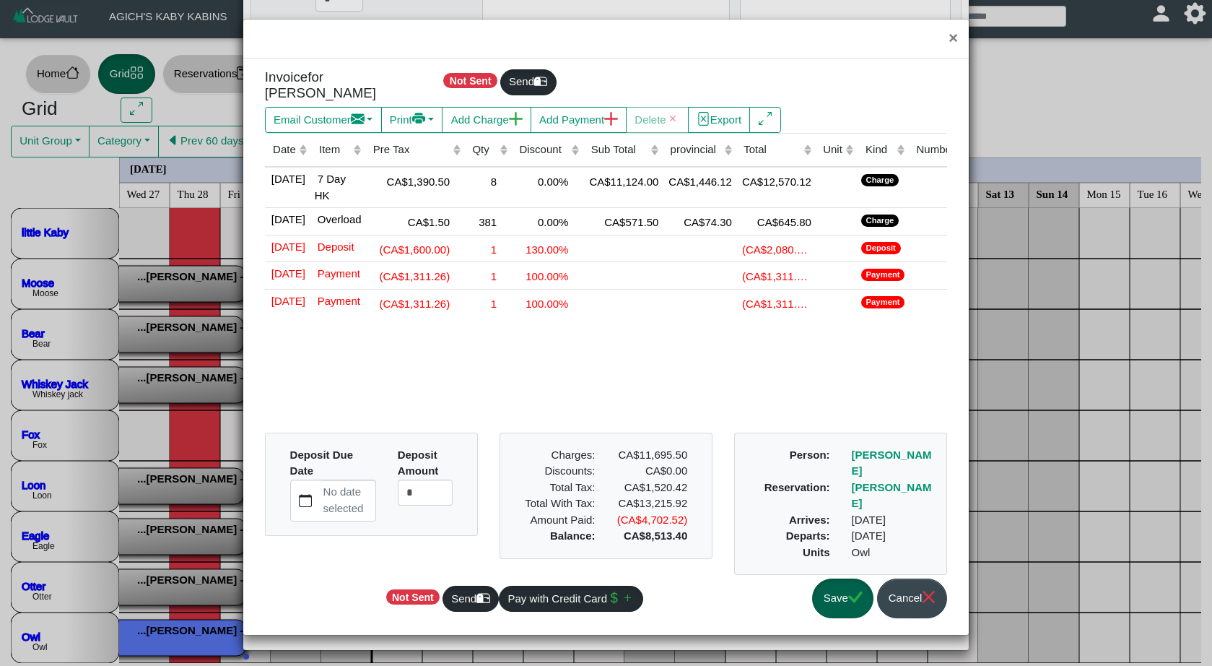
scroll to position [0, 0]
